Goal: Task Accomplishment & Management: Complete application form

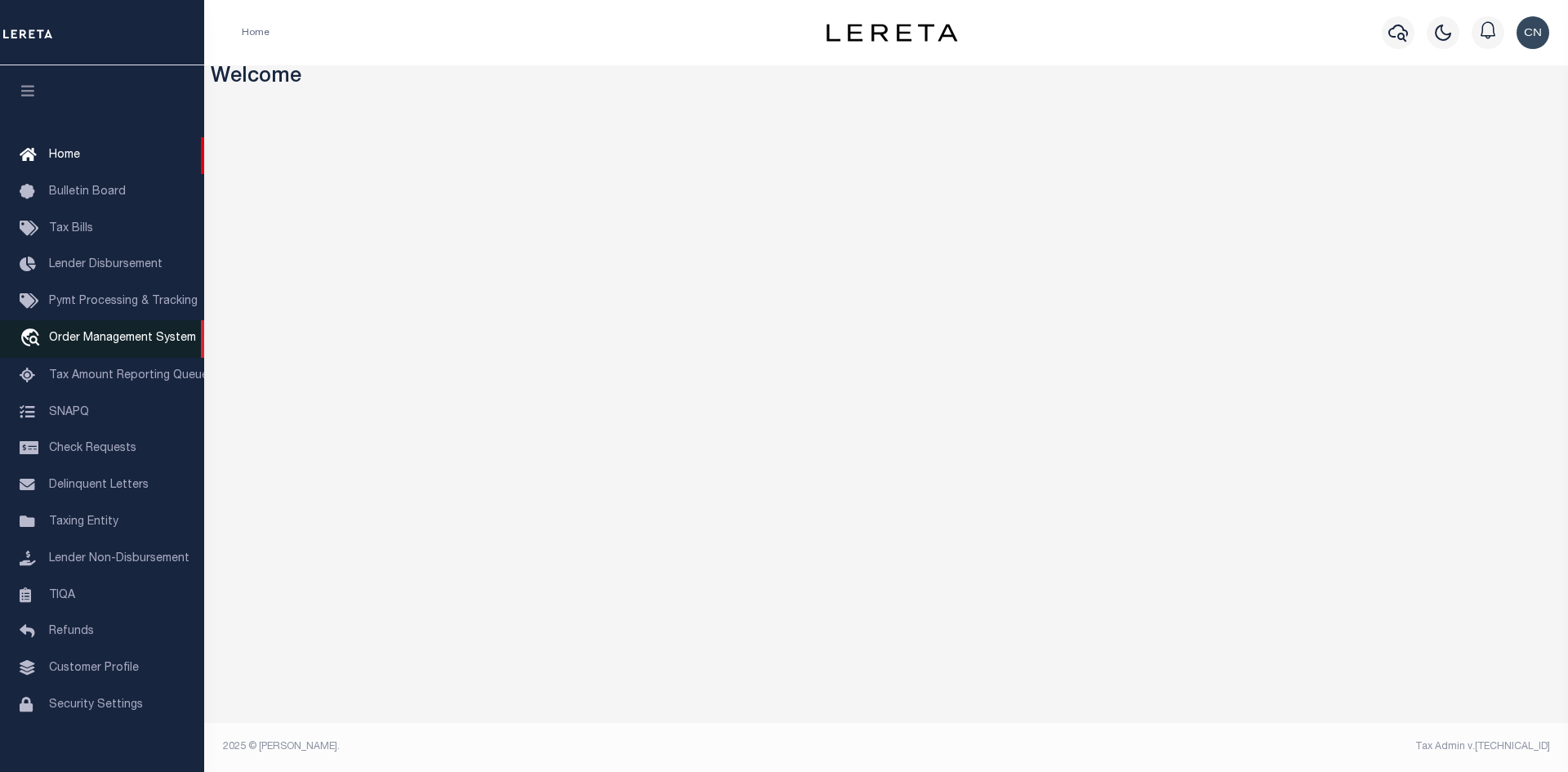
click at [101, 344] on span "Order Management System" at bounding box center [122, 338] width 147 height 11
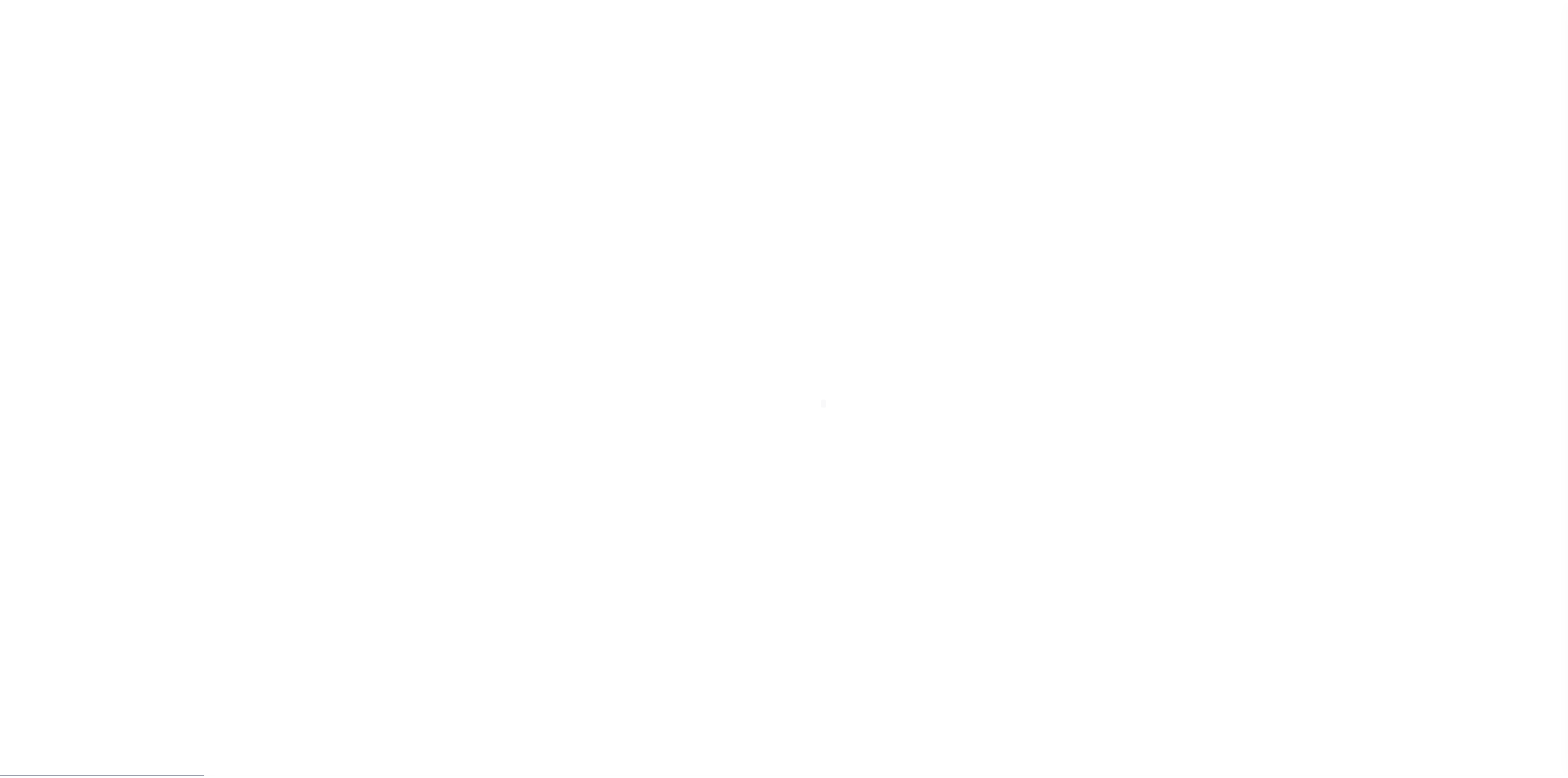
scroll to position [24, 0]
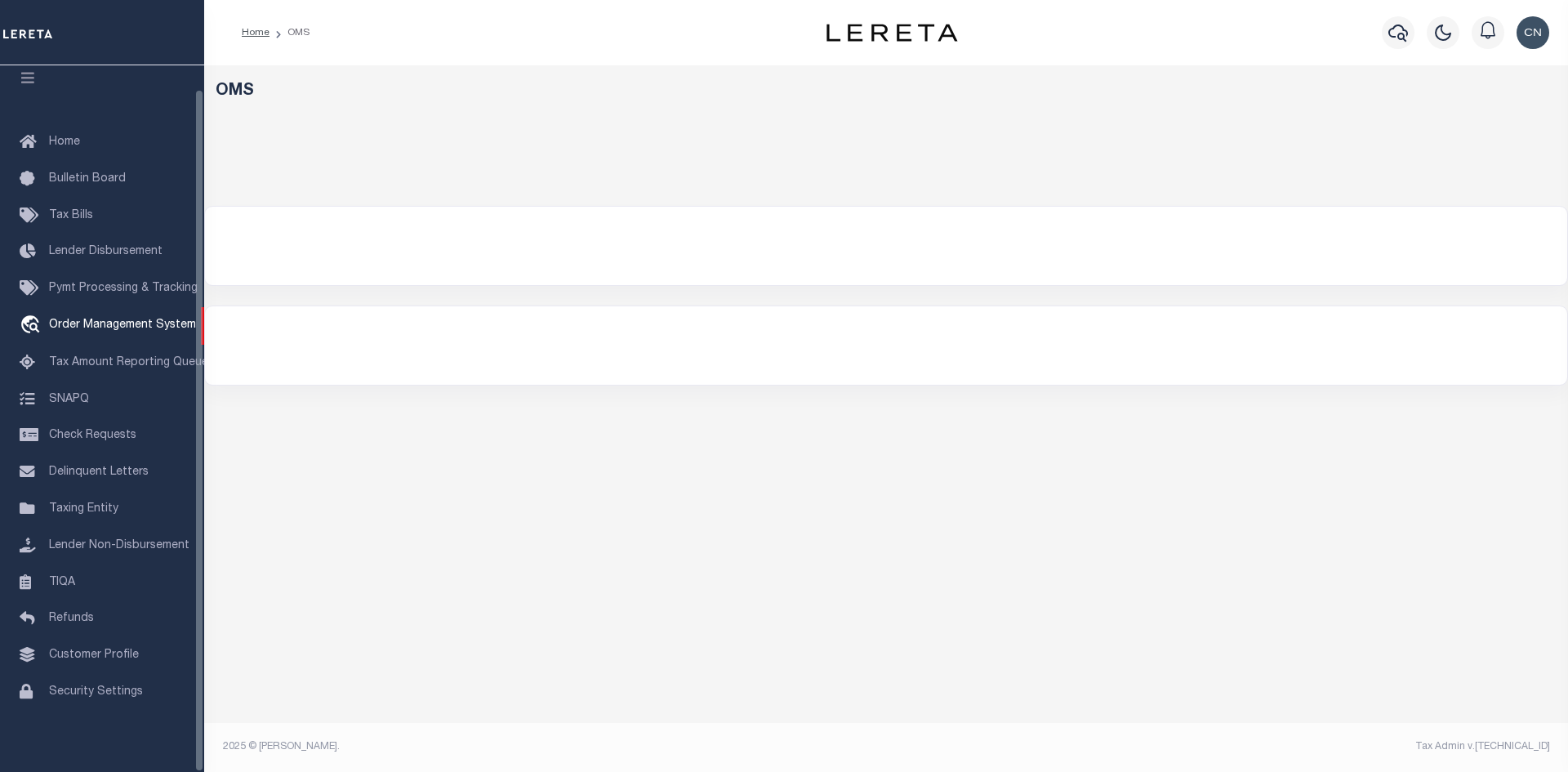
select select "200"
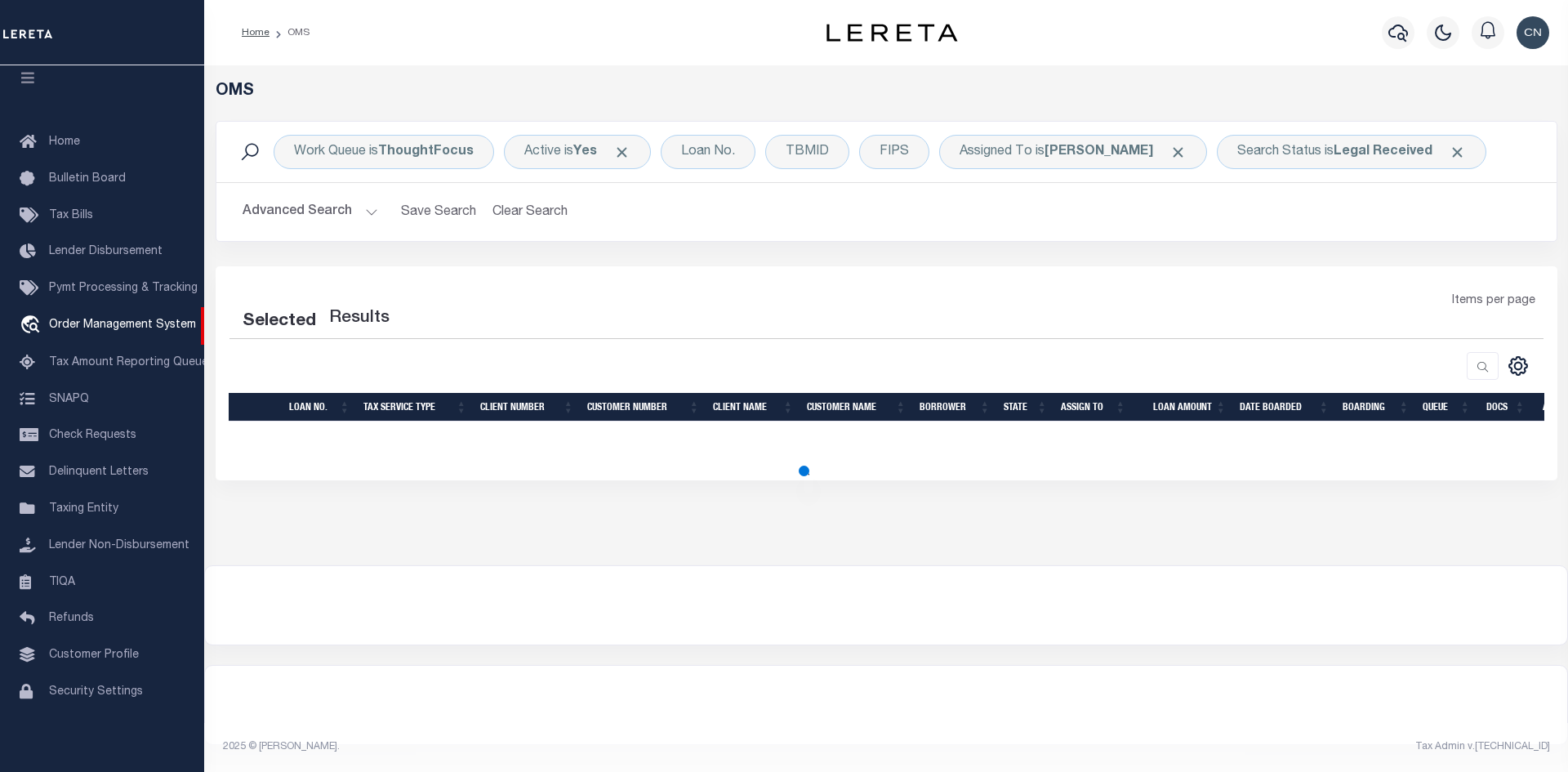
select select "200"
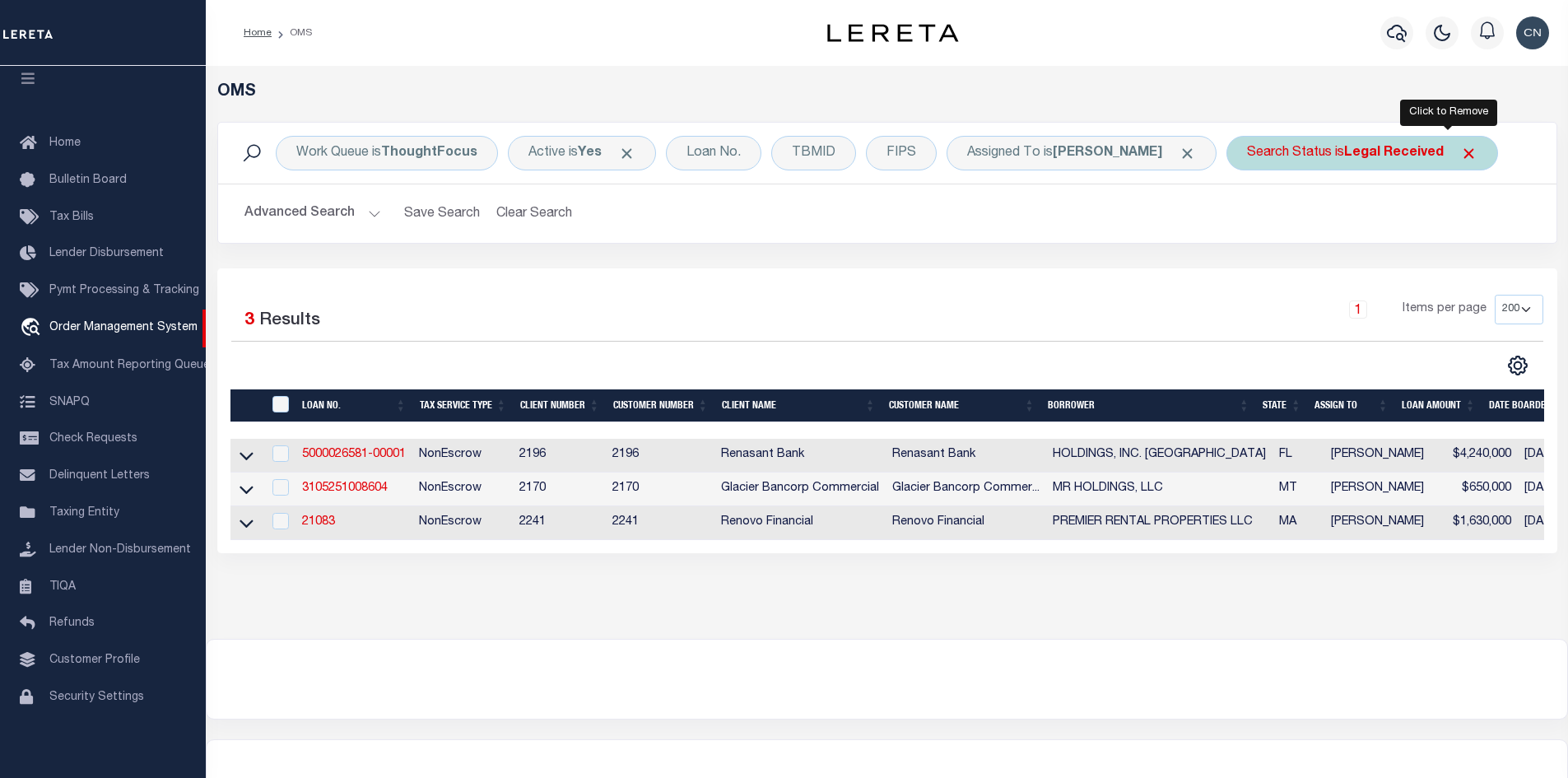
click at [1460, 153] on span "Click to Remove" at bounding box center [1469, 154] width 17 height 17
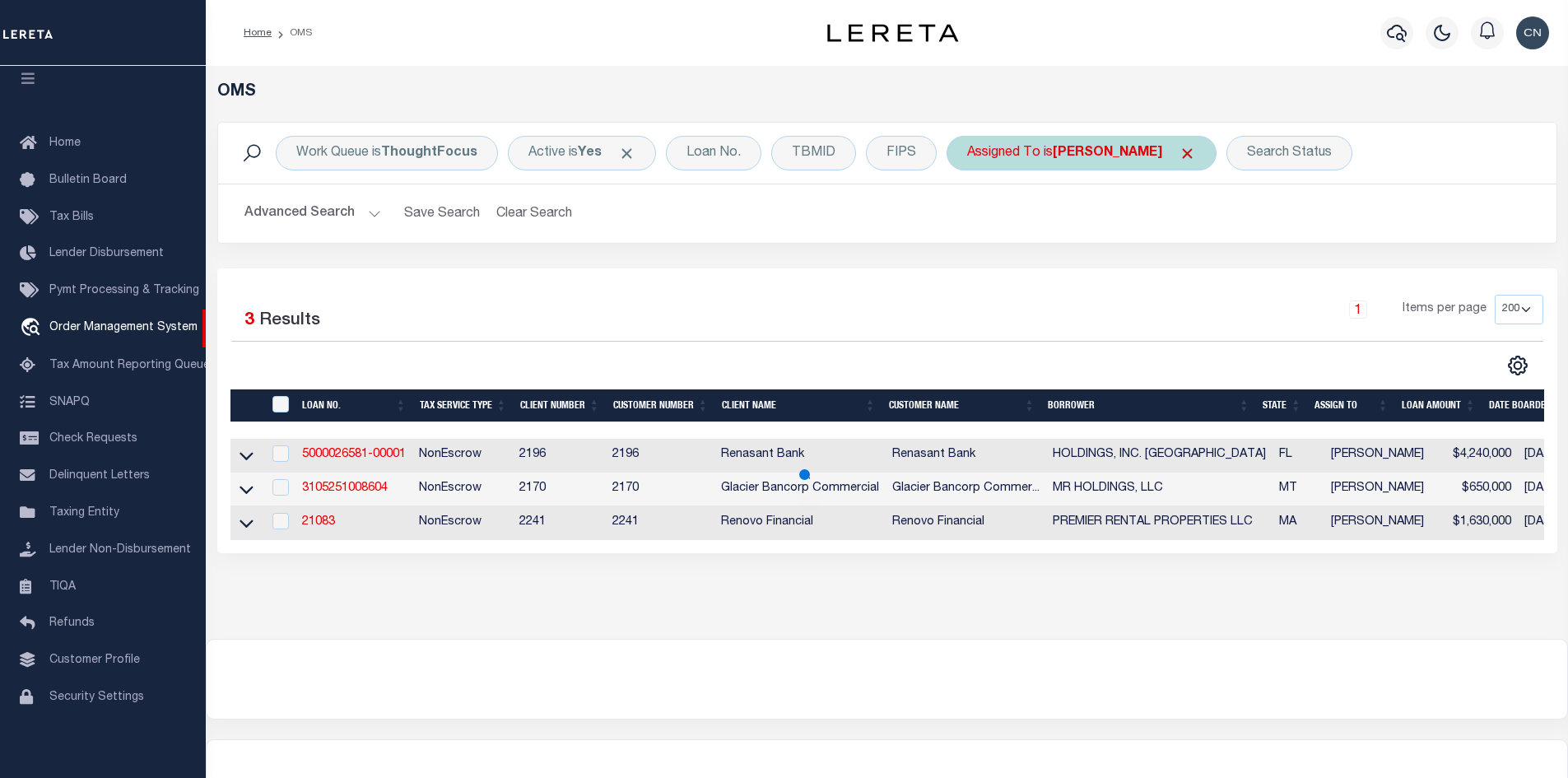
click at [1179, 153] on span "Click to Remove" at bounding box center [1188, 154] width 17 height 17
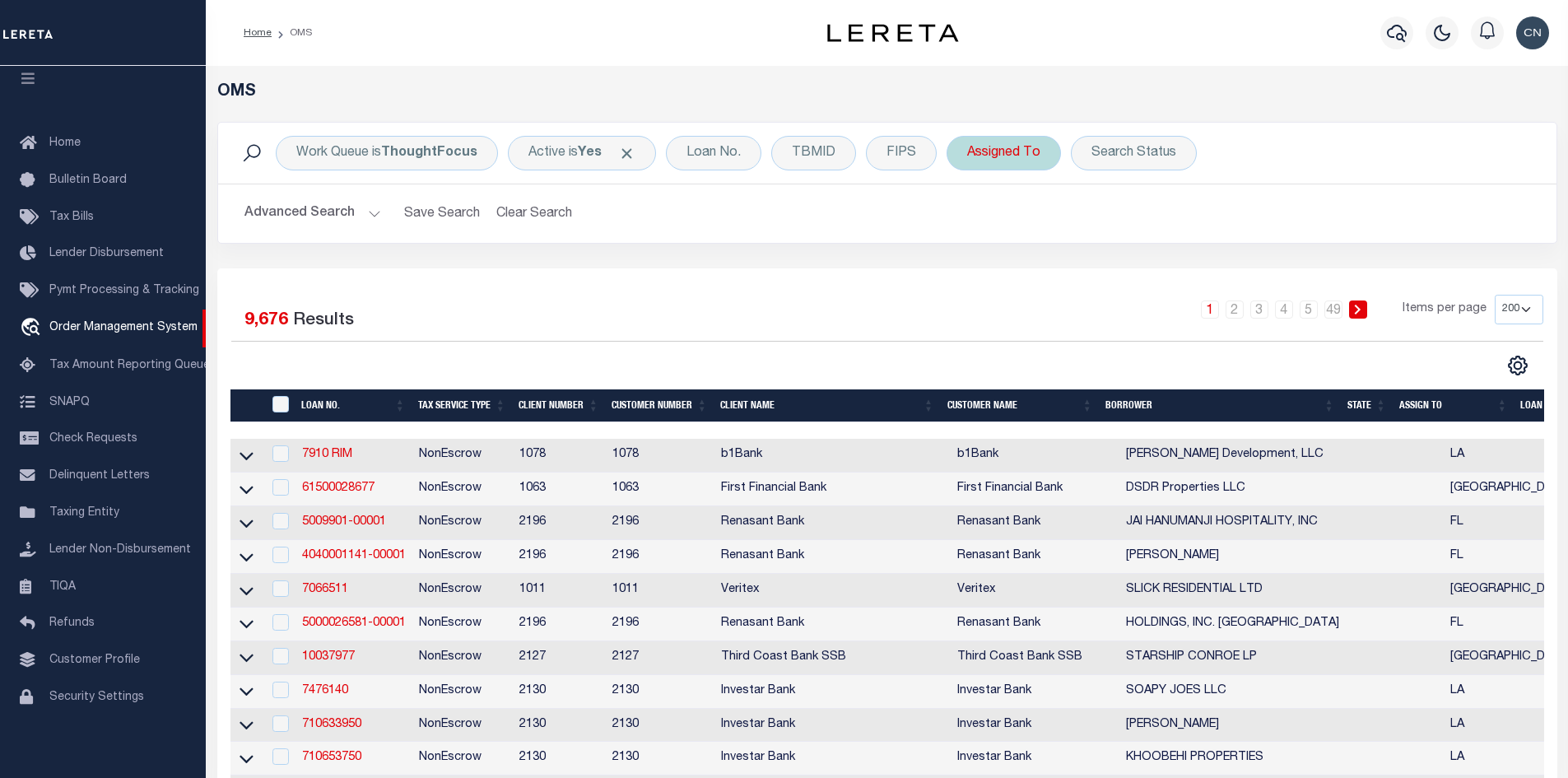
click at [1023, 158] on div "Assigned To" at bounding box center [1003, 153] width 114 height 35
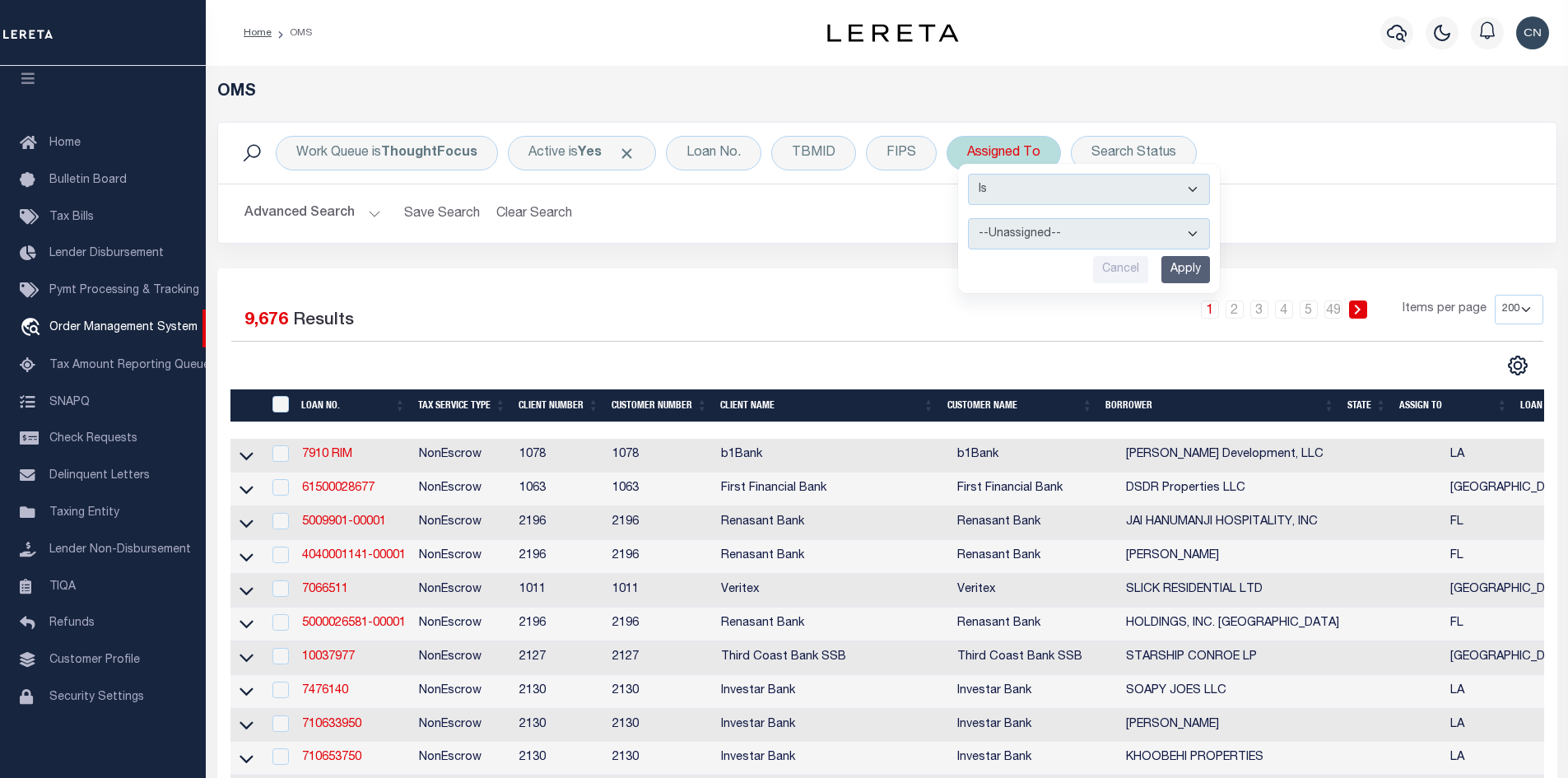
click at [1145, 232] on select "--Unassigned-- [PERSON_NAME] [PERSON_NAME] [PERSON_NAME] [PERSON_NAME], [PERSON…" at bounding box center [1089, 233] width 242 height 32
select select "[PERSON_NAME]"
click at [968, 218] on select "--Unassigned-- [PERSON_NAME] [PERSON_NAME] [PERSON_NAME] [PERSON_NAME], [PERSON…" at bounding box center [1089, 233] width 242 height 32
click at [1190, 271] on input "Apply" at bounding box center [1186, 270] width 49 height 27
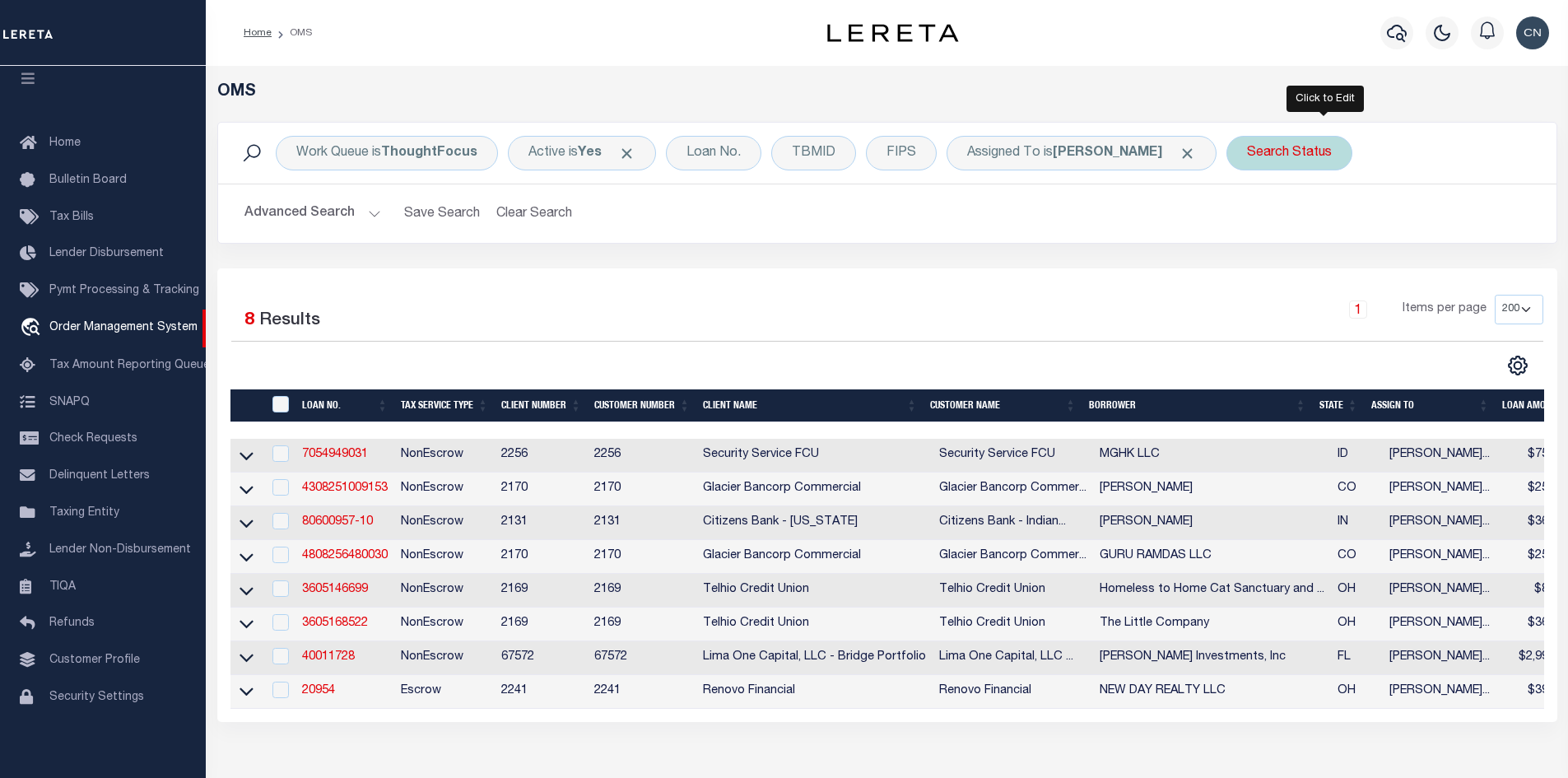
click at [1353, 164] on div "Search Status" at bounding box center [1290, 153] width 126 height 35
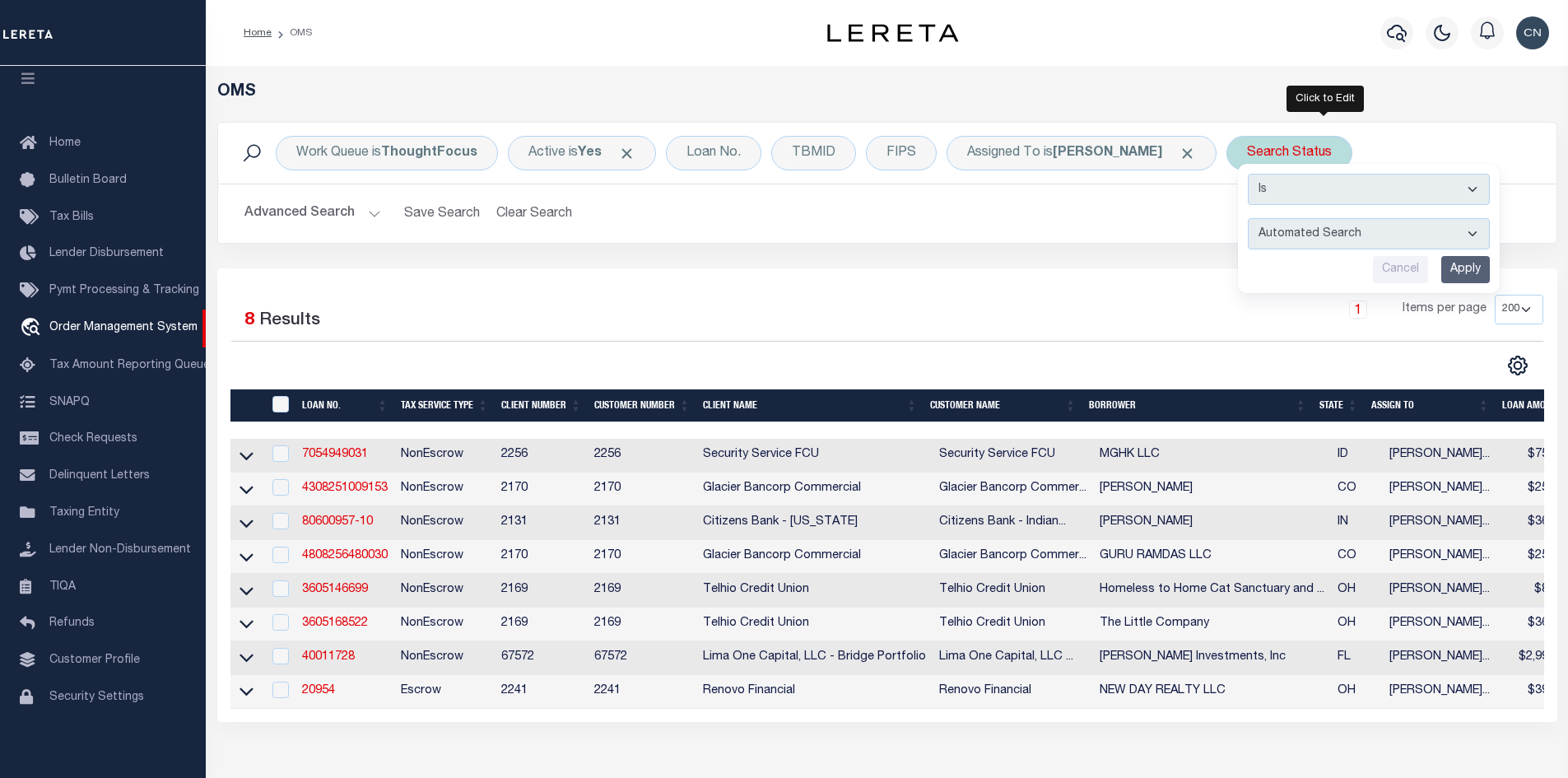
click at [1353, 145] on div "Search Status Is Contains Automated Search Bad Parcel Complete Duplicate Parcel…" at bounding box center [1290, 153] width 126 height 35
click at [1438, 244] on select "Automated Search Bad Parcel Complete Duplicate Parcel High Dollar Reporting In …" at bounding box center [1369, 233] width 242 height 32
click at [1490, 234] on select "Automated Search Bad Parcel Complete Duplicate Parcel High Dollar Reporting In …" at bounding box center [1369, 233] width 242 height 32
click at [1490, 230] on select "Automated Search Bad Parcel Complete Duplicate Parcel High Dollar Reporting In …" at bounding box center [1369, 233] width 242 height 32
click at [1379, 231] on select "Automated Search Bad Parcel Complete Duplicate Parcel High Dollar Reporting In …" at bounding box center [1369, 233] width 242 height 32
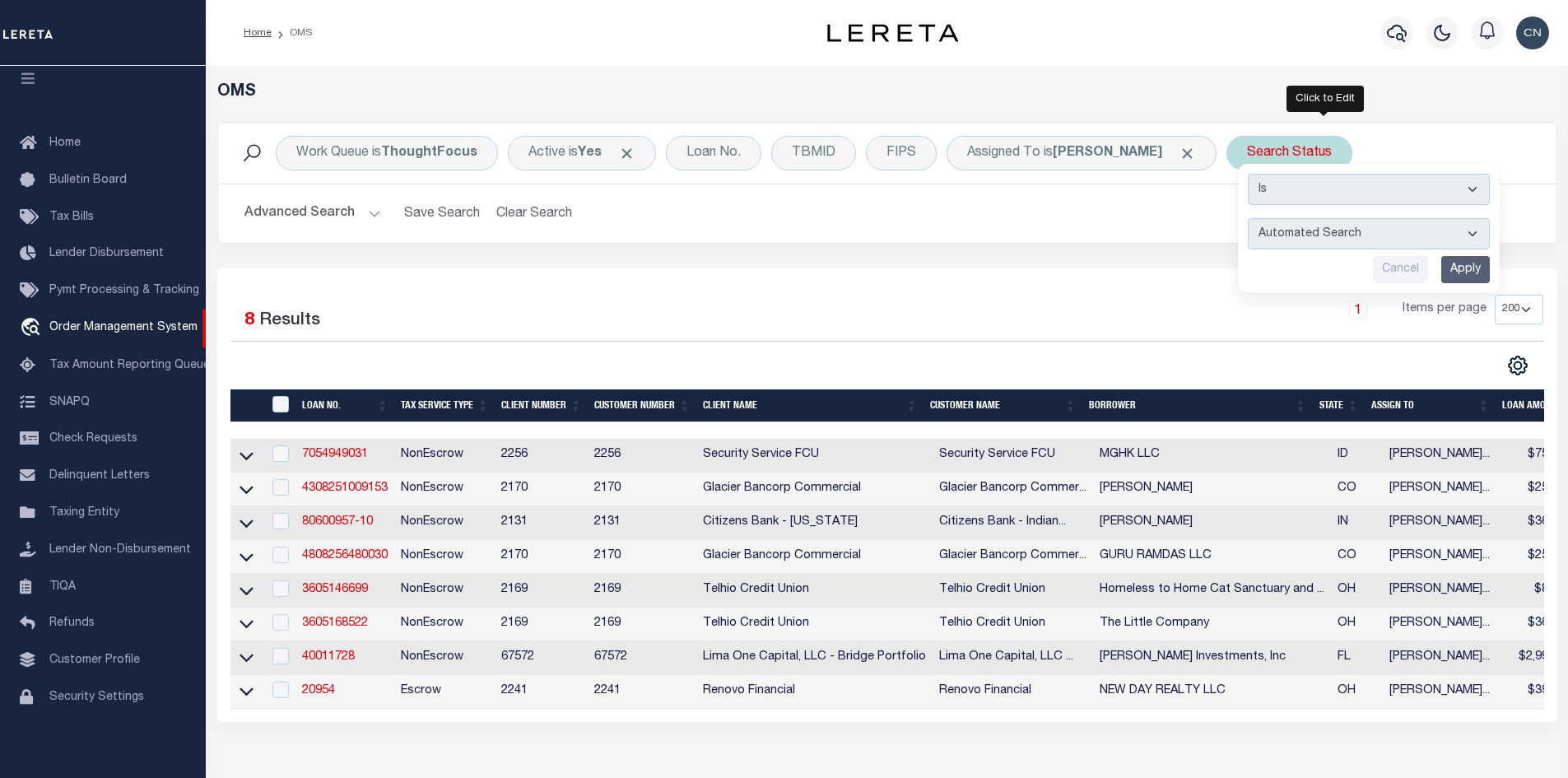
click at [1345, 234] on select "Automated Search Bad Parcel Complete Duplicate Parcel High Dollar Reporting In …" at bounding box center [1369, 233] width 242 height 32
select select "IP"
click at [1284, 218] on select "Automated Search Bad Parcel Complete Duplicate Parcel High Dollar Reporting In …" at bounding box center [1369, 233] width 242 height 32
click at [1490, 269] on input "Apply" at bounding box center [1465, 270] width 49 height 27
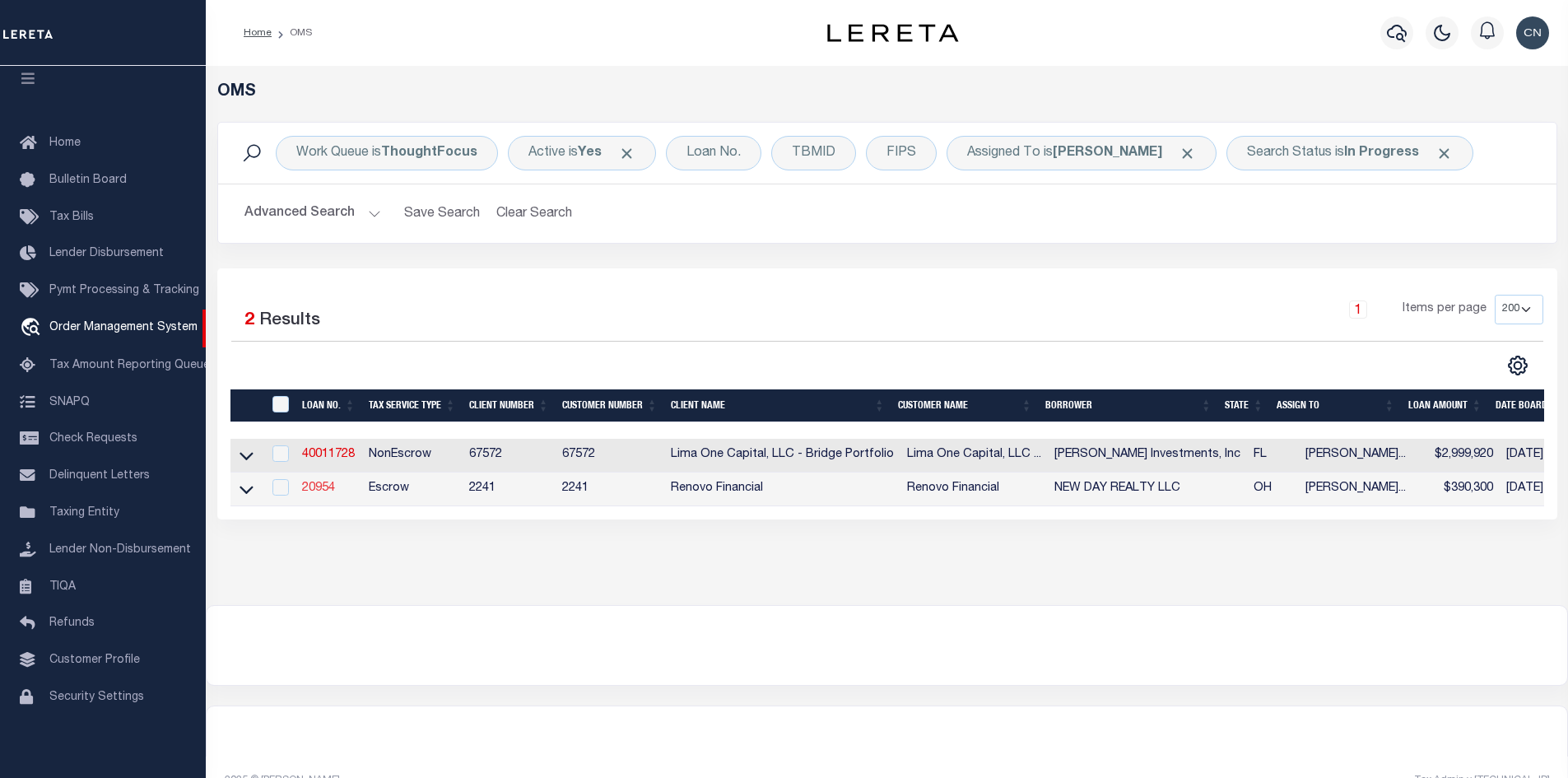
click at [308, 490] on link "20954" at bounding box center [319, 488] width 33 height 12
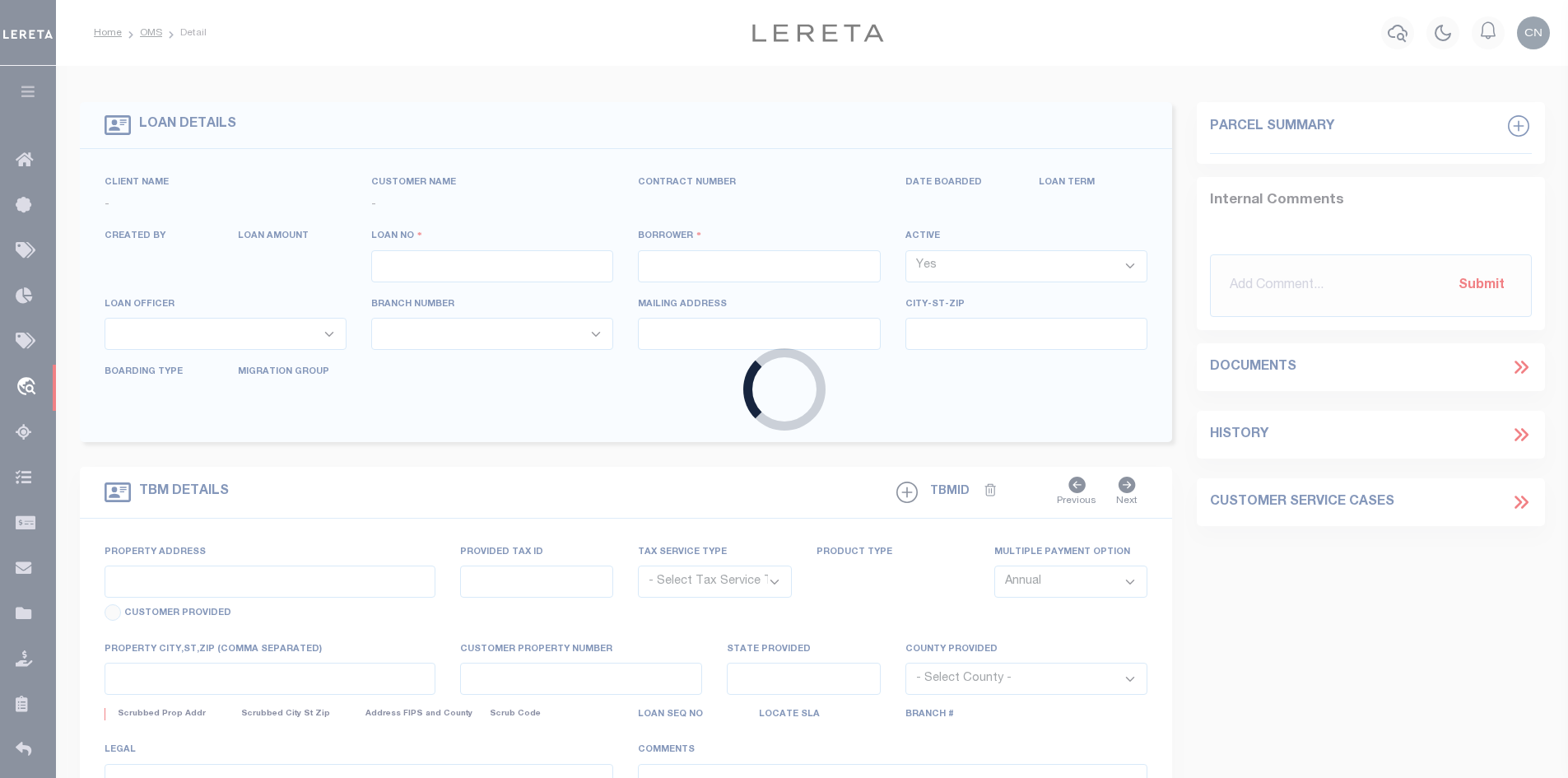
type input "20954"
type input "NEW DAY REALTY LLC"
select select
type input "[STREET_ADDRESS]"
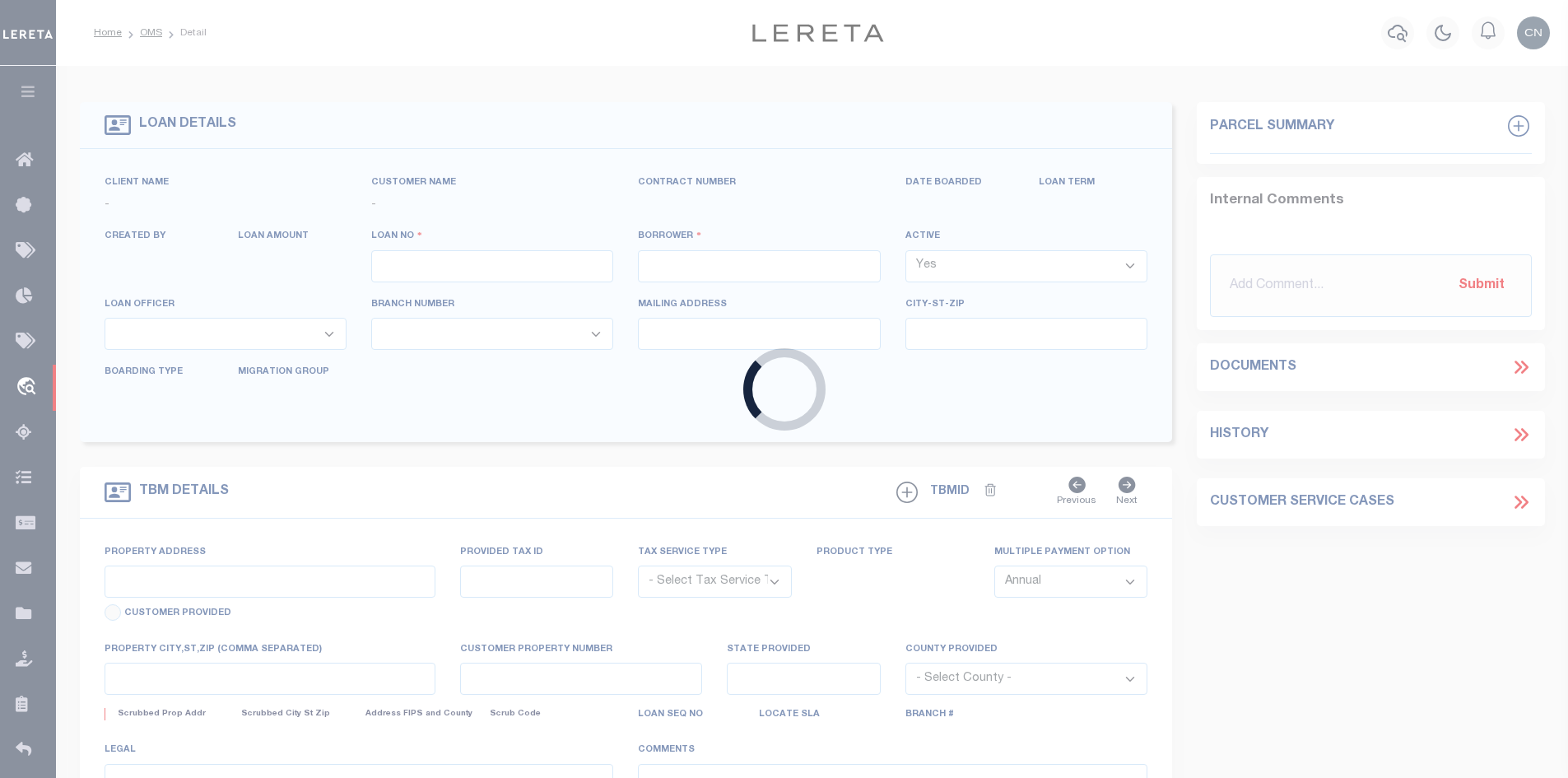
type input "[GEOGRAPHIC_DATA] [GEOGRAPHIC_DATA] 44685"
select select "400"
select select "Escrow"
type input "[STREET_ADDRESS]"
select select
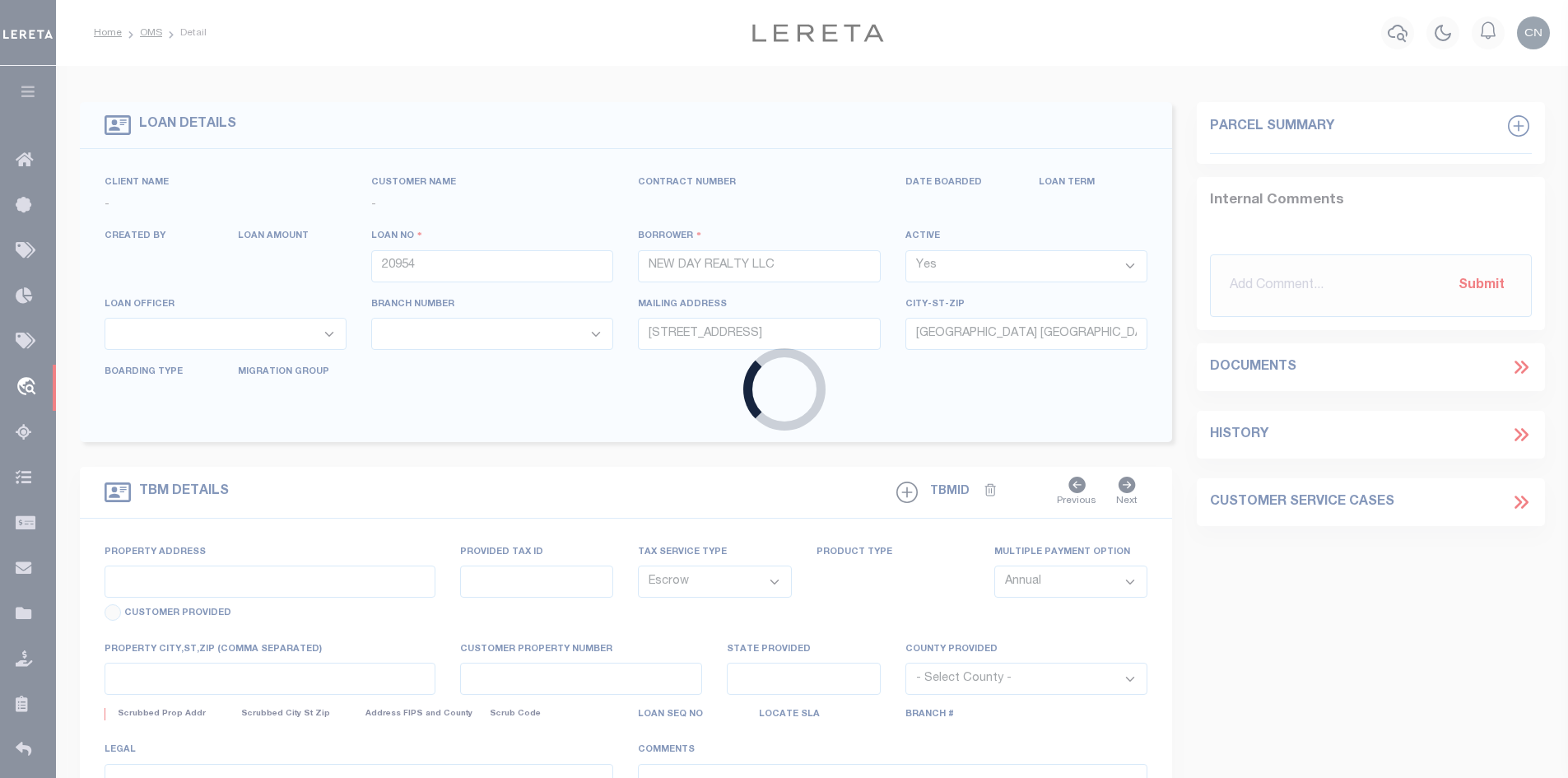
type input "[GEOGRAPHIC_DATA], OH 44306"
type input "a0kUS00000D8UxV"
type input "OH"
select select
type textarea "LEGAL REQUIRED"
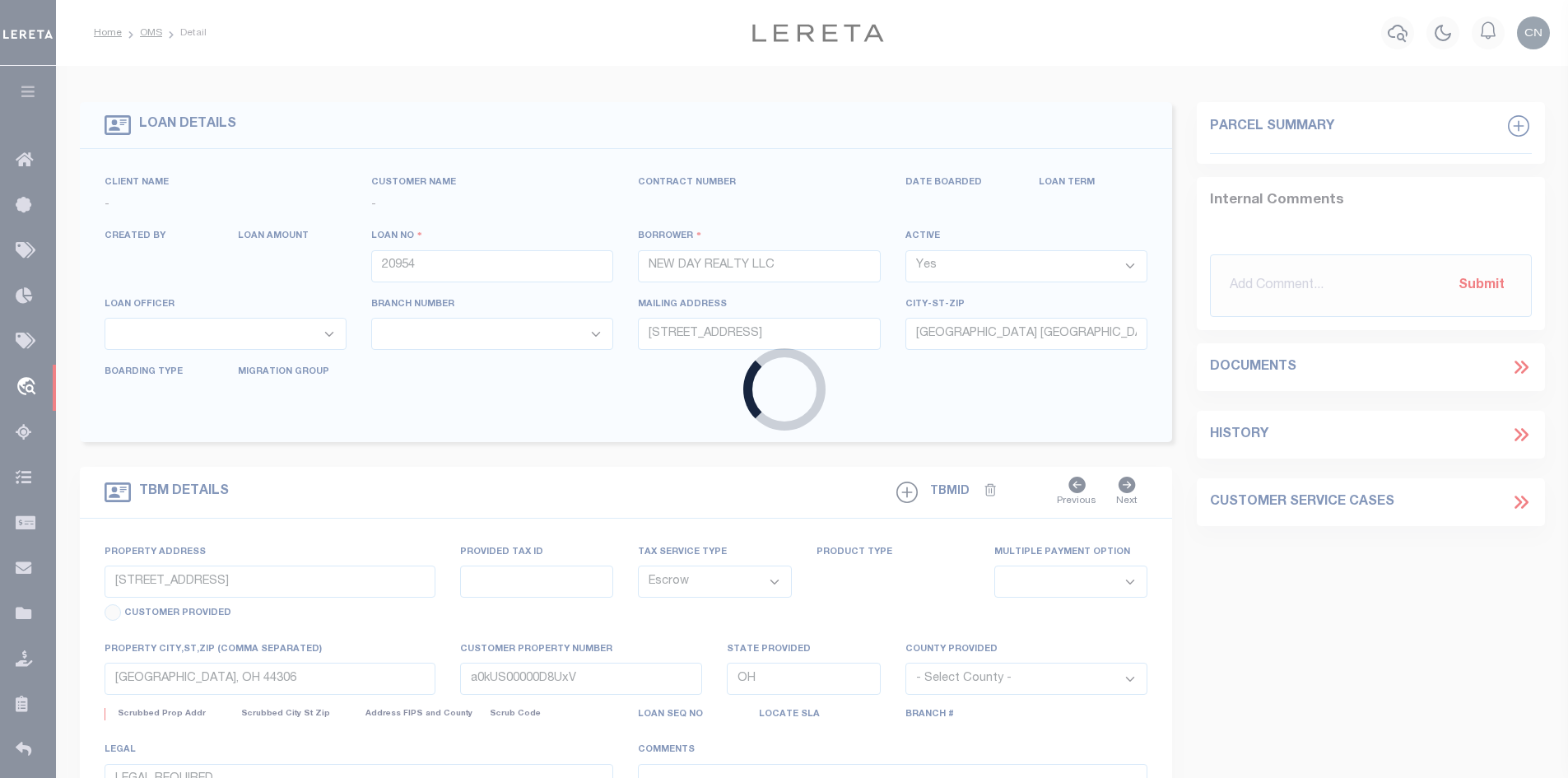
select select "164194"
select select "25066"
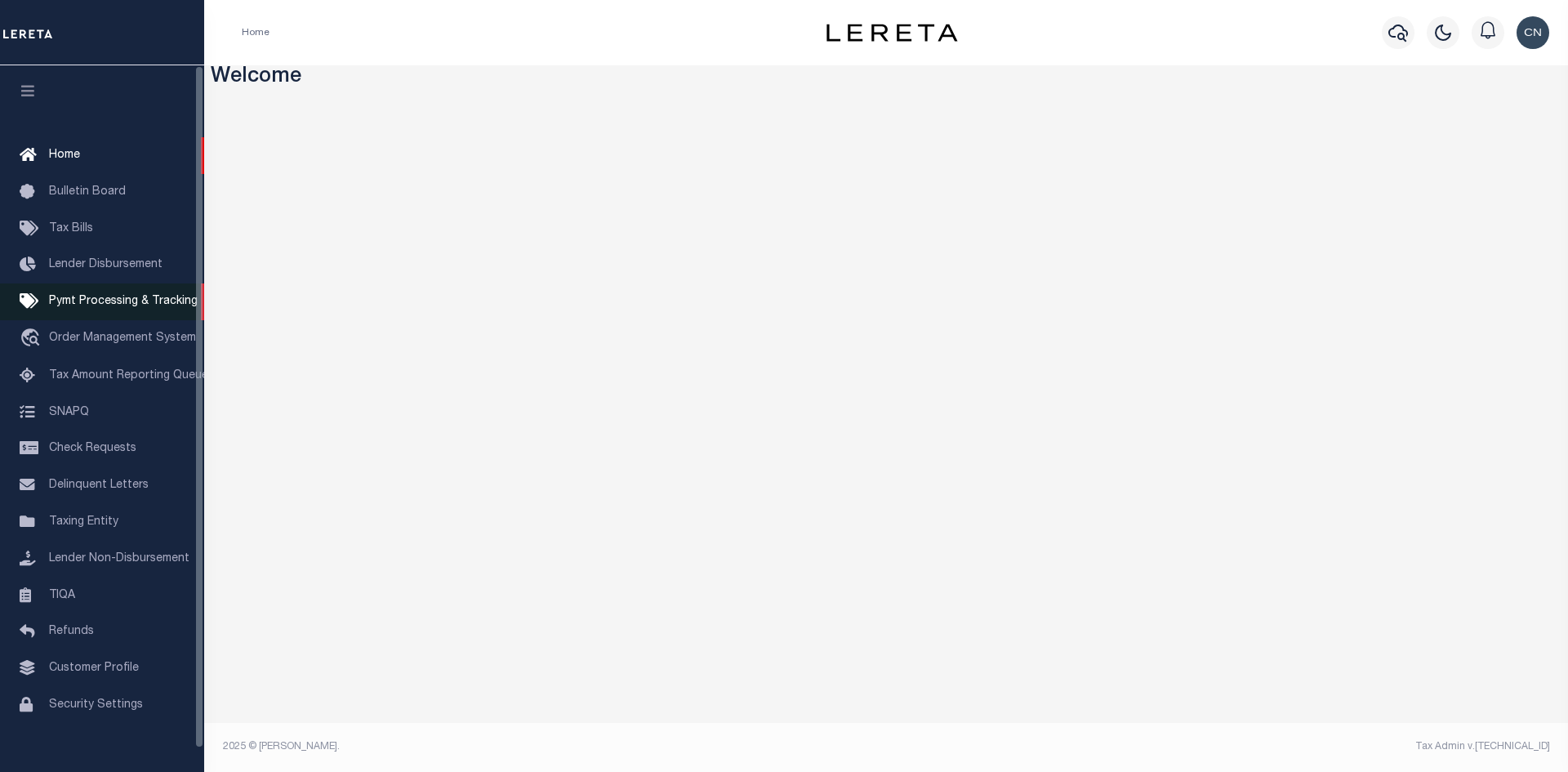
click at [118, 307] on span "Pymt Processing & Tracking" at bounding box center [123, 301] width 149 height 11
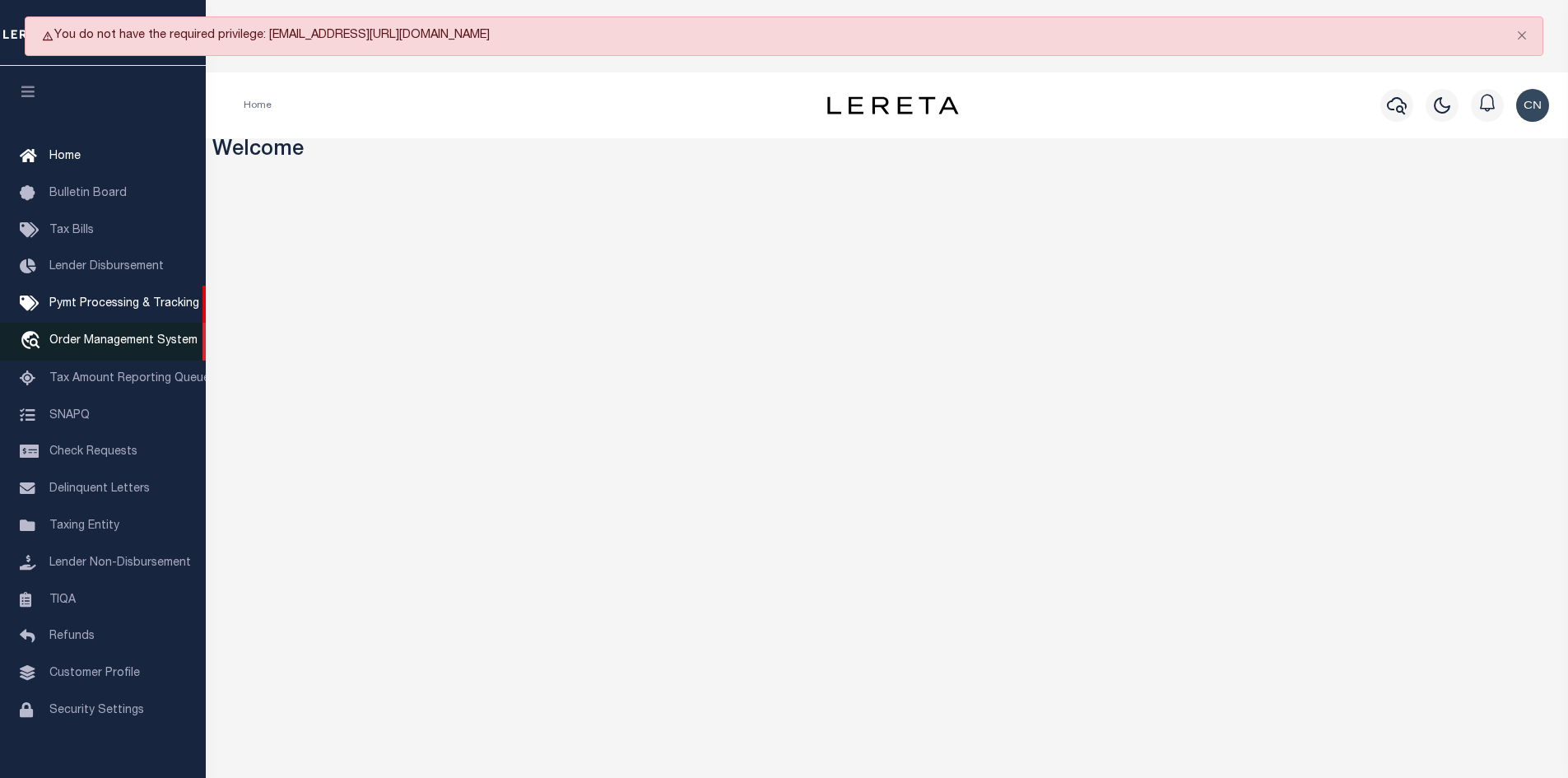
click at [123, 346] on span "Order Management System" at bounding box center [123, 341] width 148 height 12
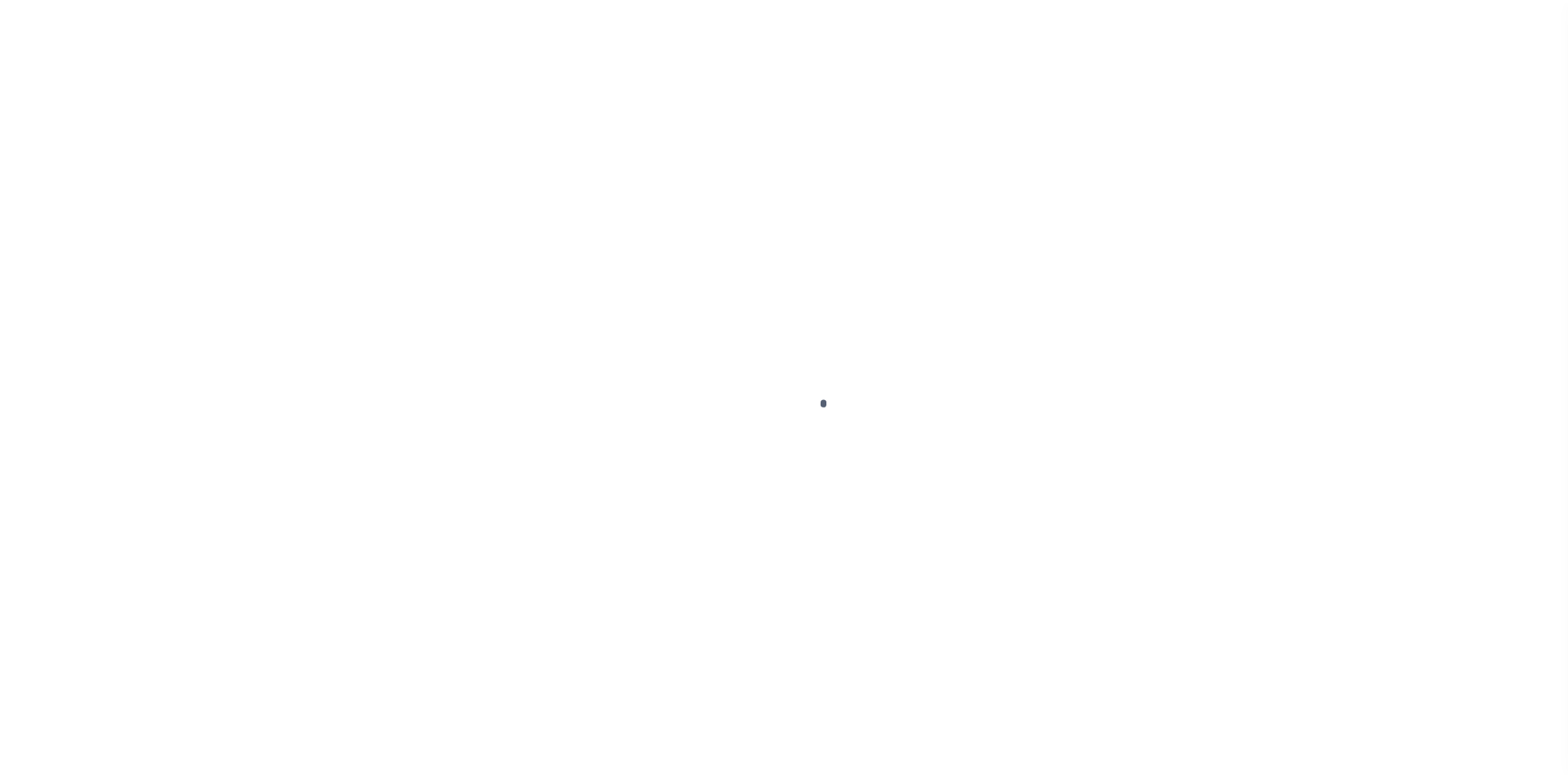
scroll to position [24, 0]
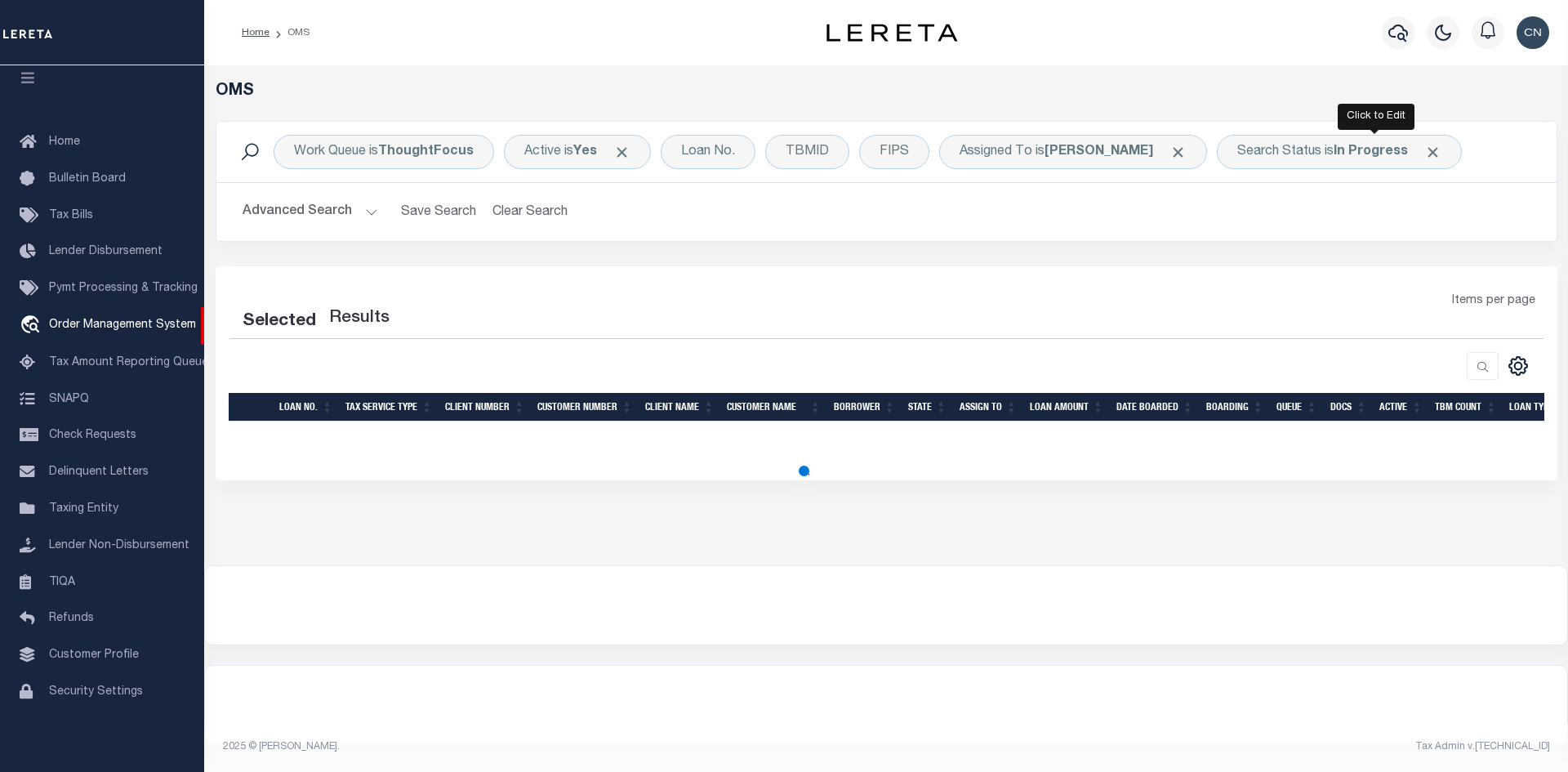
select select "200"
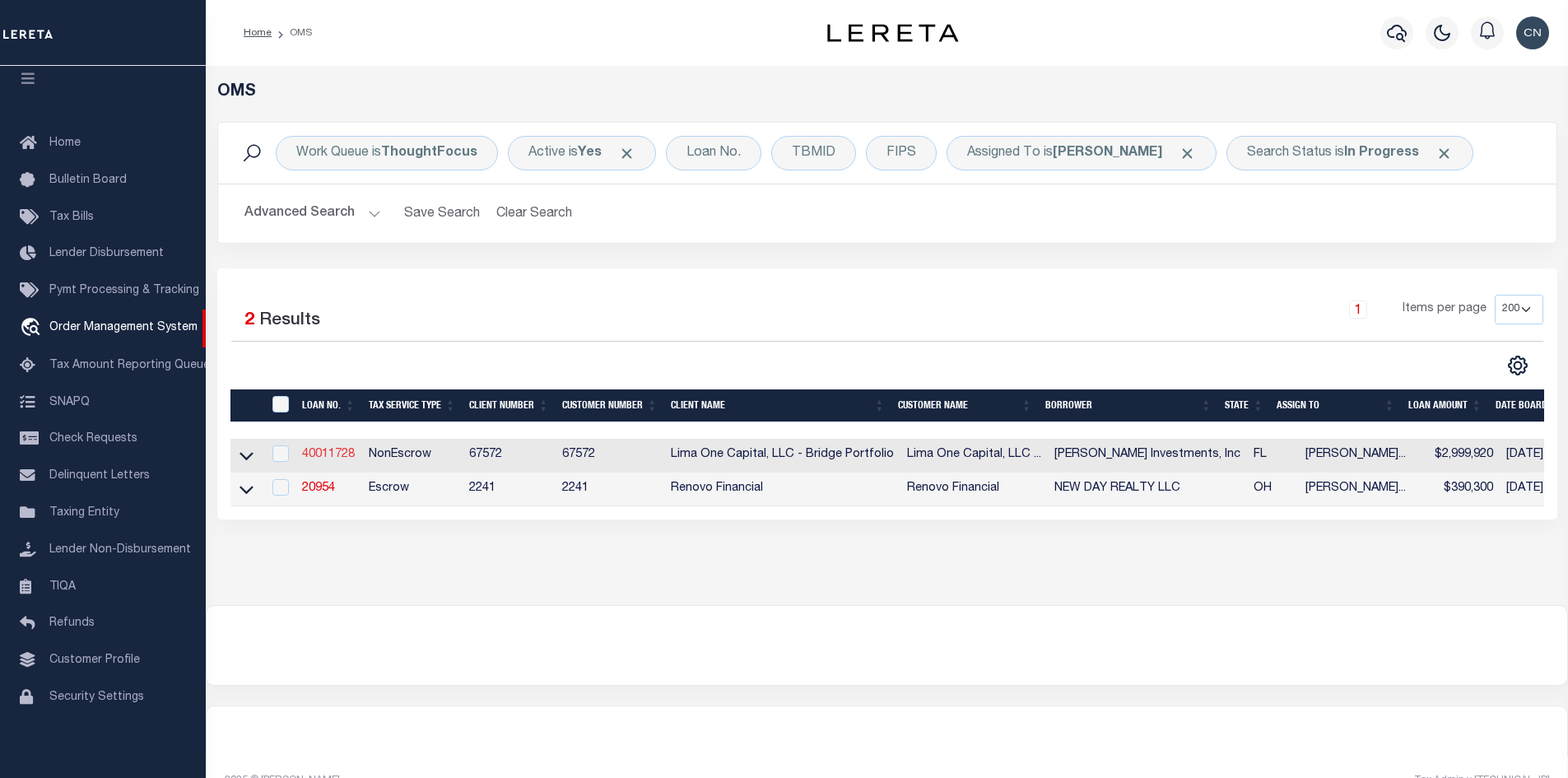
click at [332, 456] on link "40011728" at bounding box center [328, 454] width 53 height 12
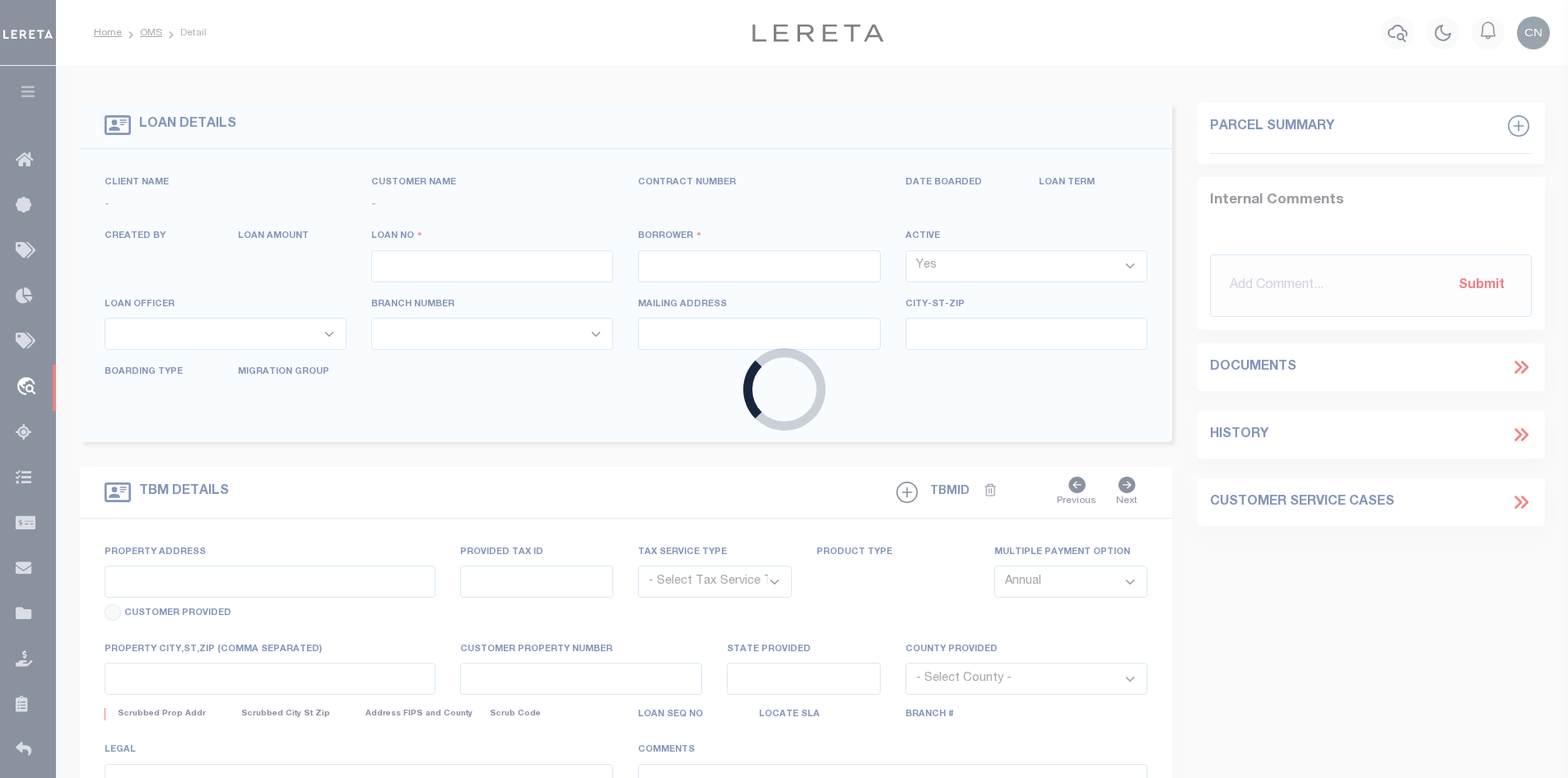
type input "40011728"
type input "[PERSON_NAME] Investments, Inc"
select select
type input "784 Parkway Drive"
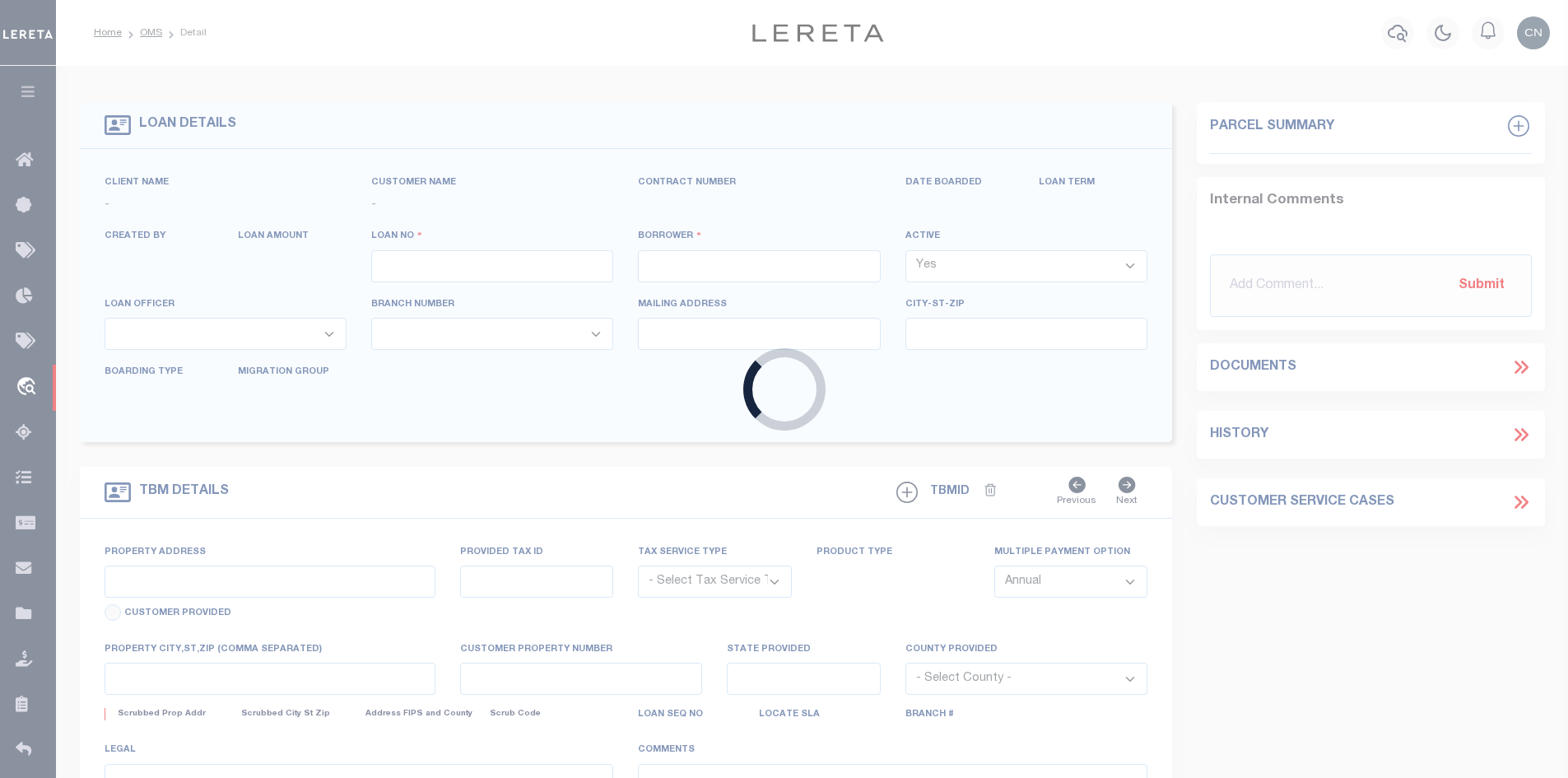
type input "North Salt Lake UT 84054"
select select
select select "NonEscrow"
select select "164236"
select select "26298"
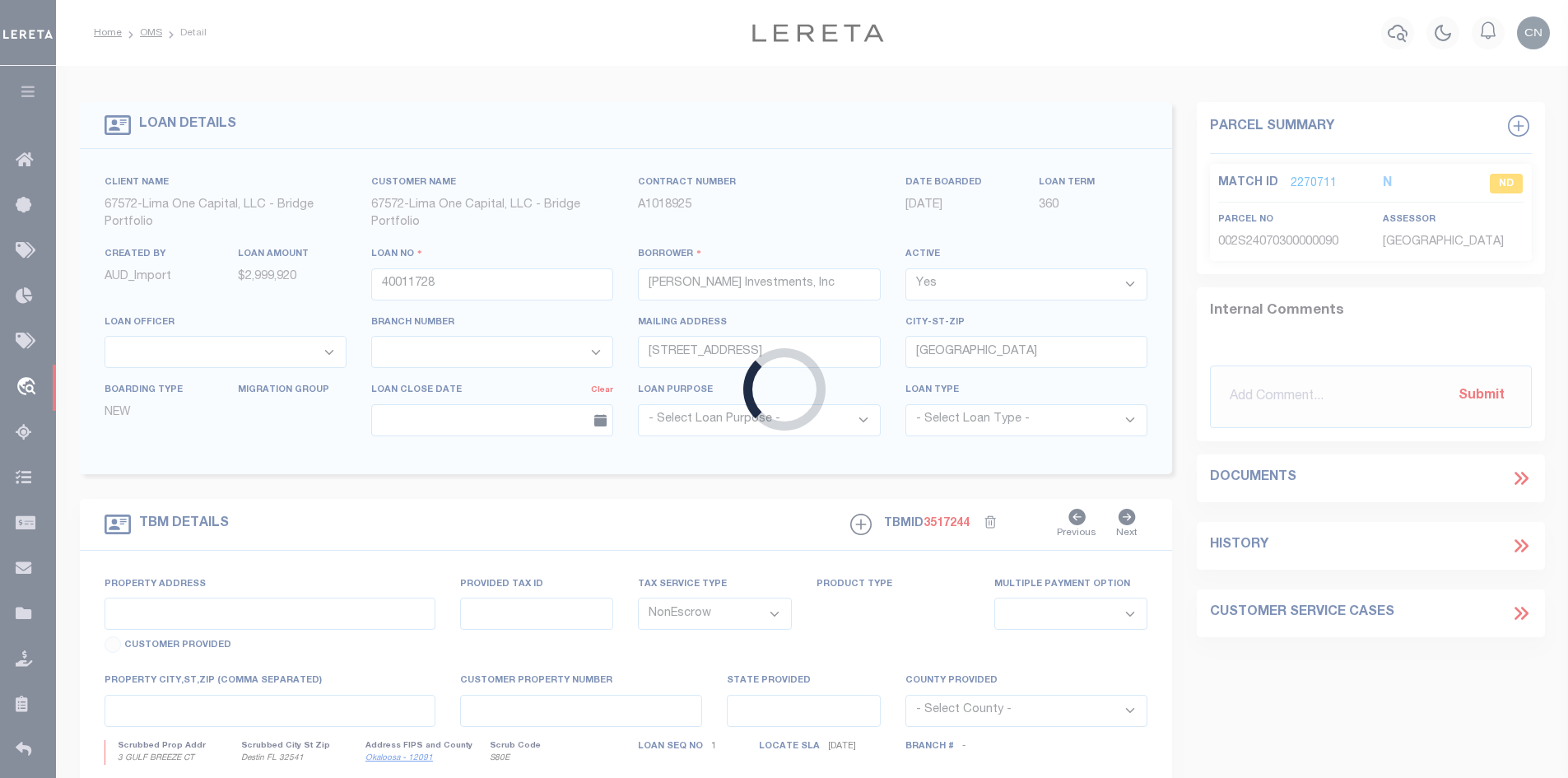
type input "Lot 3 Gulf Breeze Ct"
type input "00-2S-24-1288-0000-0040"
select select
type input "Destin FL 32541"
type input "40011728-2"
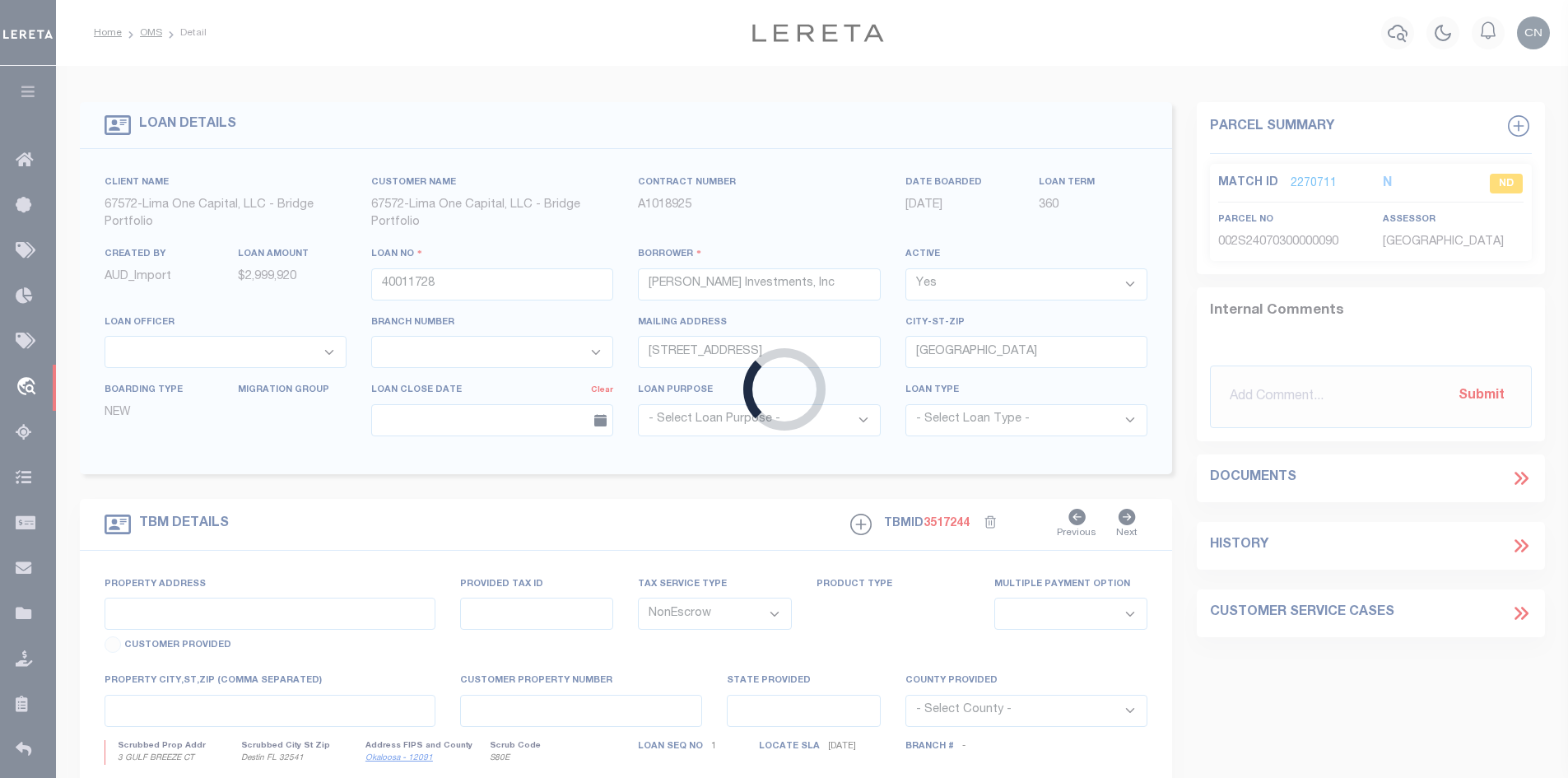
type input "FL"
select select
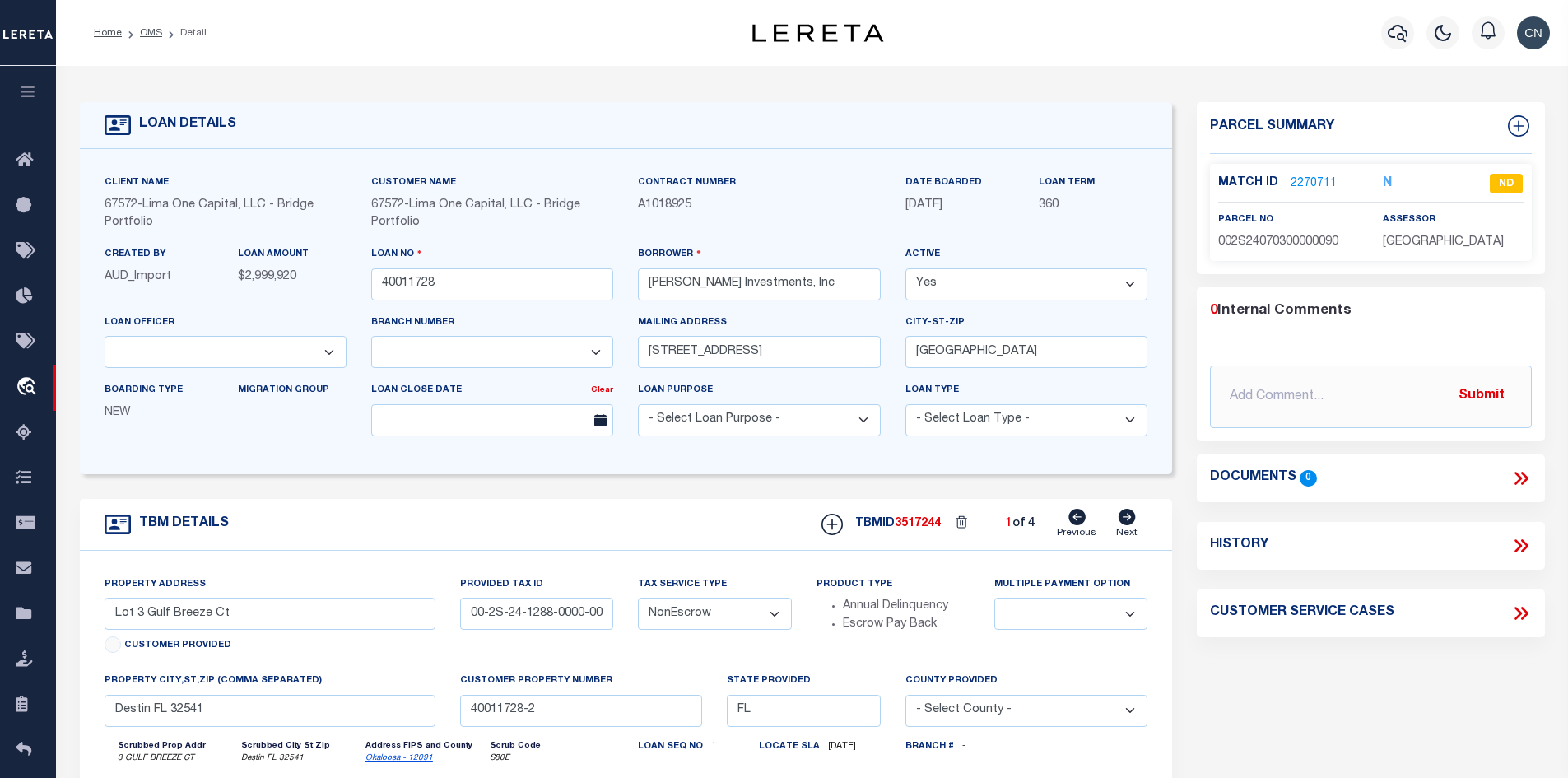
click at [1313, 181] on link "2270711" at bounding box center [1314, 184] width 46 height 17
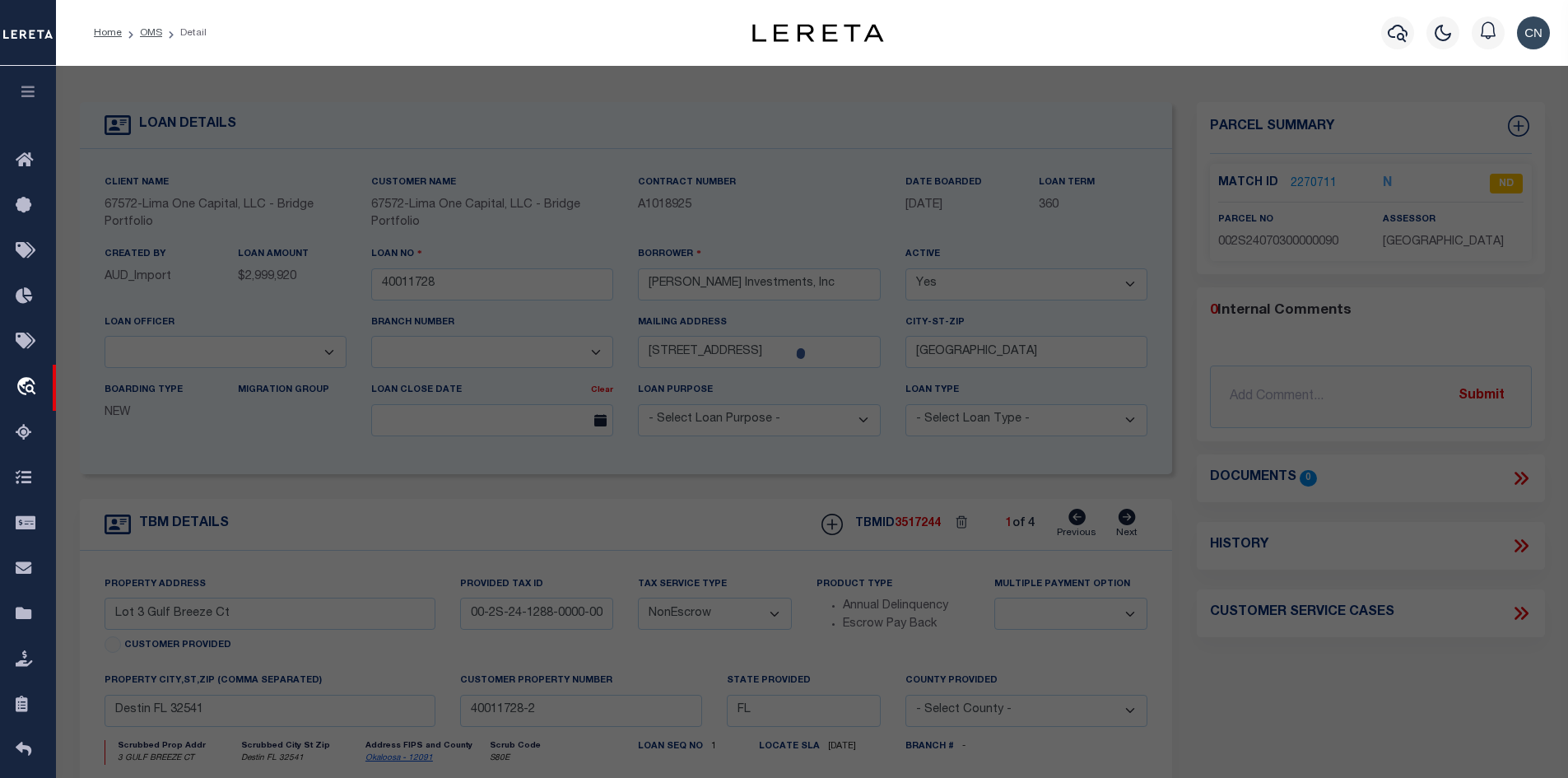
checkbox input "false"
select select "ND"
type input "BELL,ANDREW ALFRED BURNETTE"
select select "ATL"
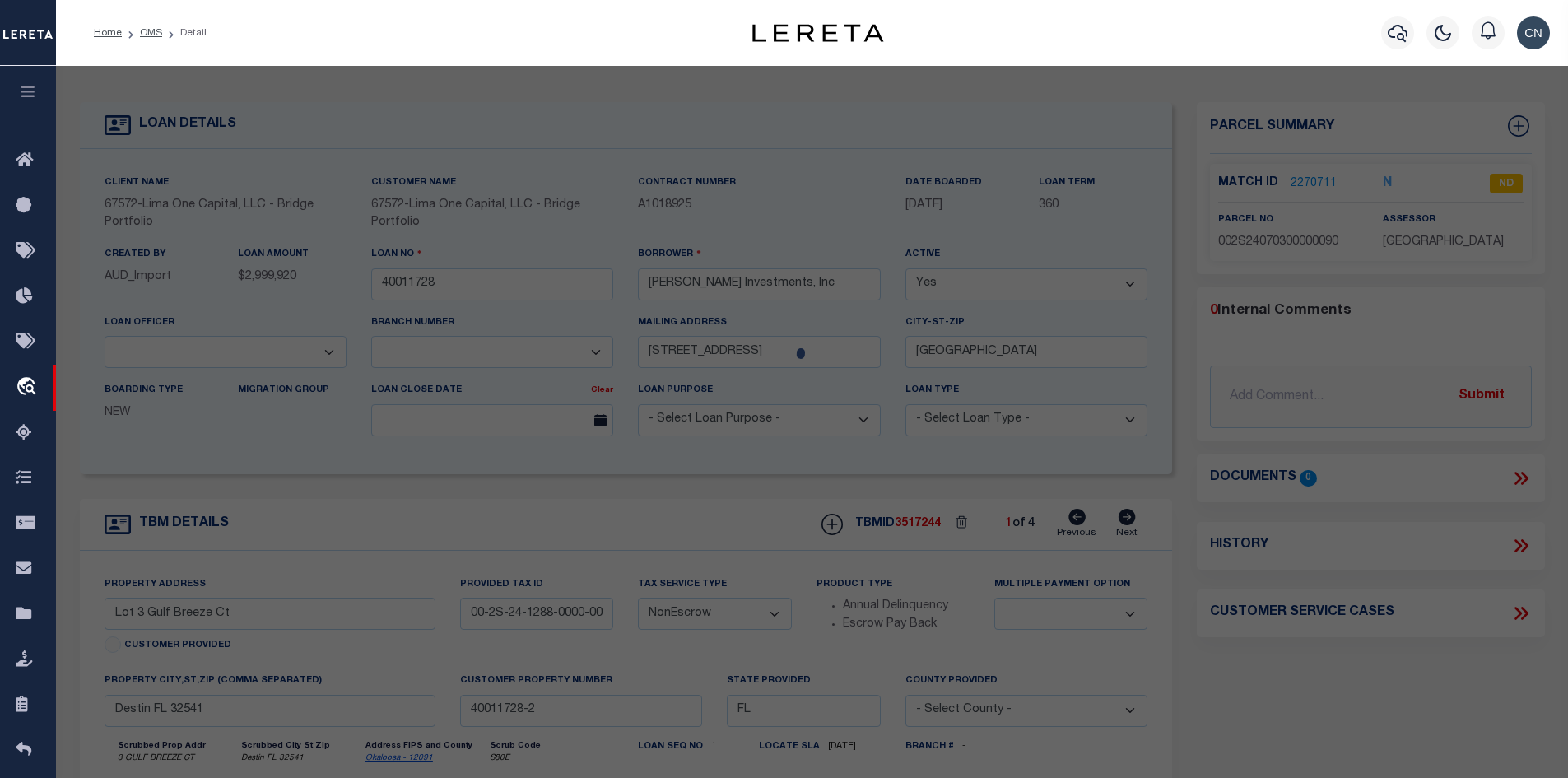
select select "ADD"
type input "3 GULF BREEZE CT"
checkbox input "false"
type input "DESTIN, FL 32541"
type textarea "EAST PASS T/H AMEND UNIT 9"
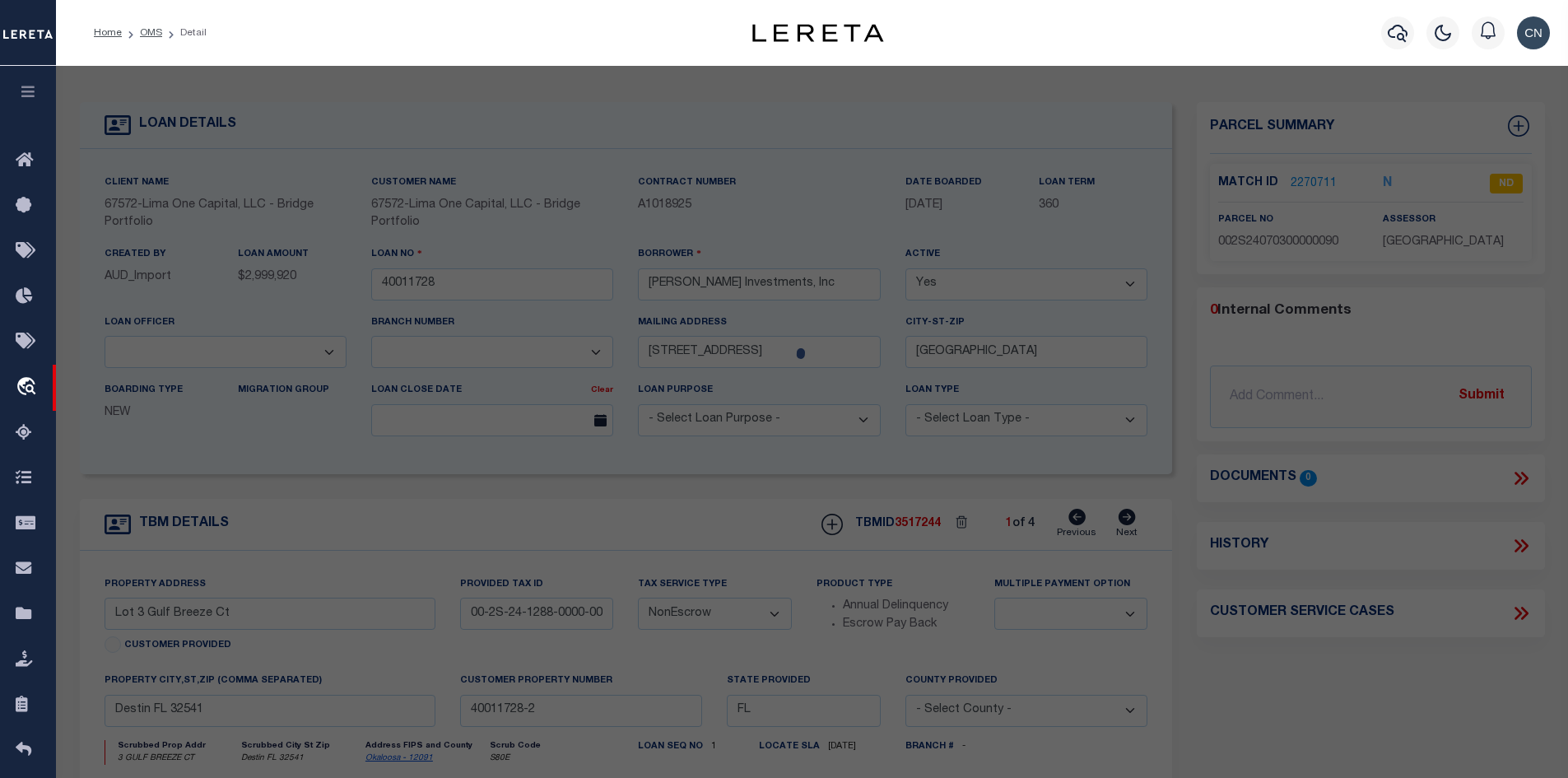
type textarea "High Loan Amount. Please Provide a Complete Legal Description."
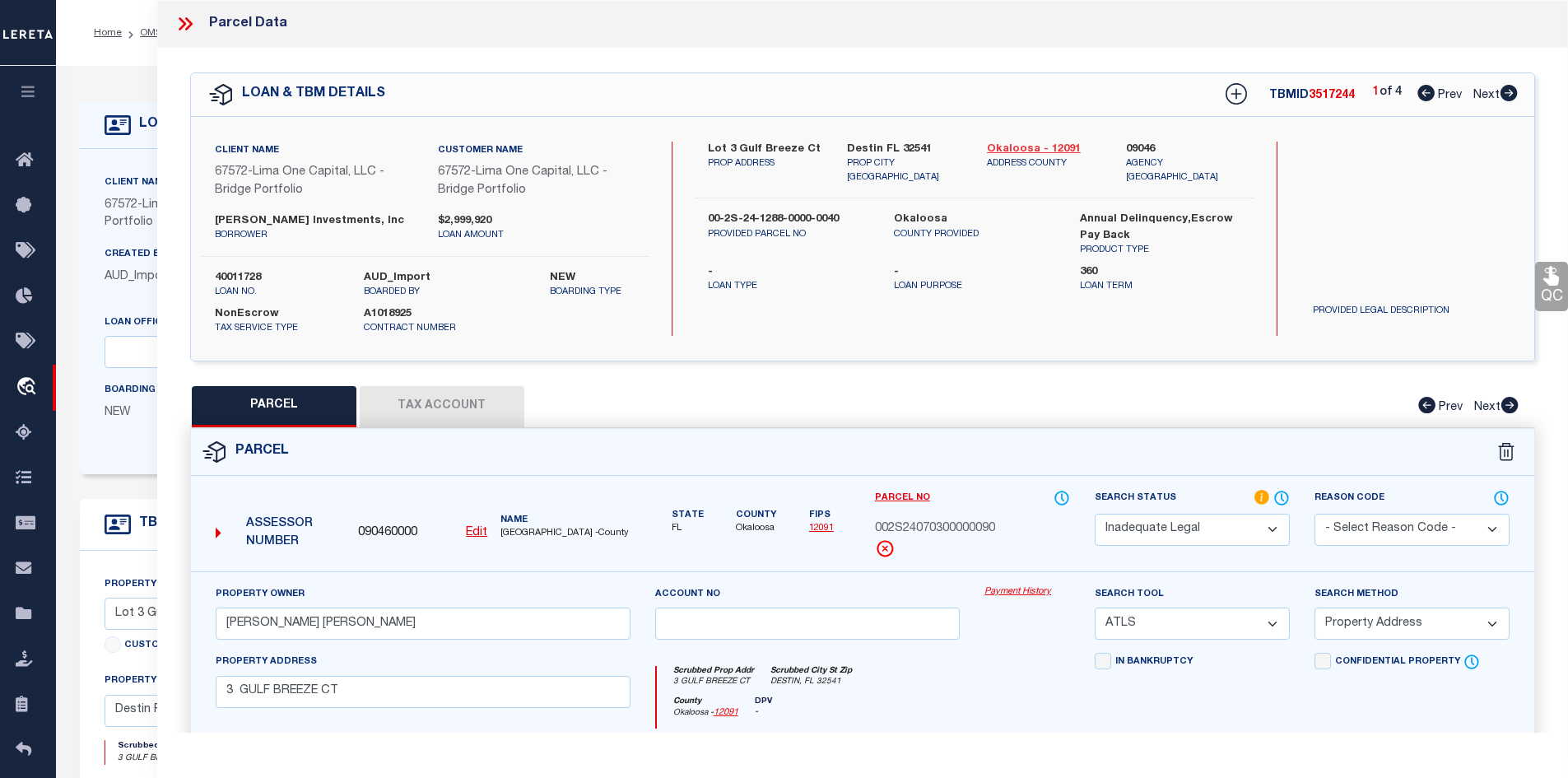
click at [1025, 146] on link "Okaloosa - 12091" at bounding box center [1045, 149] width 115 height 16
drag, startPoint x: 707, startPoint y: 146, endPoint x: 811, endPoint y: 147, distance: 104.0
click at [811, 147] on div "Lot 3 Gulf Breeze Ct PROP ADDRESS" at bounding box center [766, 162] width 140 height 43
copy label "Lot 3 Gulf Breeze Ct"
drag, startPoint x: 261, startPoint y: 624, endPoint x: 436, endPoint y: 627, distance: 175.0
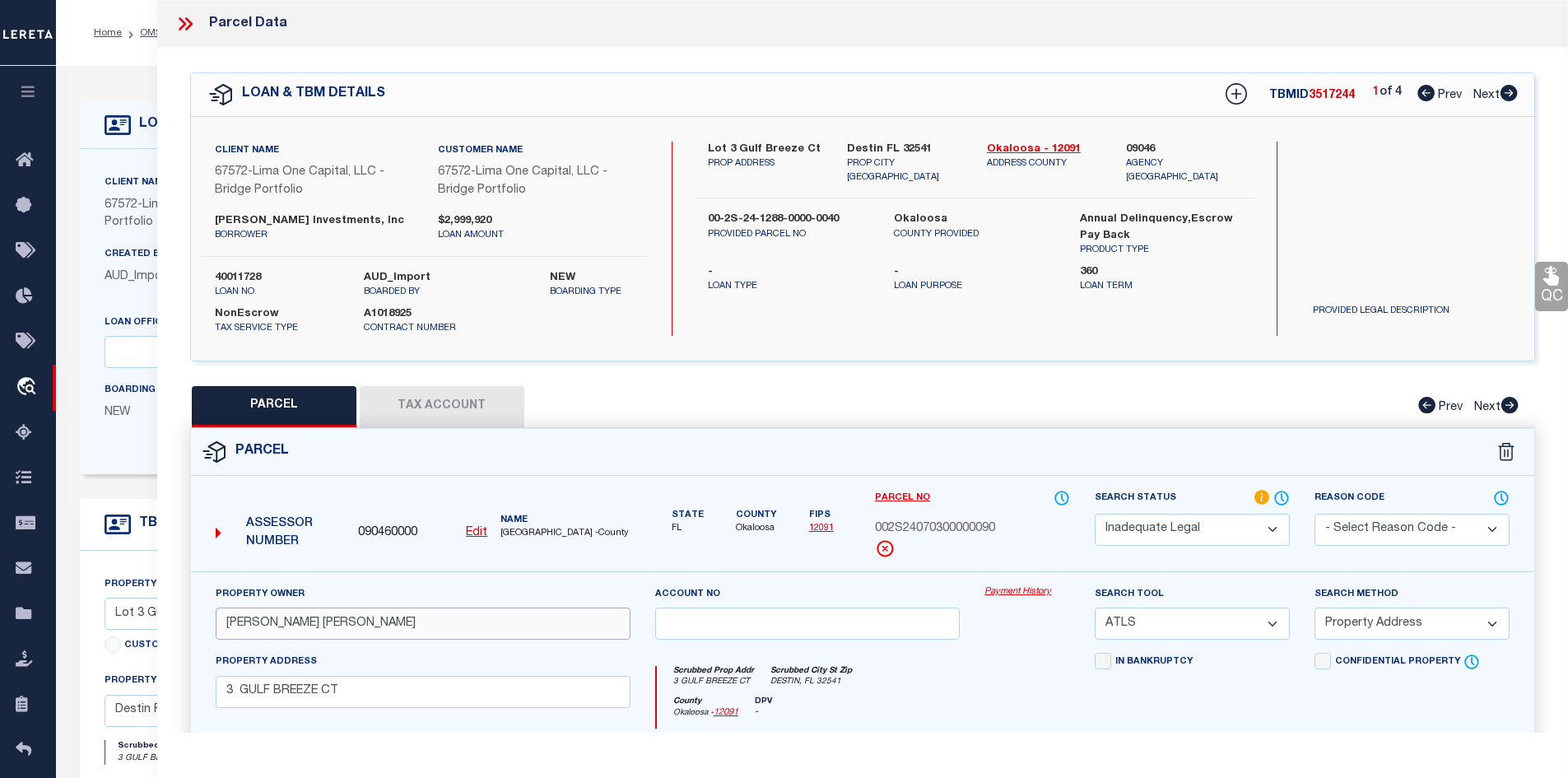
click at [436, 627] on input "BELL,ANDREW ALFRED BURNETTE" at bounding box center [423, 623] width 415 height 32
drag, startPoint x: 704, startPoint y: 145, endPoint x: 732, endPoint y: 148, distance: 28.2
click at [732, 148] on div "Lot 3 Gulf Breeze Ct PROP ADDRESS" at bounding box center [766, 162] width 140 height 43
click at [1503, 95] on icon at bounding box center [1509, 92] width 17 height 16
select select "AS"
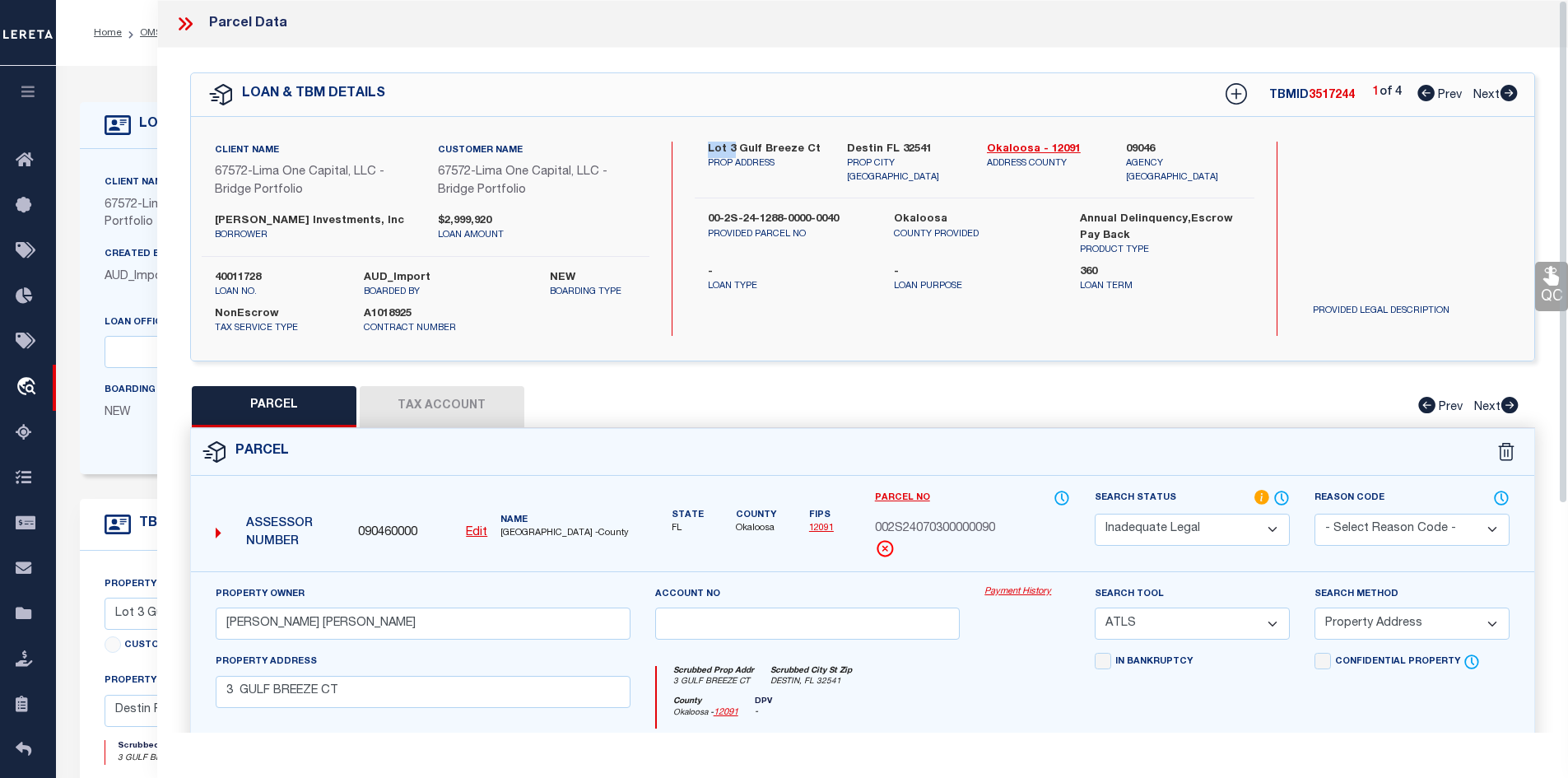
select select
checkbox input "false"
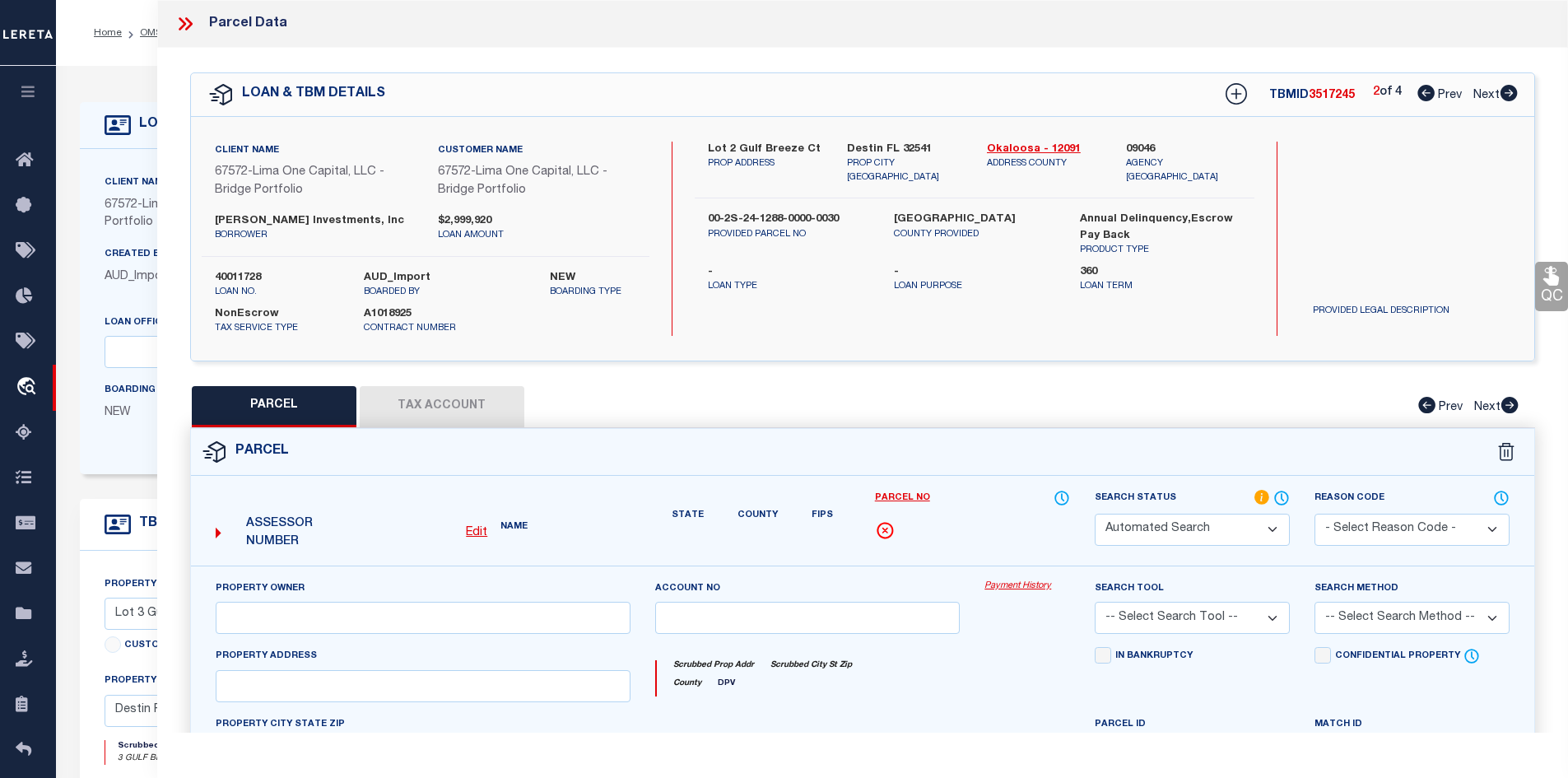
select select "IP"
checkbox input "false"
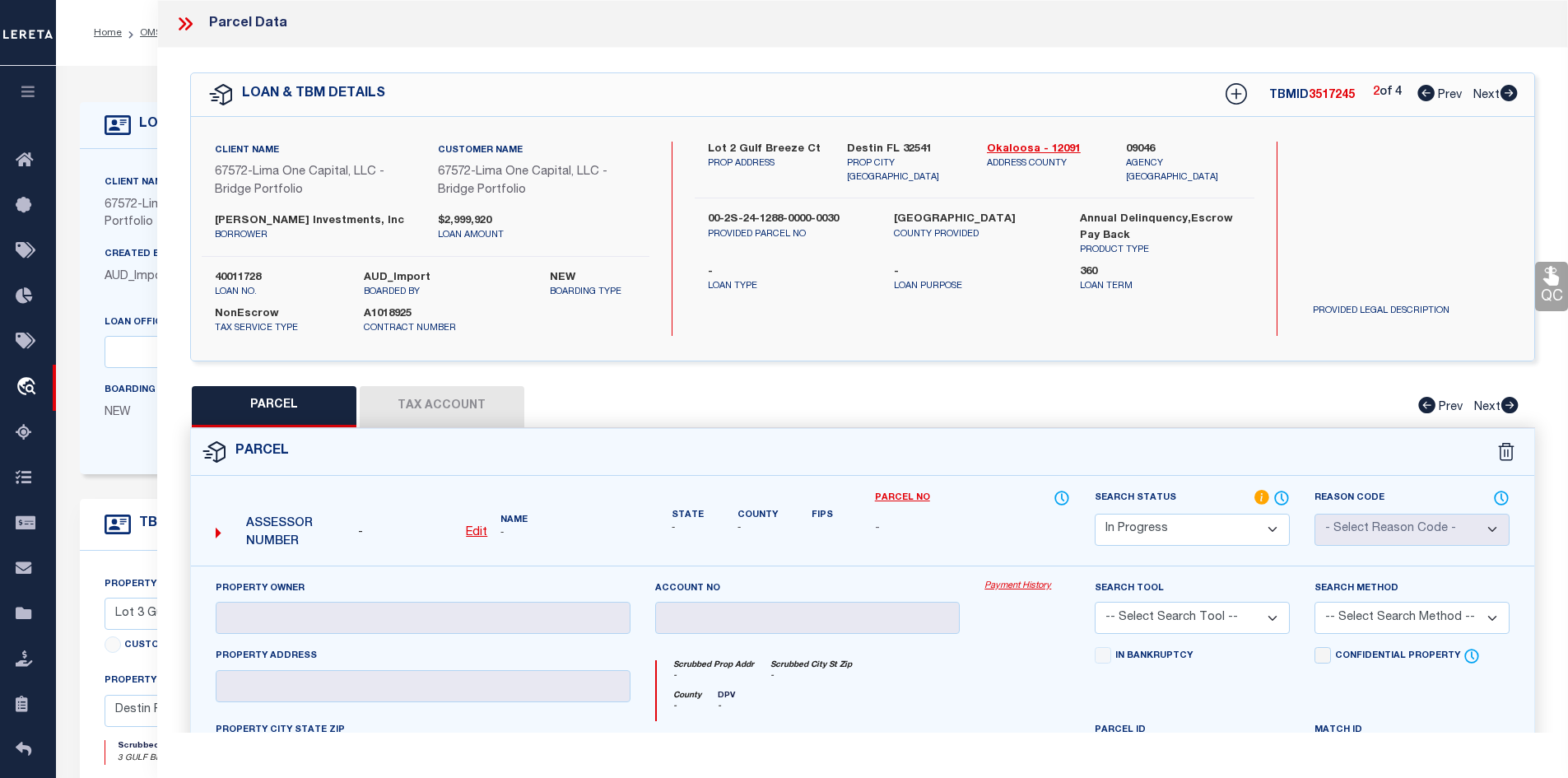
click at [1503, 94] on icon at bounding box center [1509, 92] width 17 height 16
select select "AS"
checkbox input "false"
select select "ND"
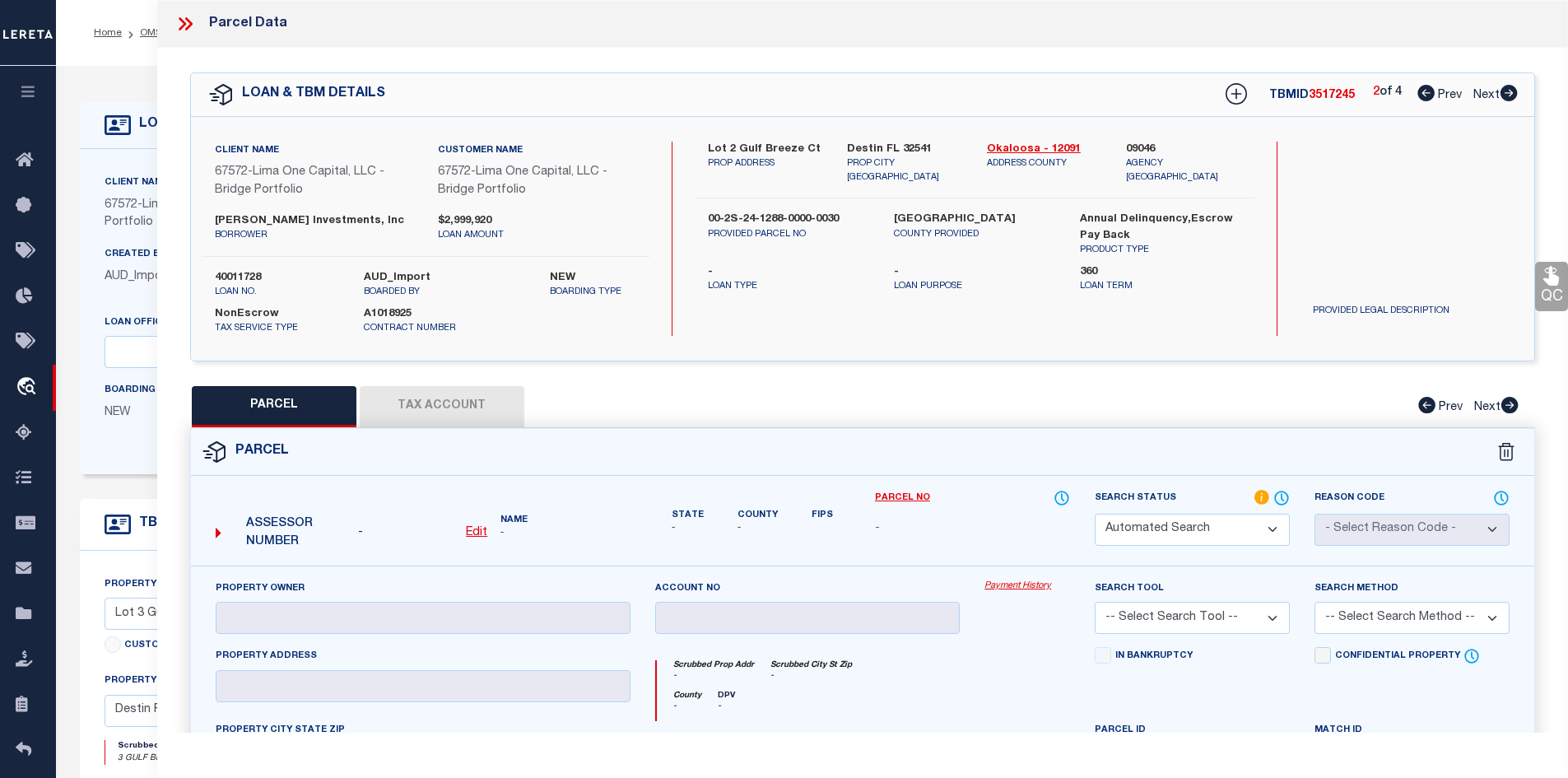
type input "LOWE,PATRICK"
select select "ATL"
select select "ADD"
type input "1 GULF BREEZE CT"
checkbox input "false"
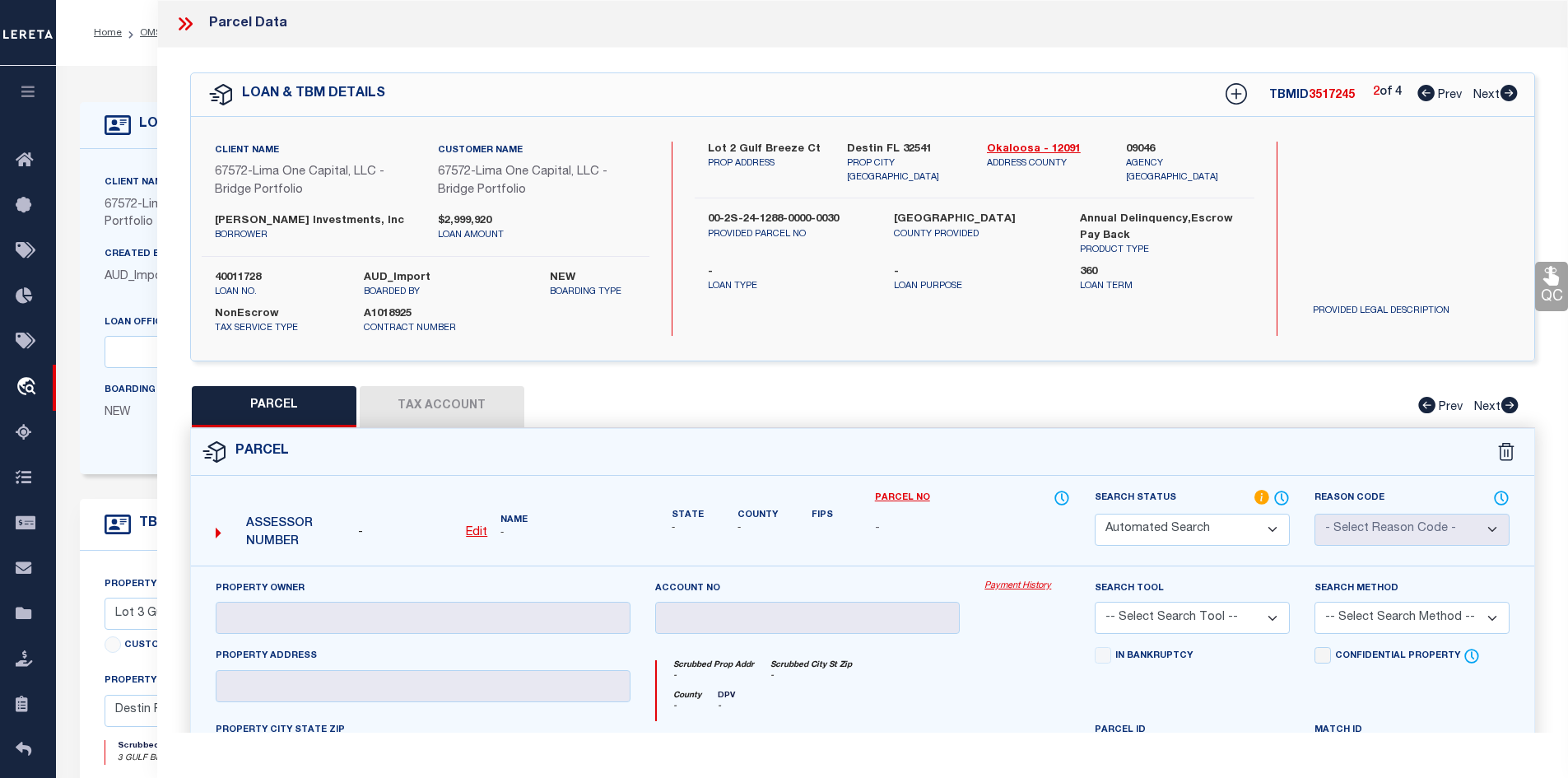
type input "DESTIN, FL 32541"
type textarea "EAST PASS T/H AMEND UNIT 10"
type textarea "High Loan Amount. Please Provide a Complete Legal Description."
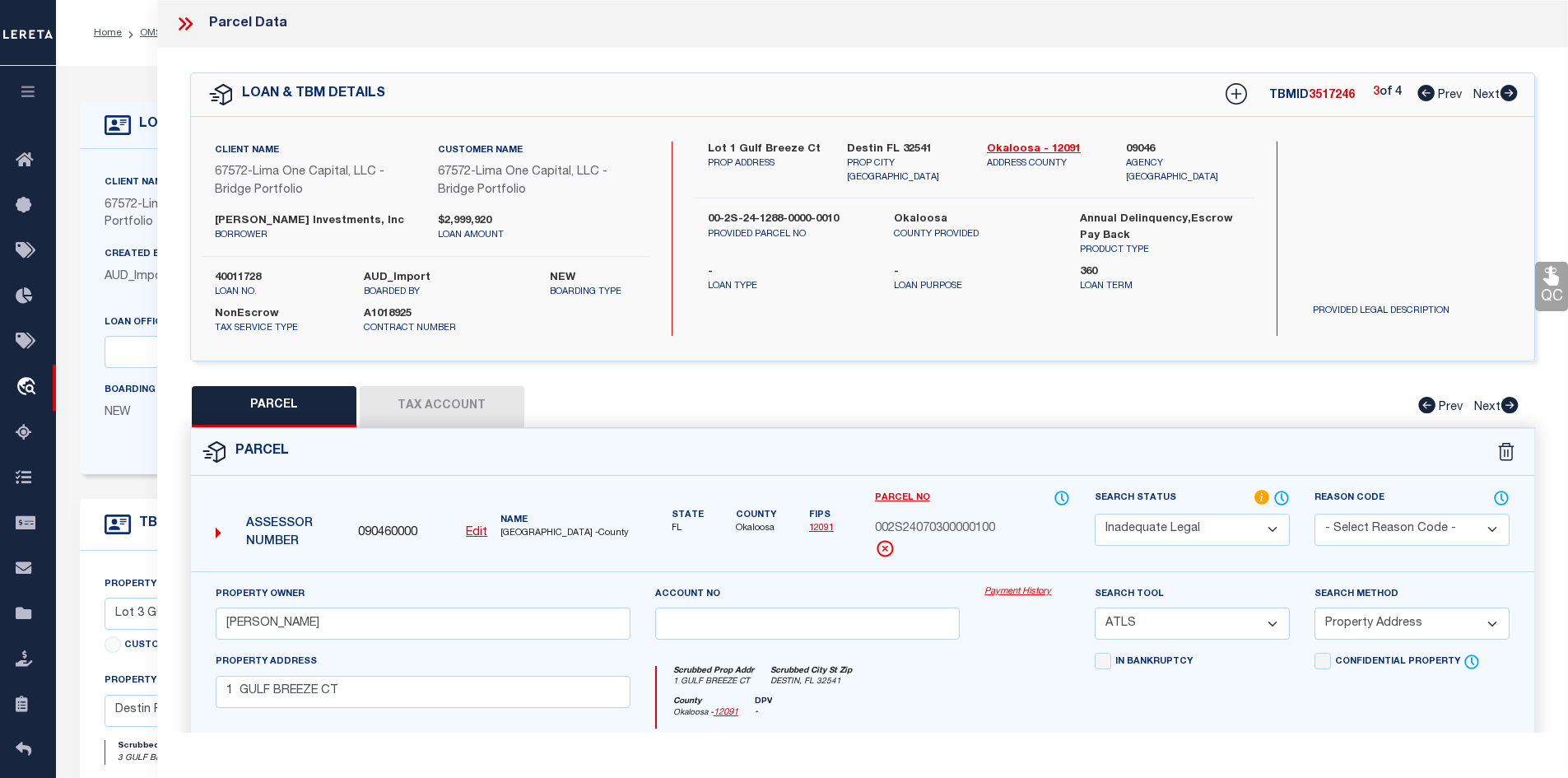
click at [1503, 94] on icon at bounding box center [1509, 92] width 17 height 16
select select "AS"
select select
checkbox input "false"
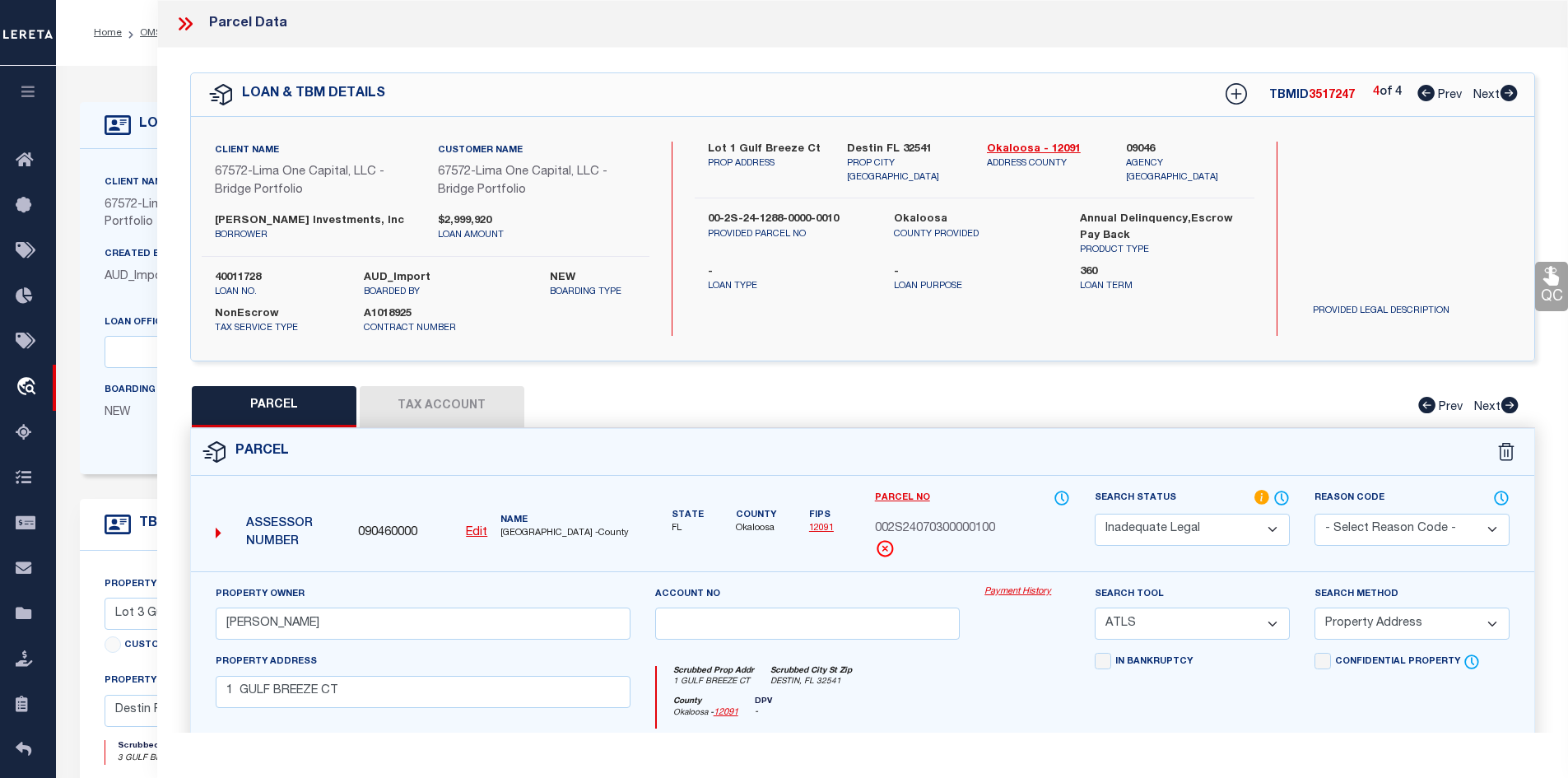
checkbox input "false"
select select "IP"
checkbox input "false"
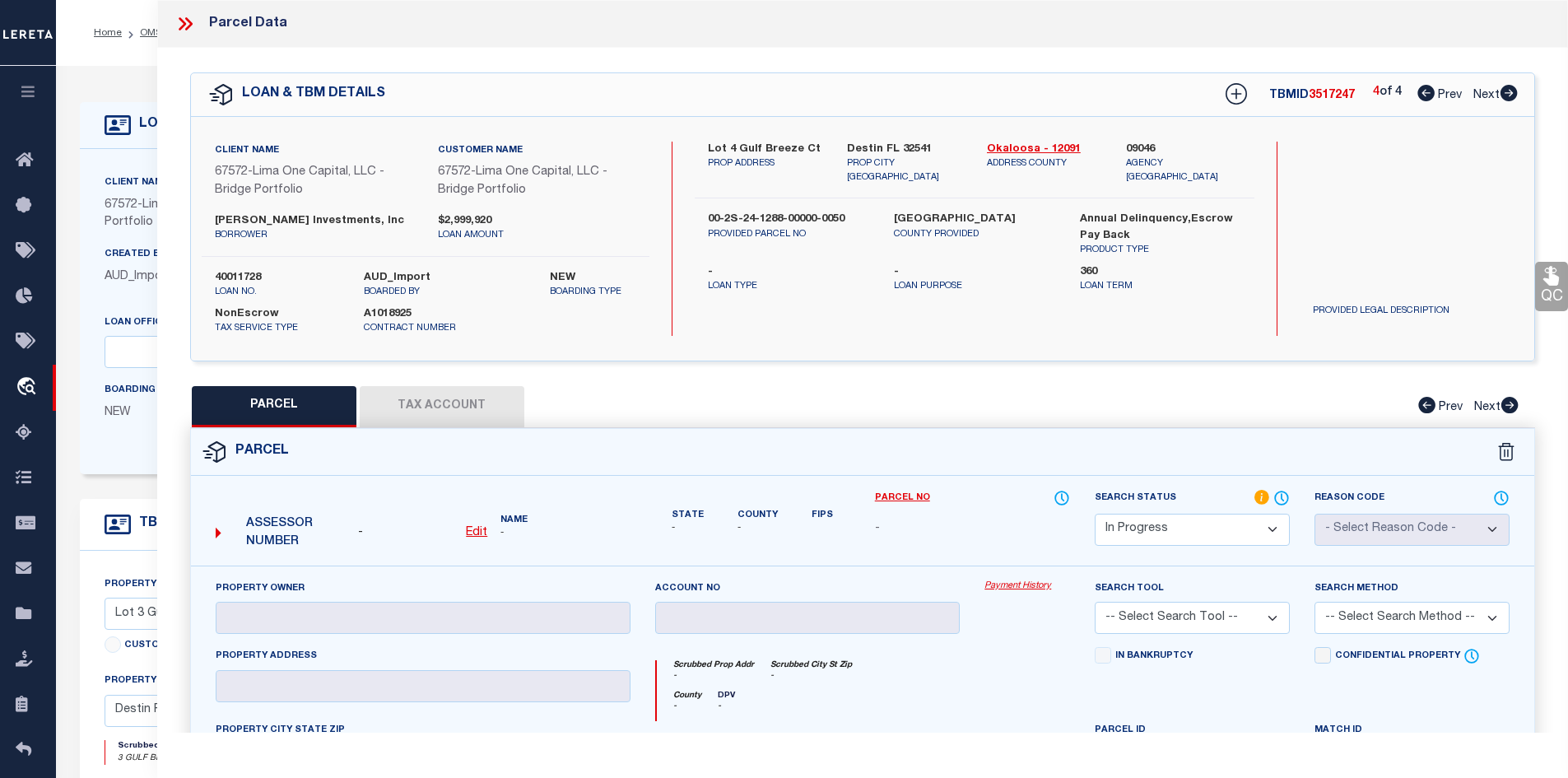
click at [1420, 94] on icon at bounding box center [1427, 92] width 17 height 16
select select "AS"
checkbox input "false"
select select "ND"
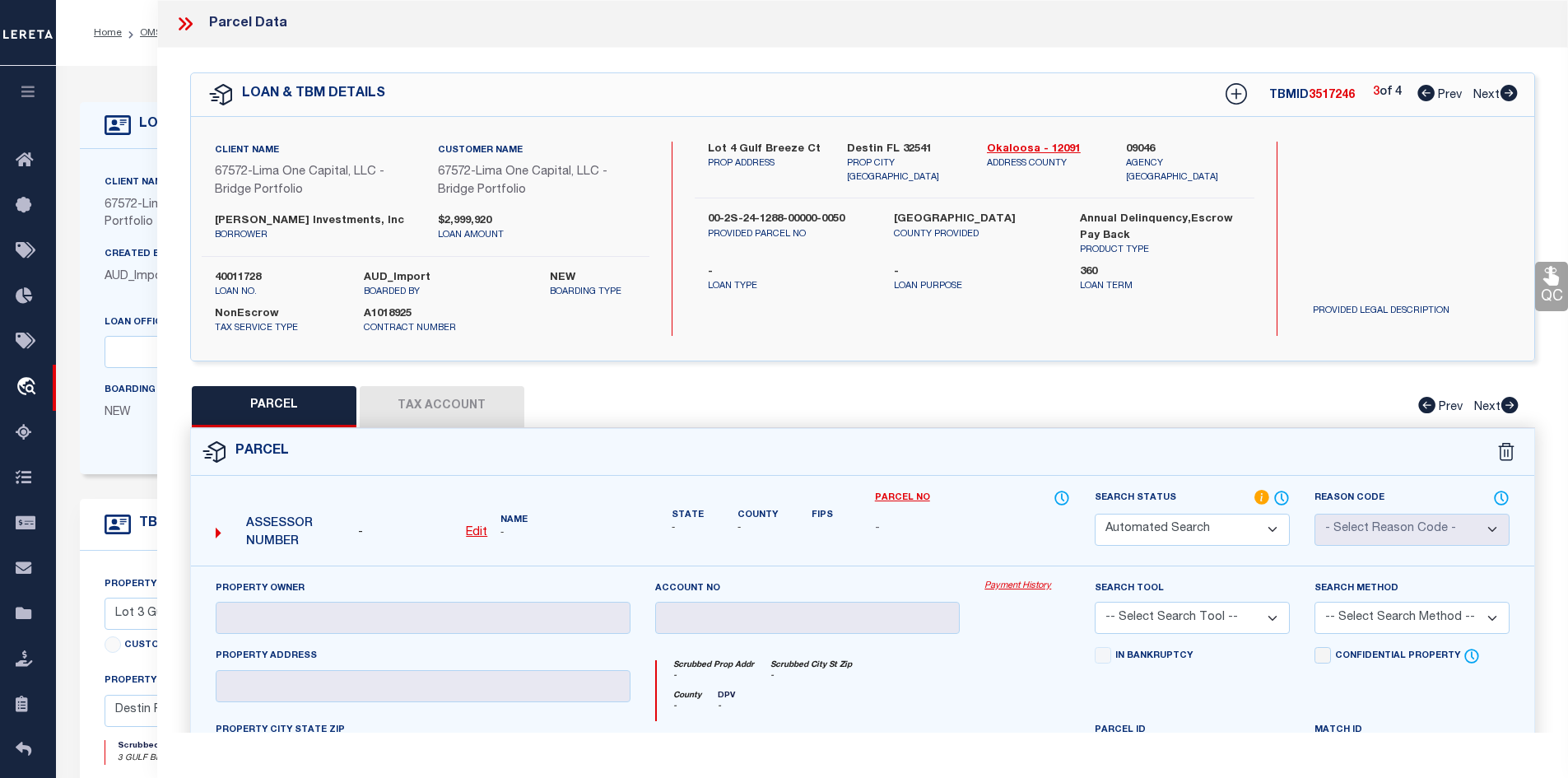
type input "LOWE,PATRICK"
select select "ATL"
select select "ADD"
type input "1 GULF BREEZE CT"
checkbox input "false"
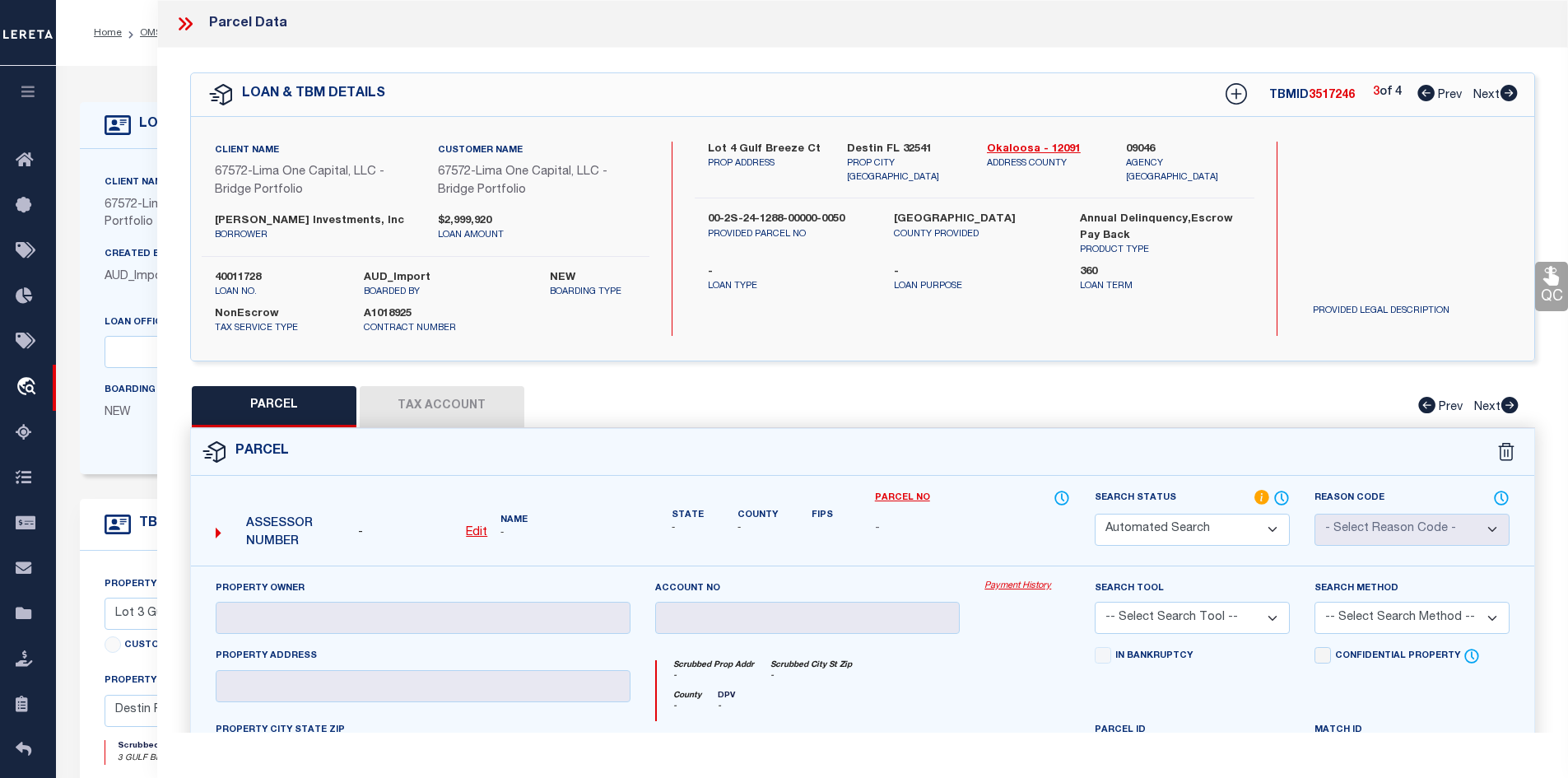
type input "DESTIN, FL 32541"
type textarea "EAST PASS T/H AMEND UNIT 10"
type textarea "High Loan Amount. Please Provide a Complete Legal Description."
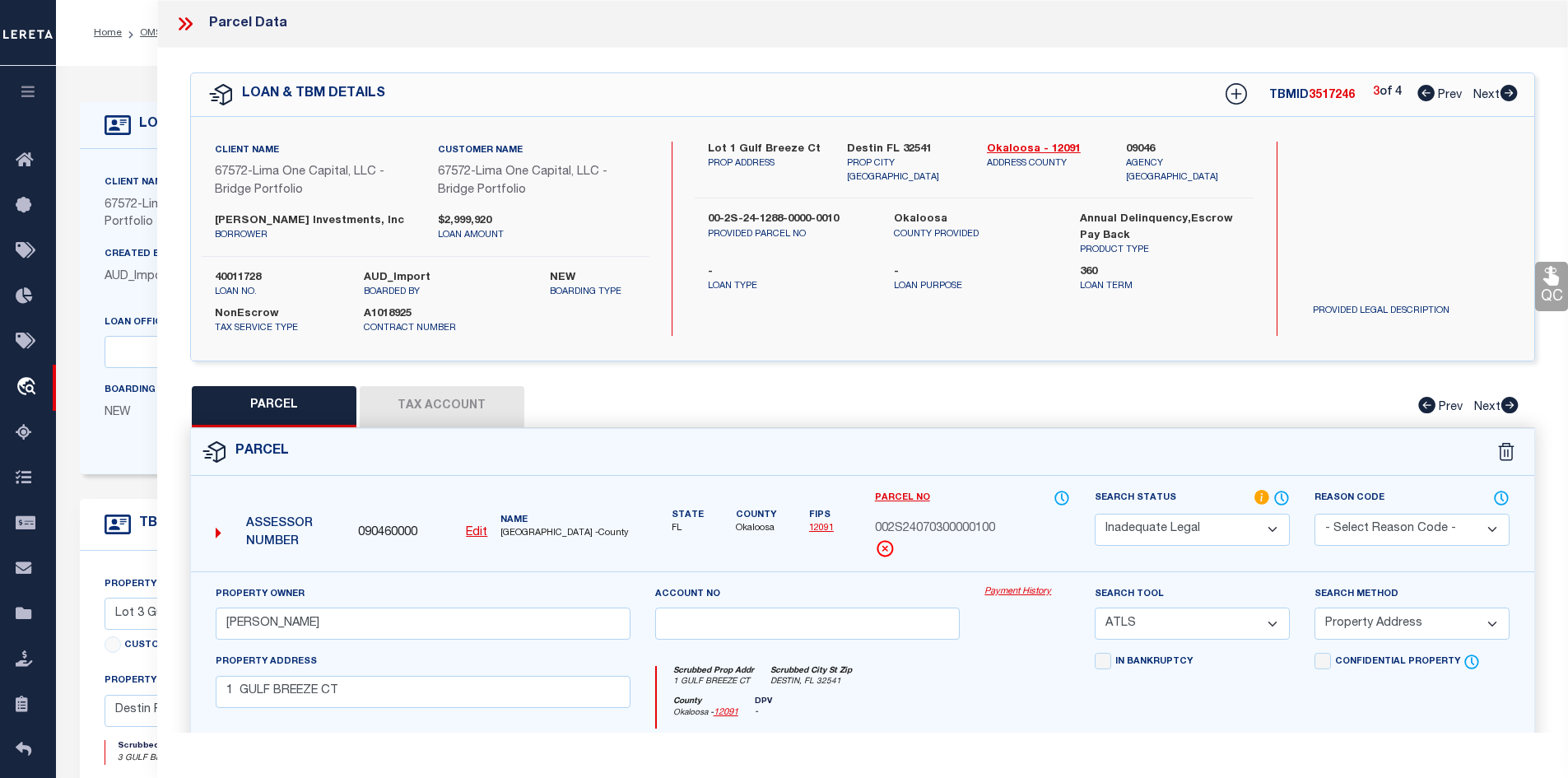
click at [1420, 94] on icon at bounding box center [1427, 92] width 17 height 16
select select "AS"
select select
checkbox input "false"
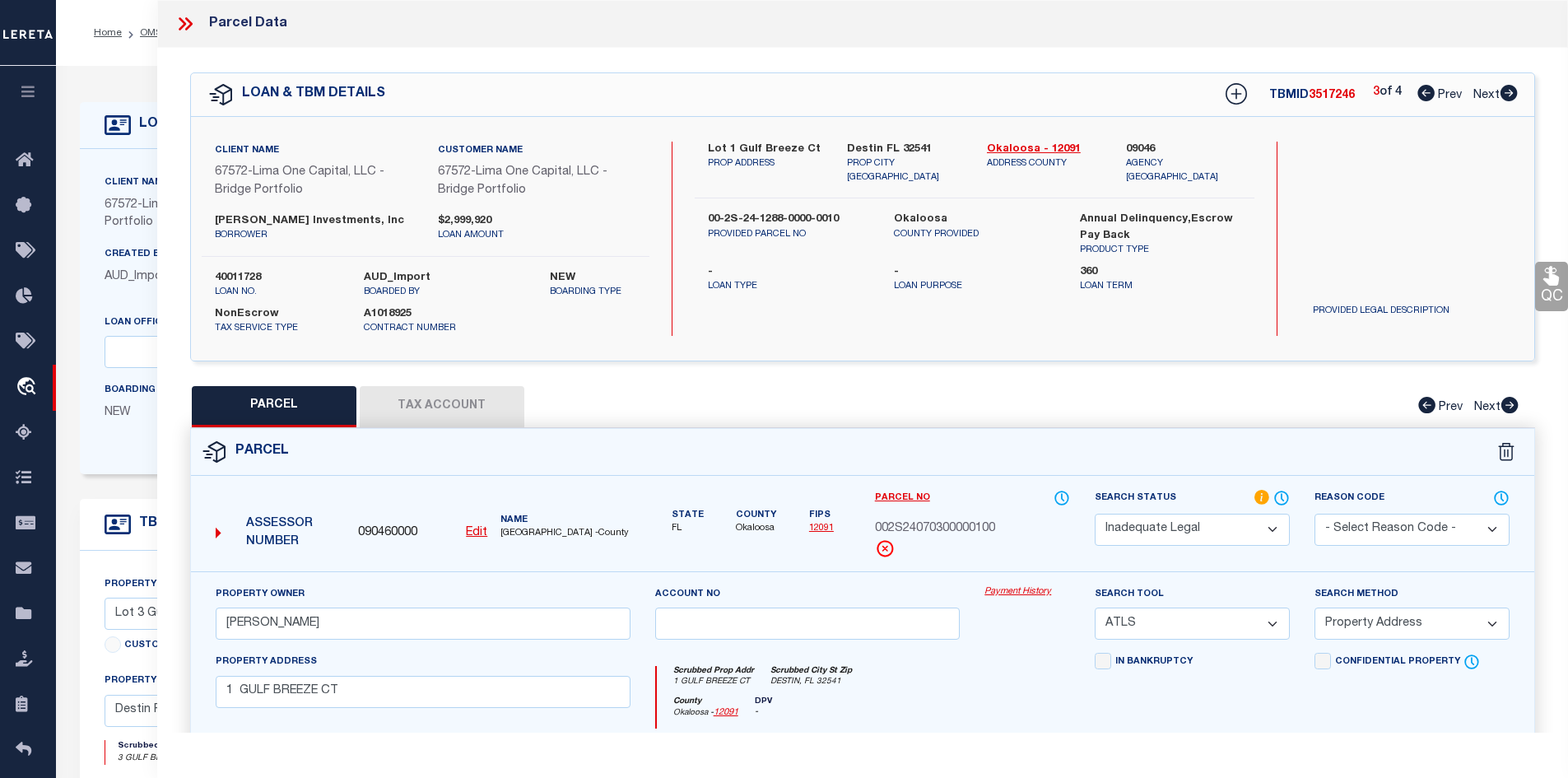
checkbox input "false"
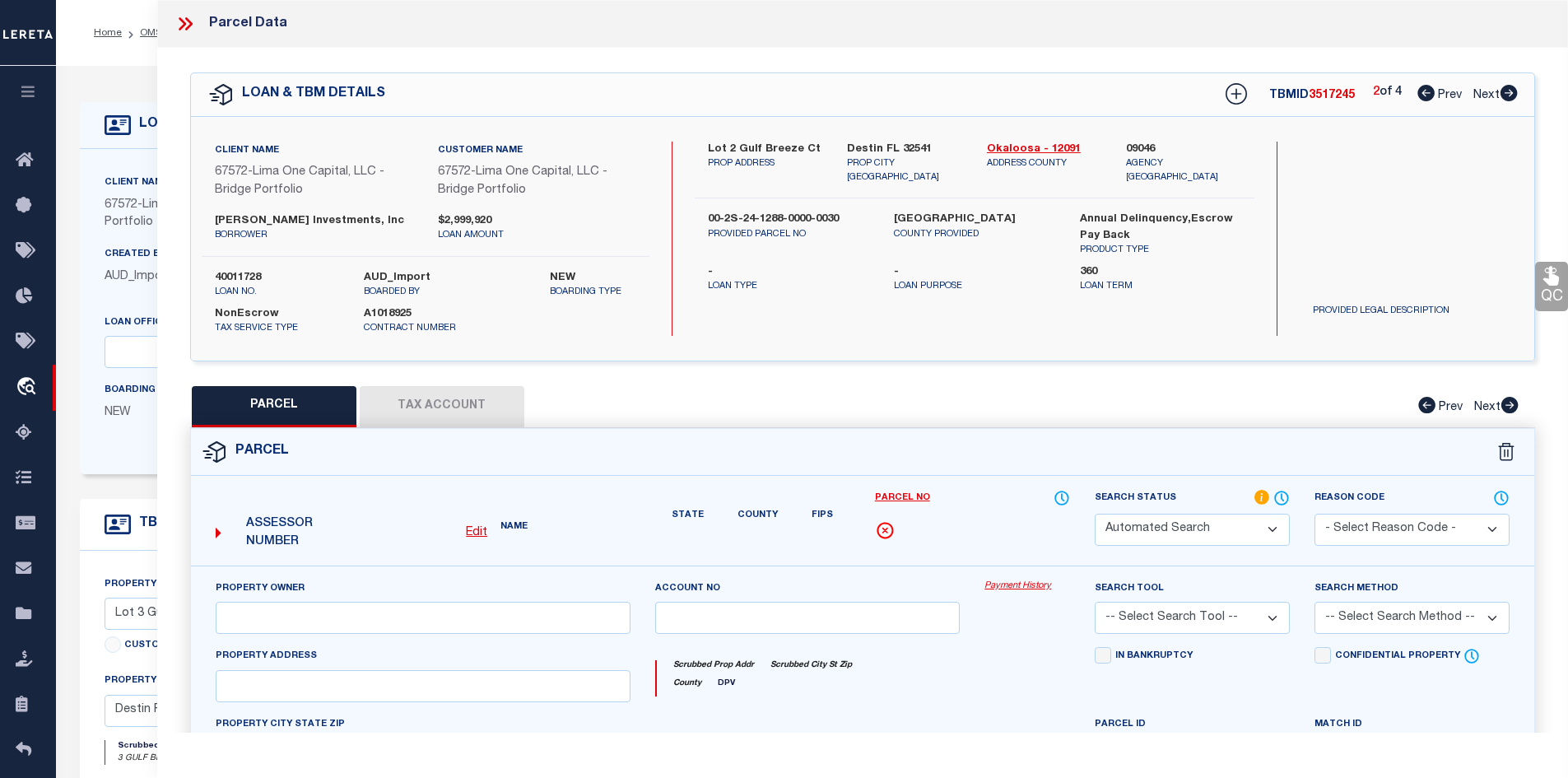
select select "IP"
checkbox input "false"
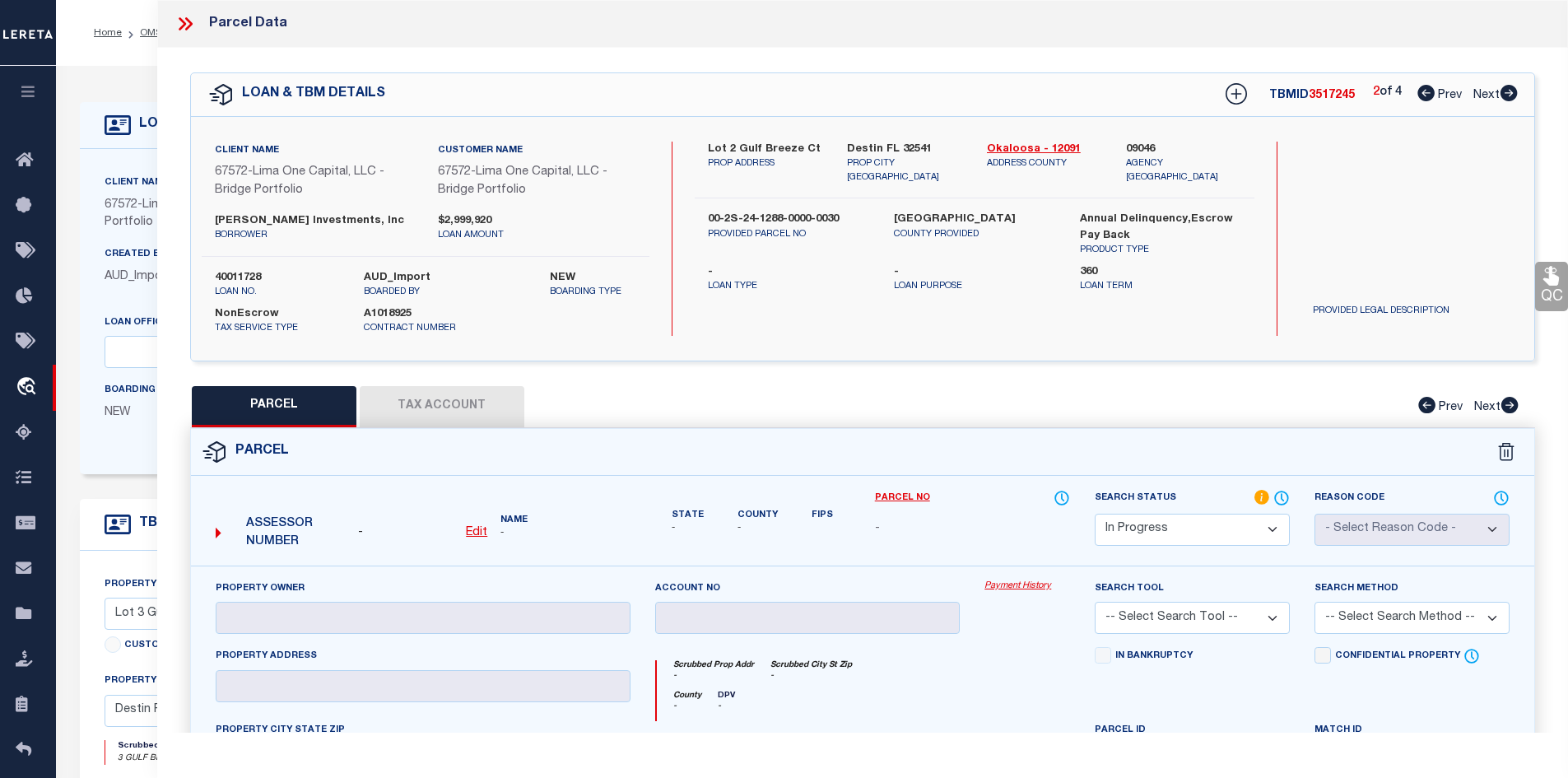
click at [1420, 94] on icon at bounding box center [1427, 92] width 17 height 16
select select "AS"
checkbox input "false"
select select "ND"
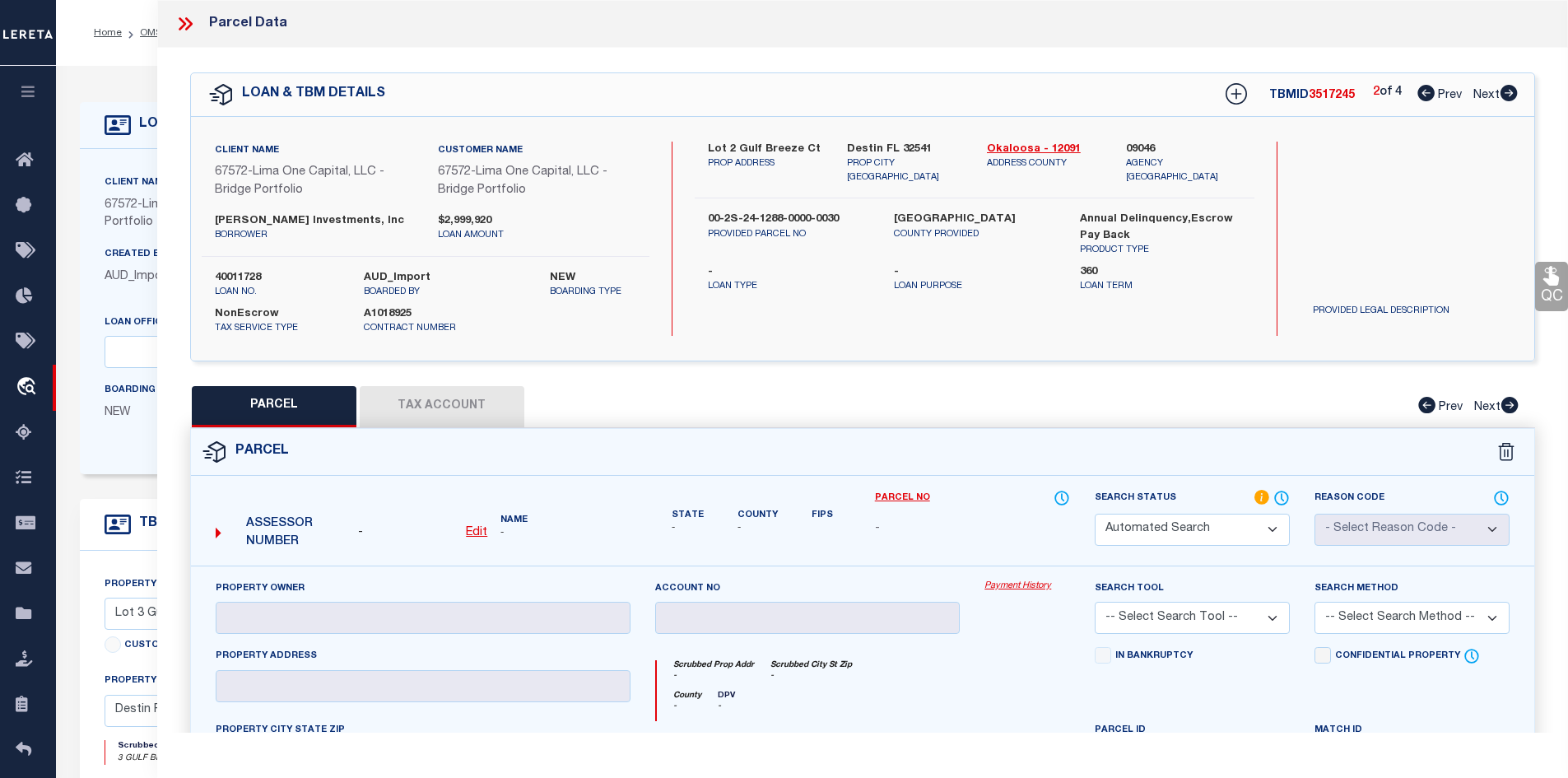
type input "BELL,ANDREW ALFRED BURNETTE"
select select "ATL"
select select "ADD"
type input "3 GULF BREEZE CT"
checkbox input "false"
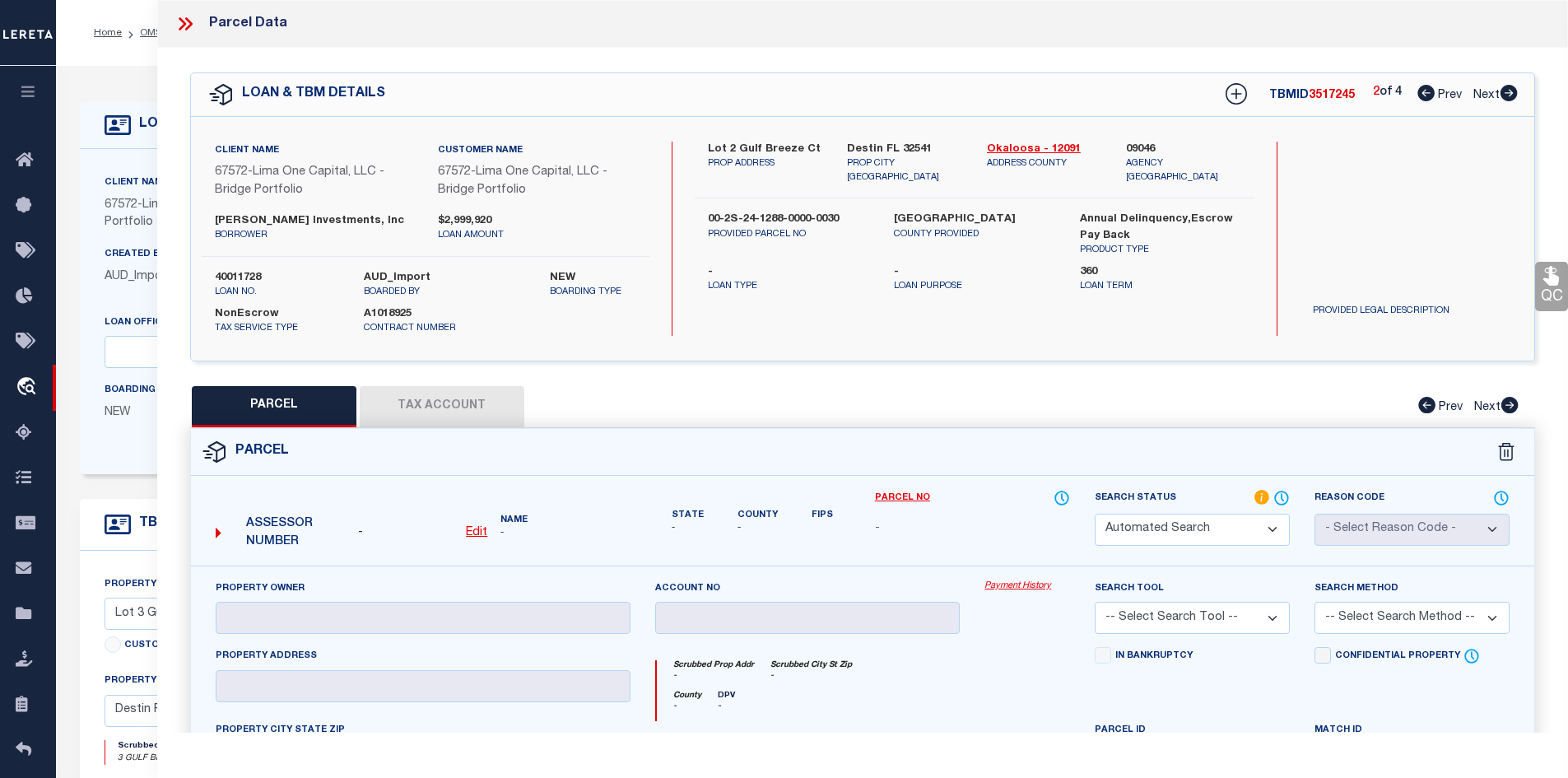
type input "DESTIN, FL 32541"
type textarea "EAST PASS T/H AMEND UNIT 9"
type textarea "High Loan Amount. Please Provide a Complete Legal Description."
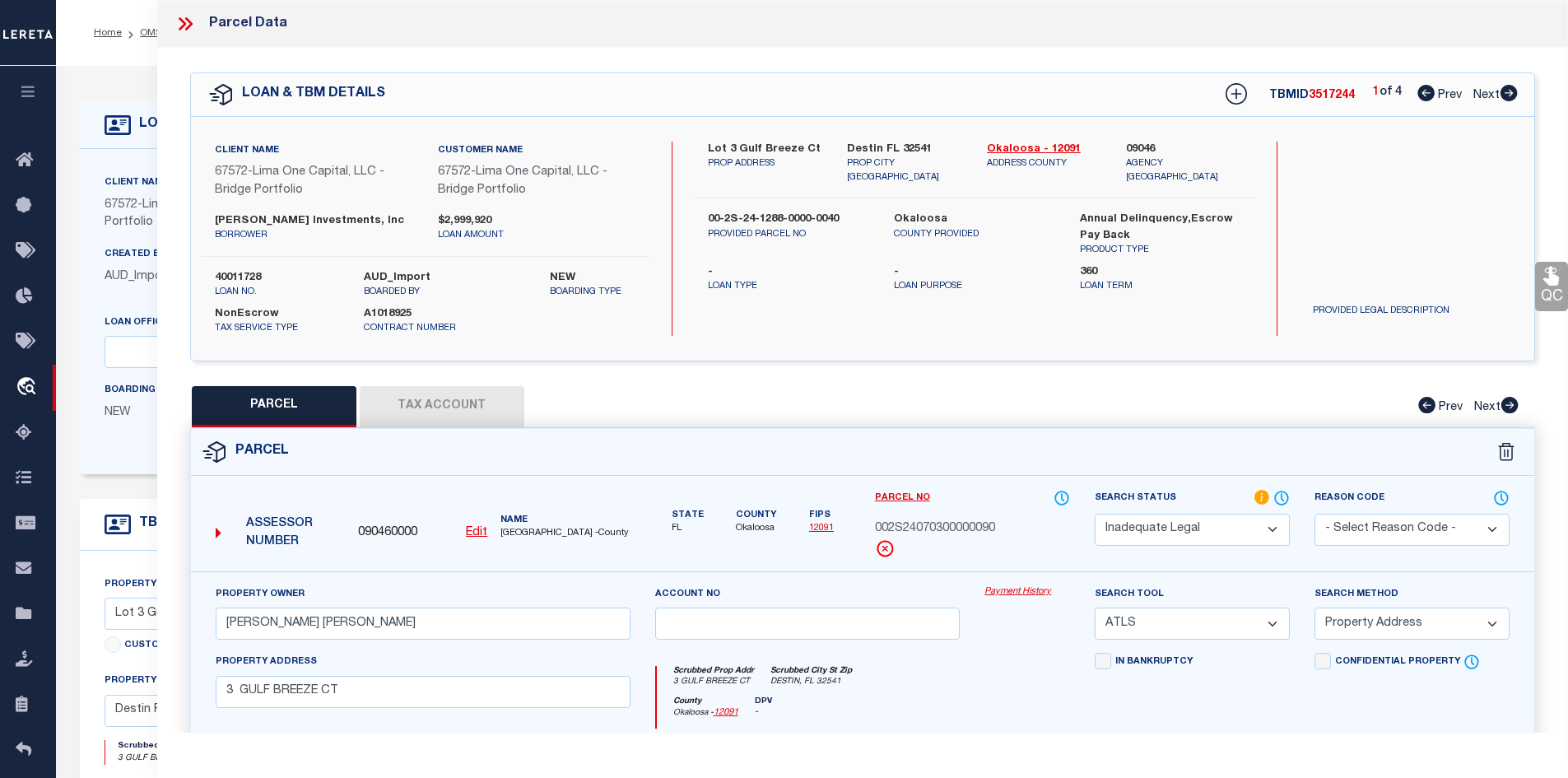
scroll to position [332, 0]
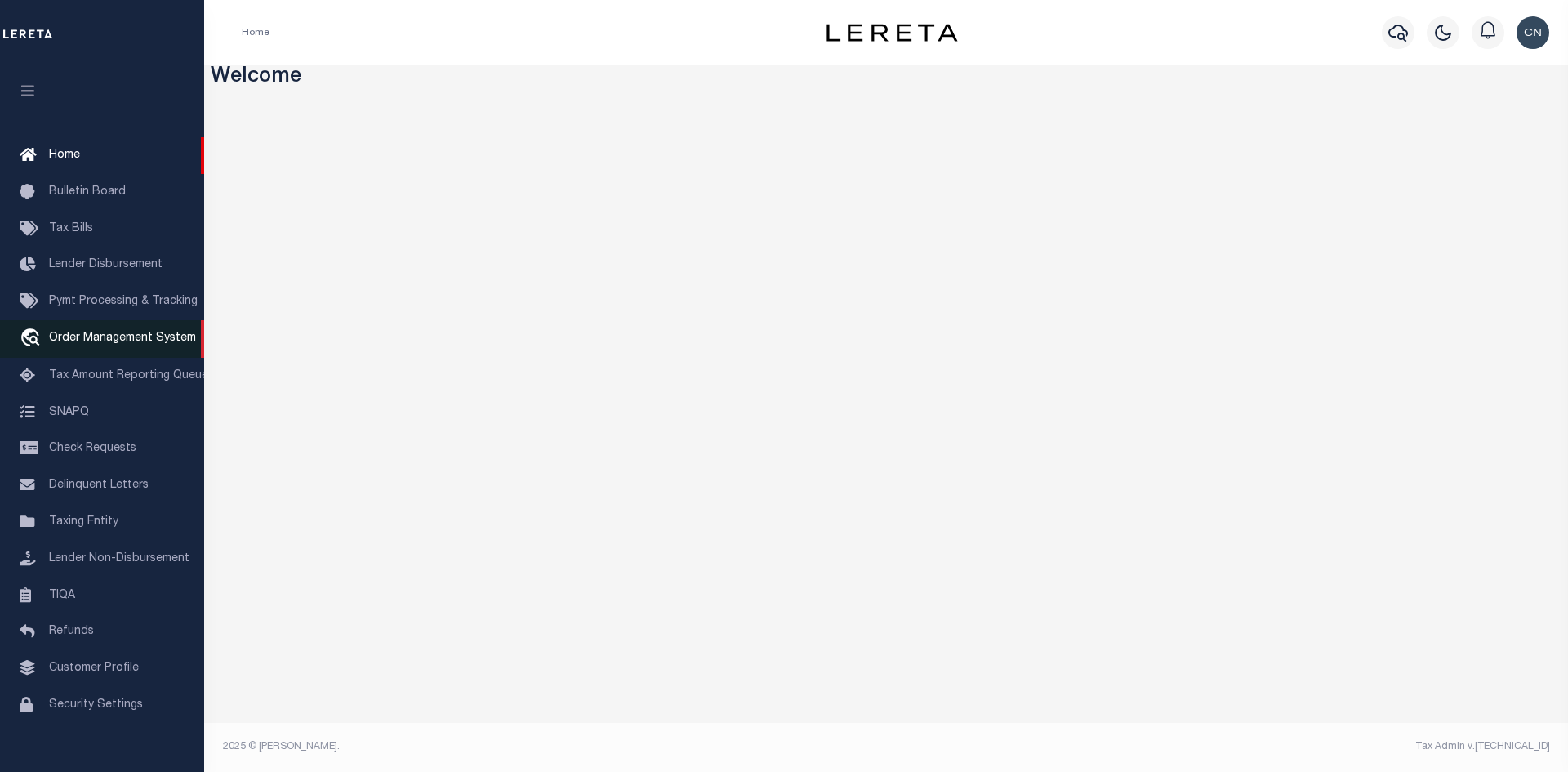
click at [90, 344] on span "Order Management System" at bounding box center [122, 338] width 147 height 11
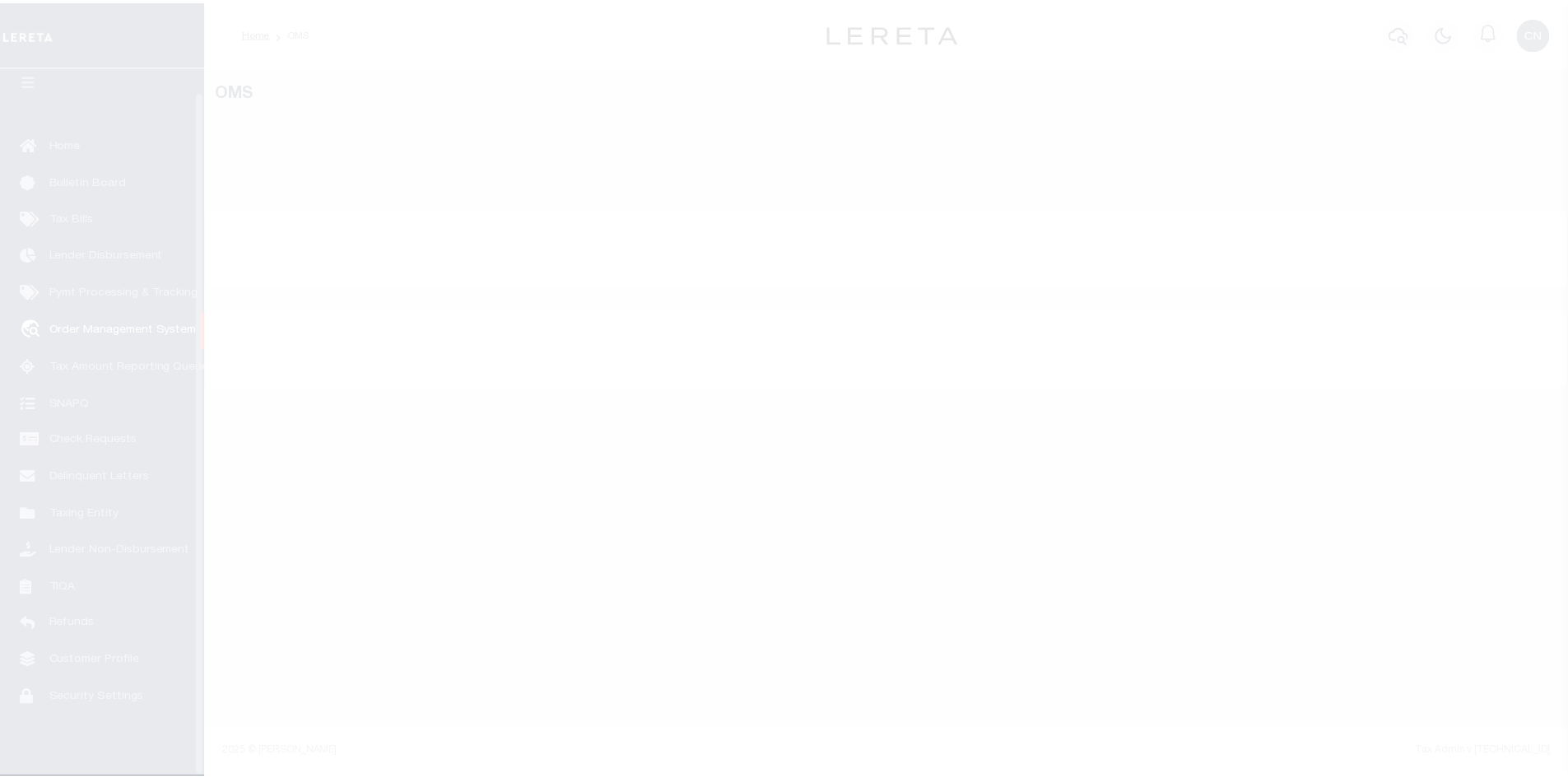
scroll to position [24, 0]
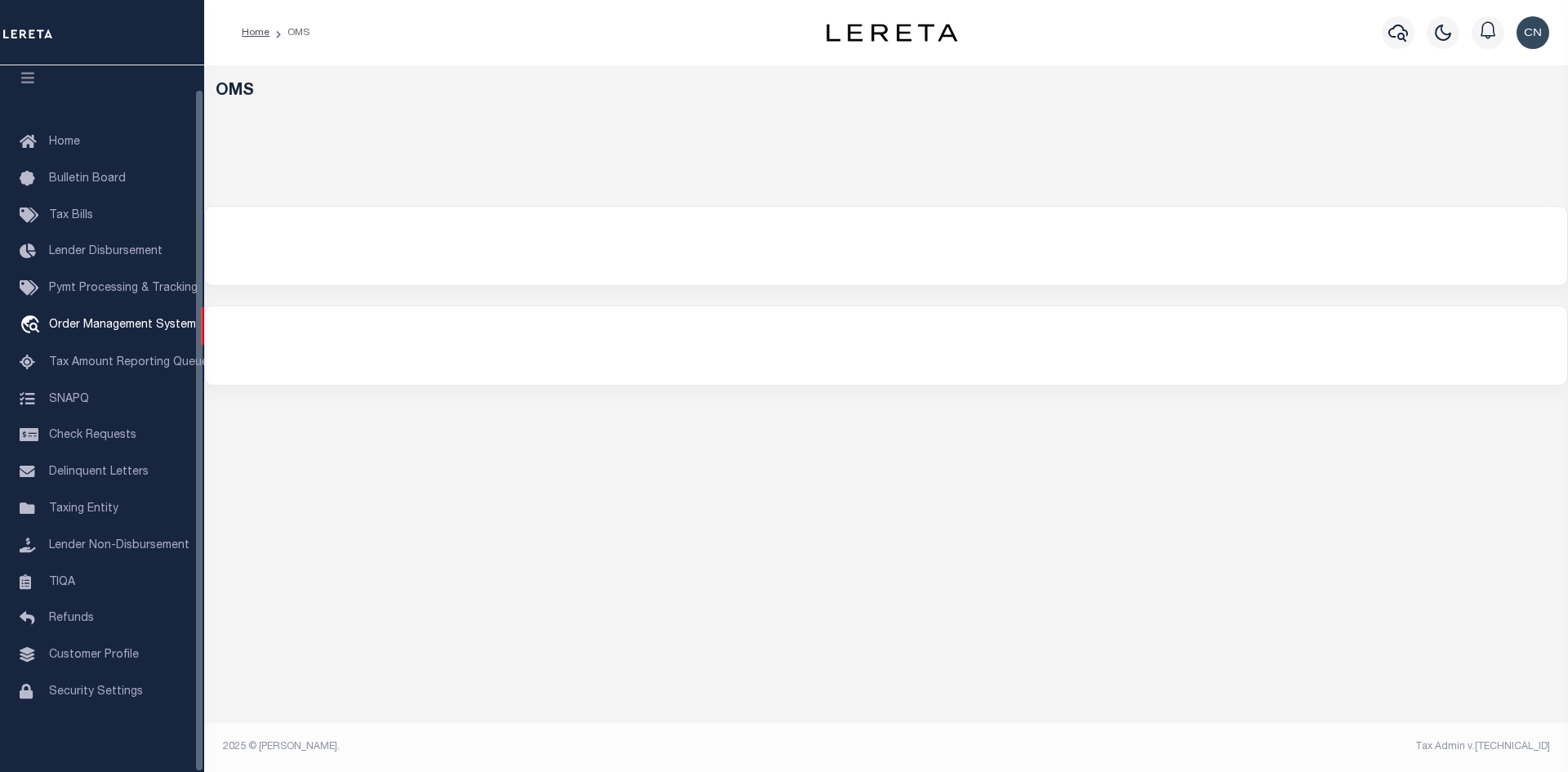
select select "200"
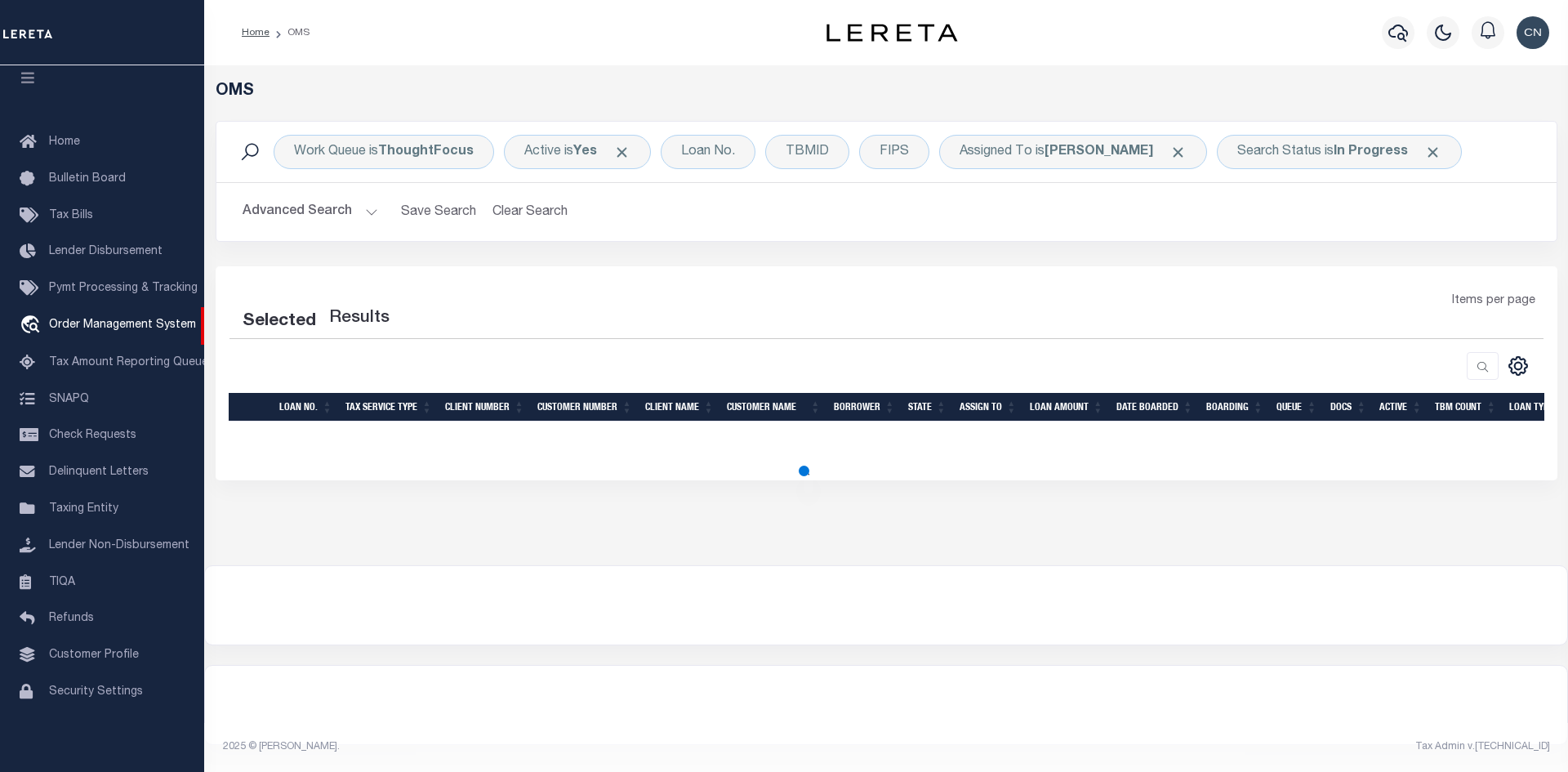
select select "200"
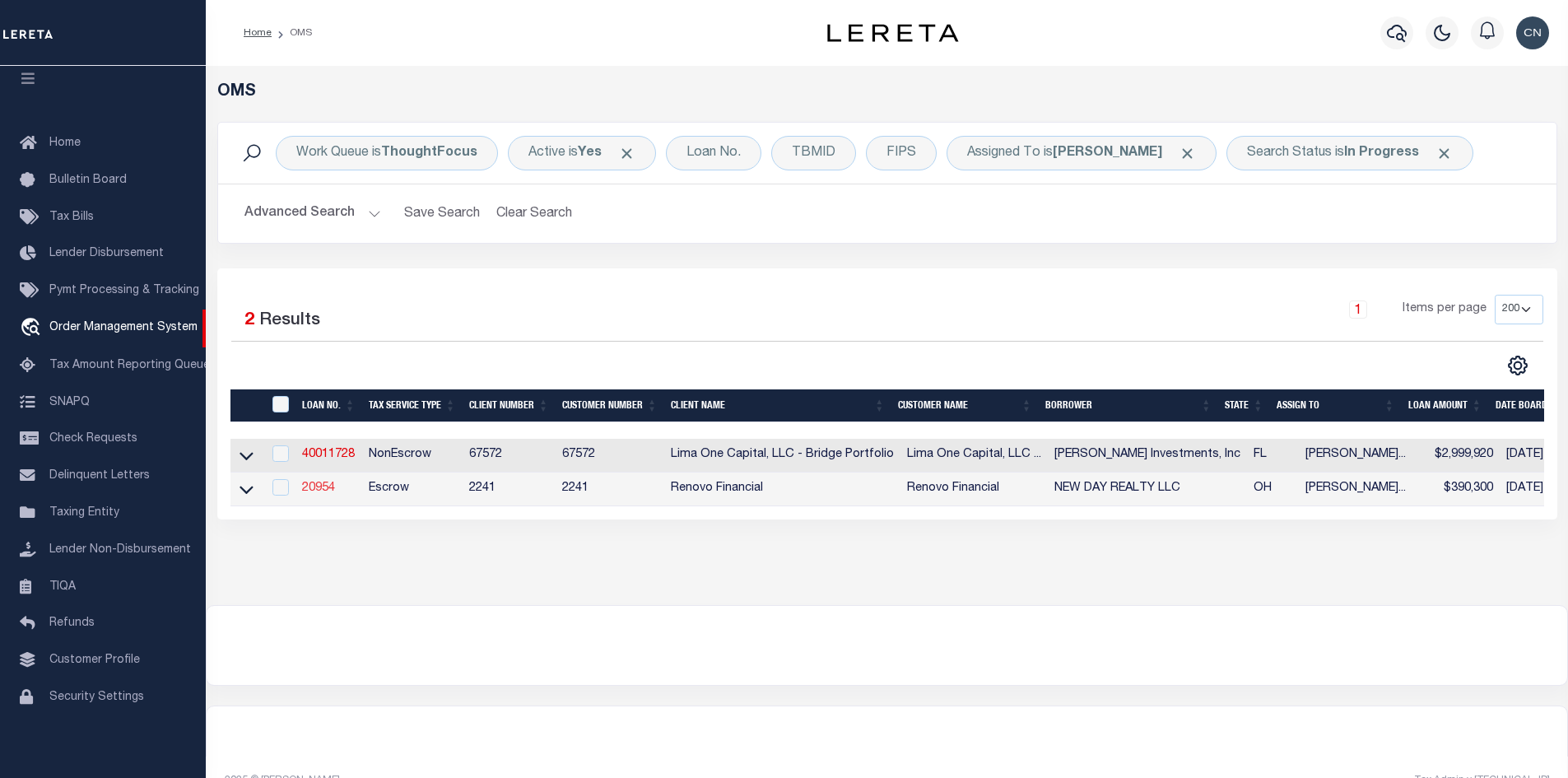
click at [324, 493] on link "20954" at bounding box center [319, 488] width 33 height 12
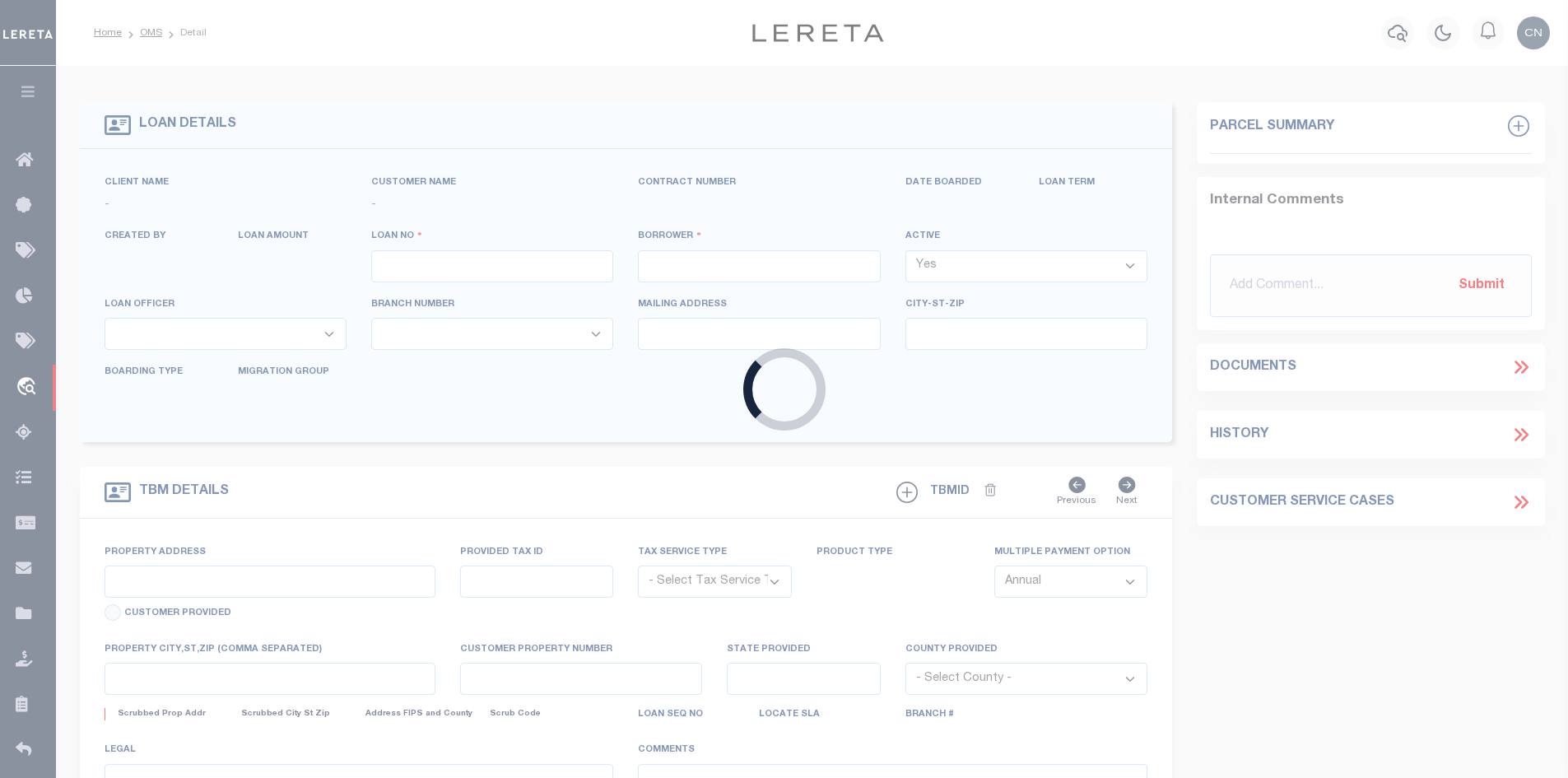
type input "20954"
type input "NEW DAY REALTY LLC"
select select
type input "4376 Buckingham Circle"
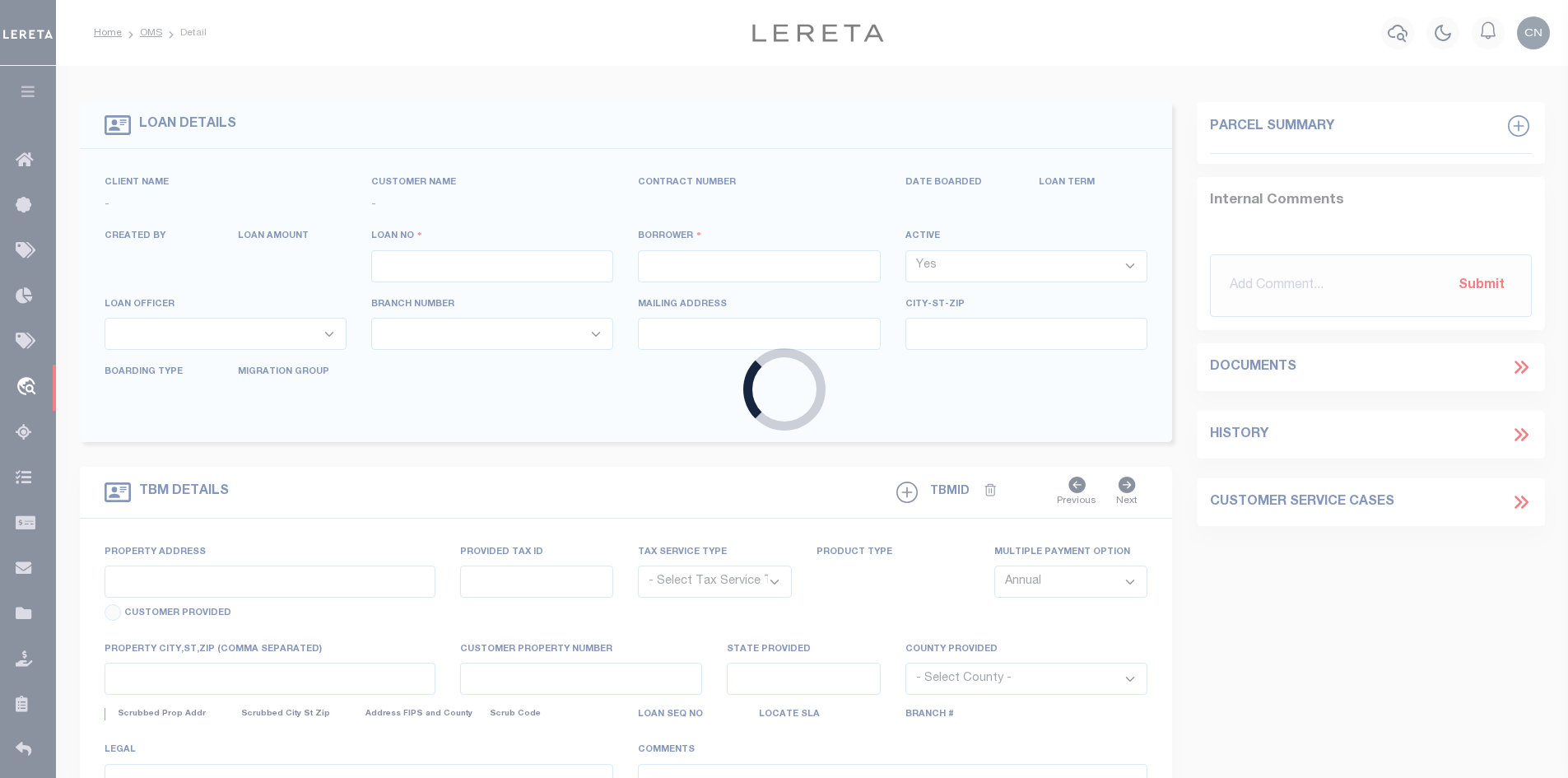
type input "Uniontown OH 44685"
select select "400"
select select "Escrow"
select select "164194"
select select "25066"
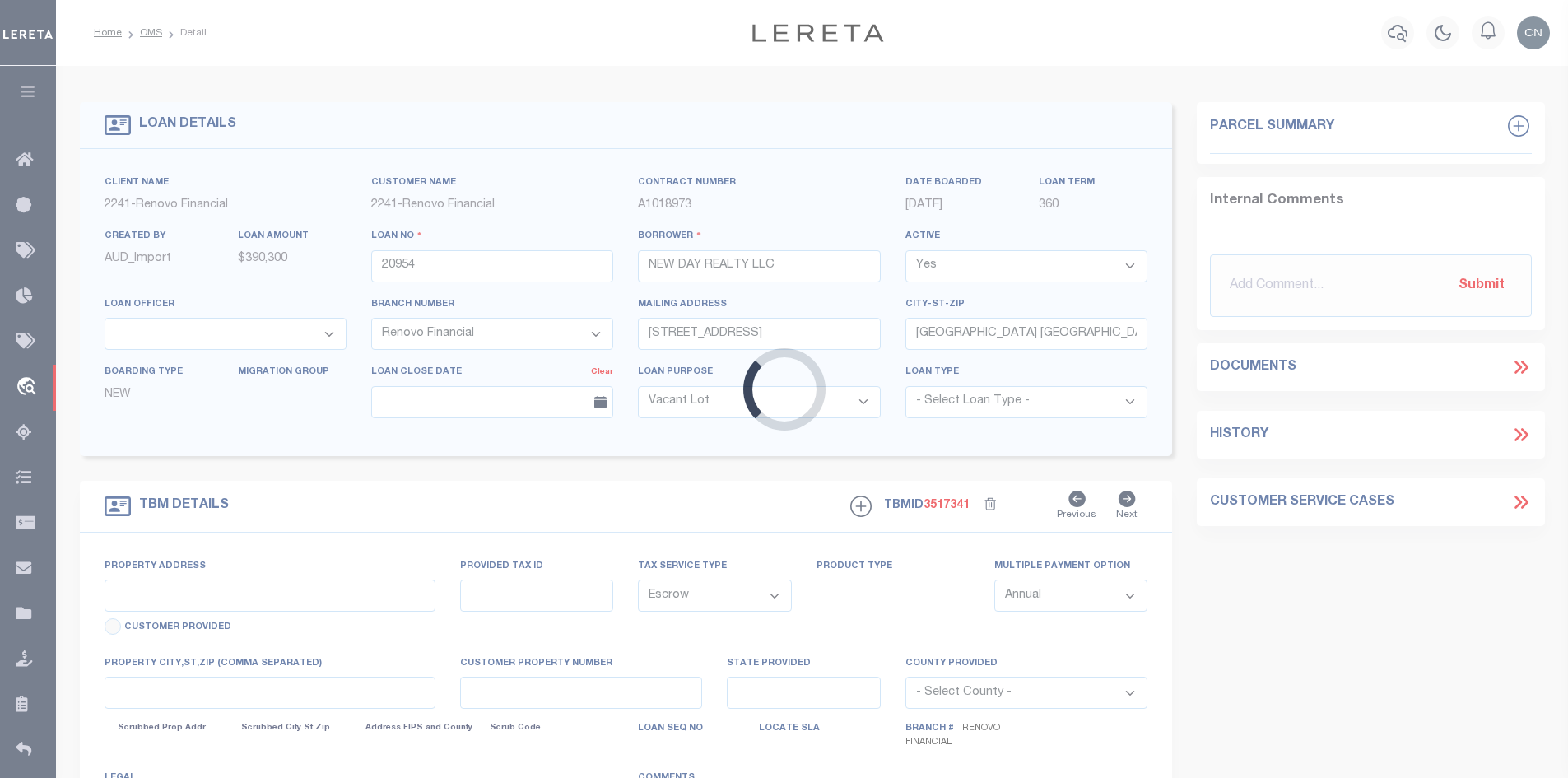
type input "[STREET_ADDRESS]"
select select
type input "[GEOGRAPHIC_DATA], OH 44306"
type input "a0kUS00000D8UxV"
type input "OH"
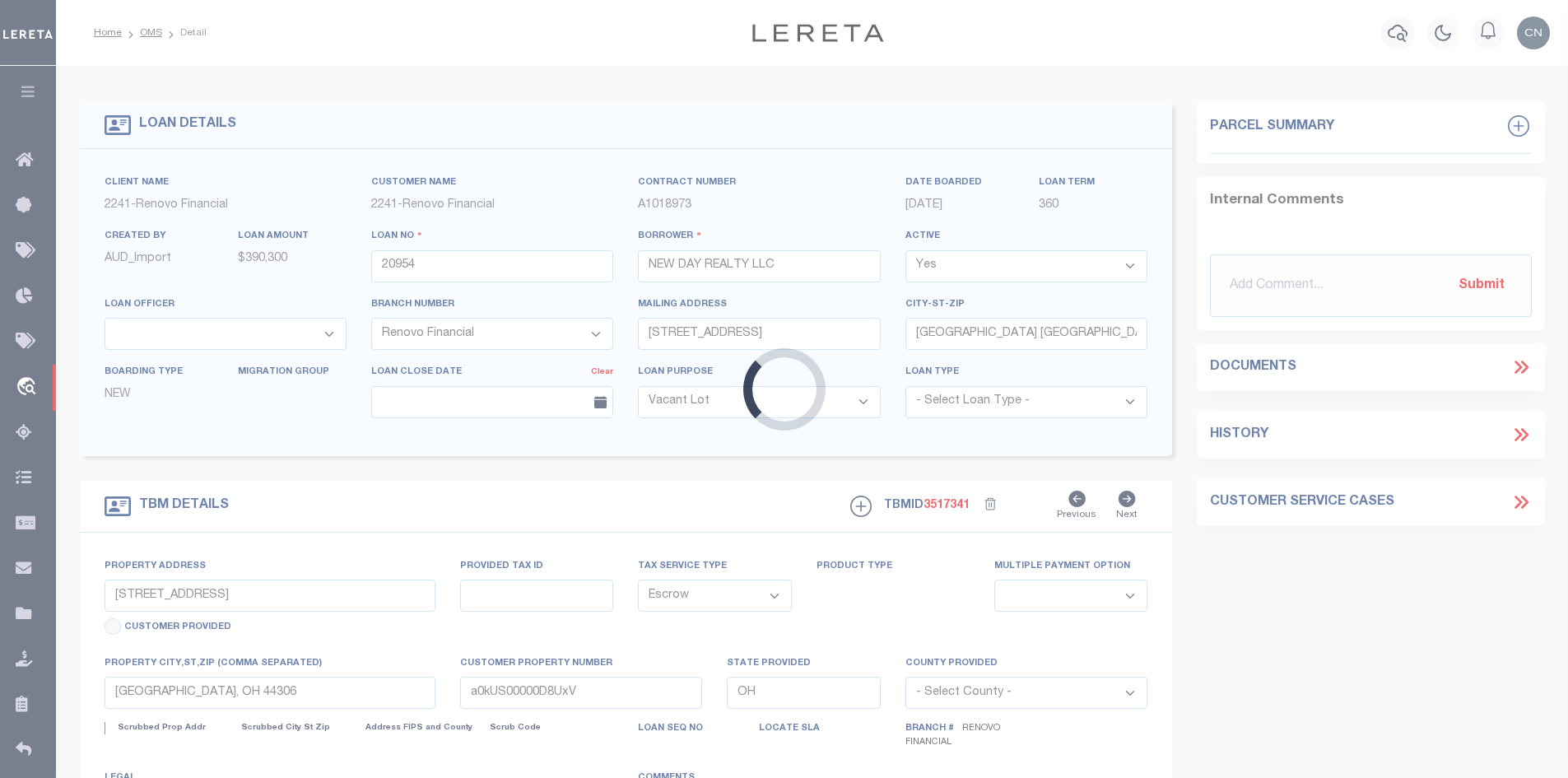
select select
type textarea "LEGAL REQUIRED"
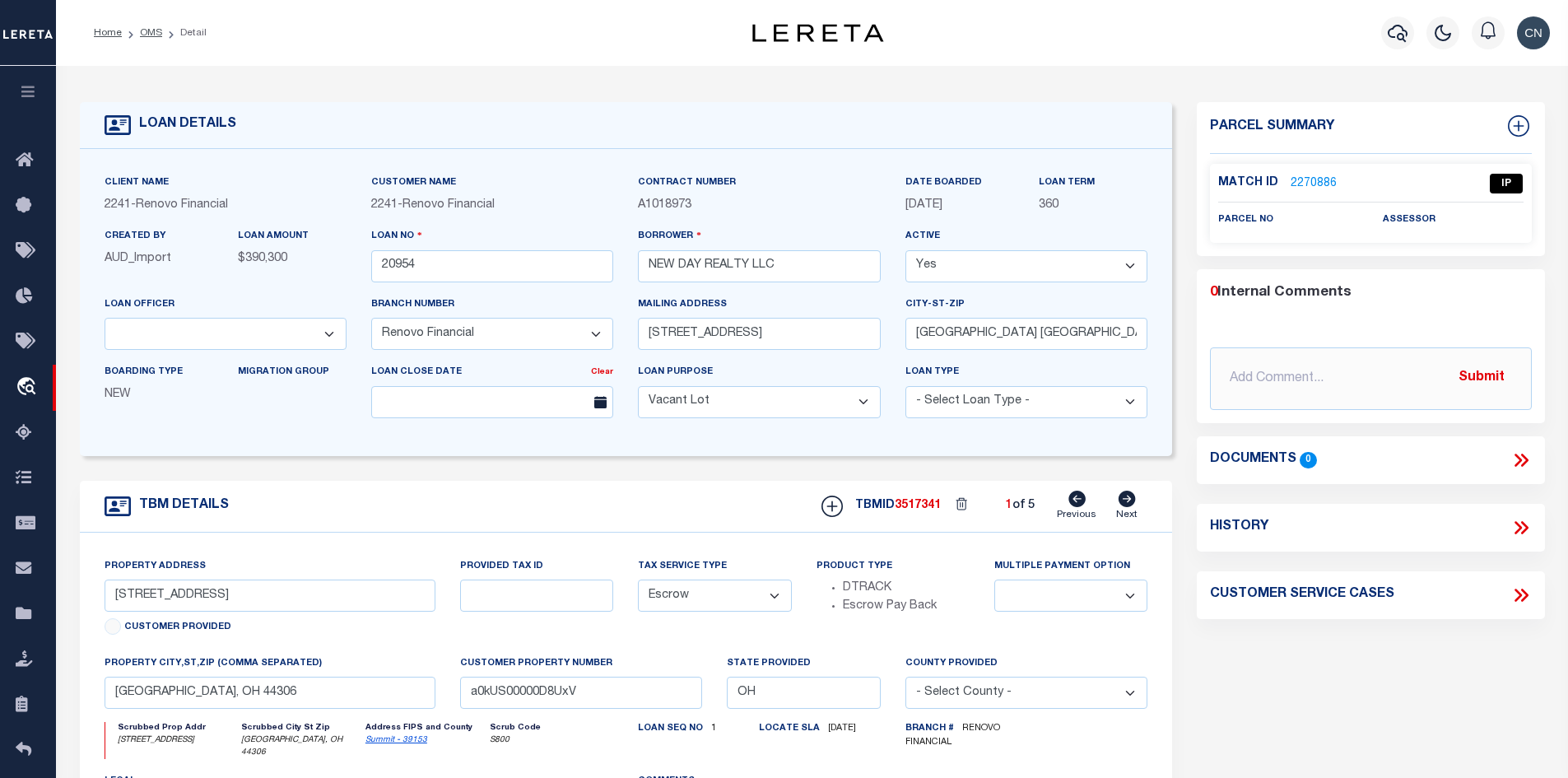
click at [1314, 183] on link "2270886" at bounding box center [1314, 184] width 46 height 17
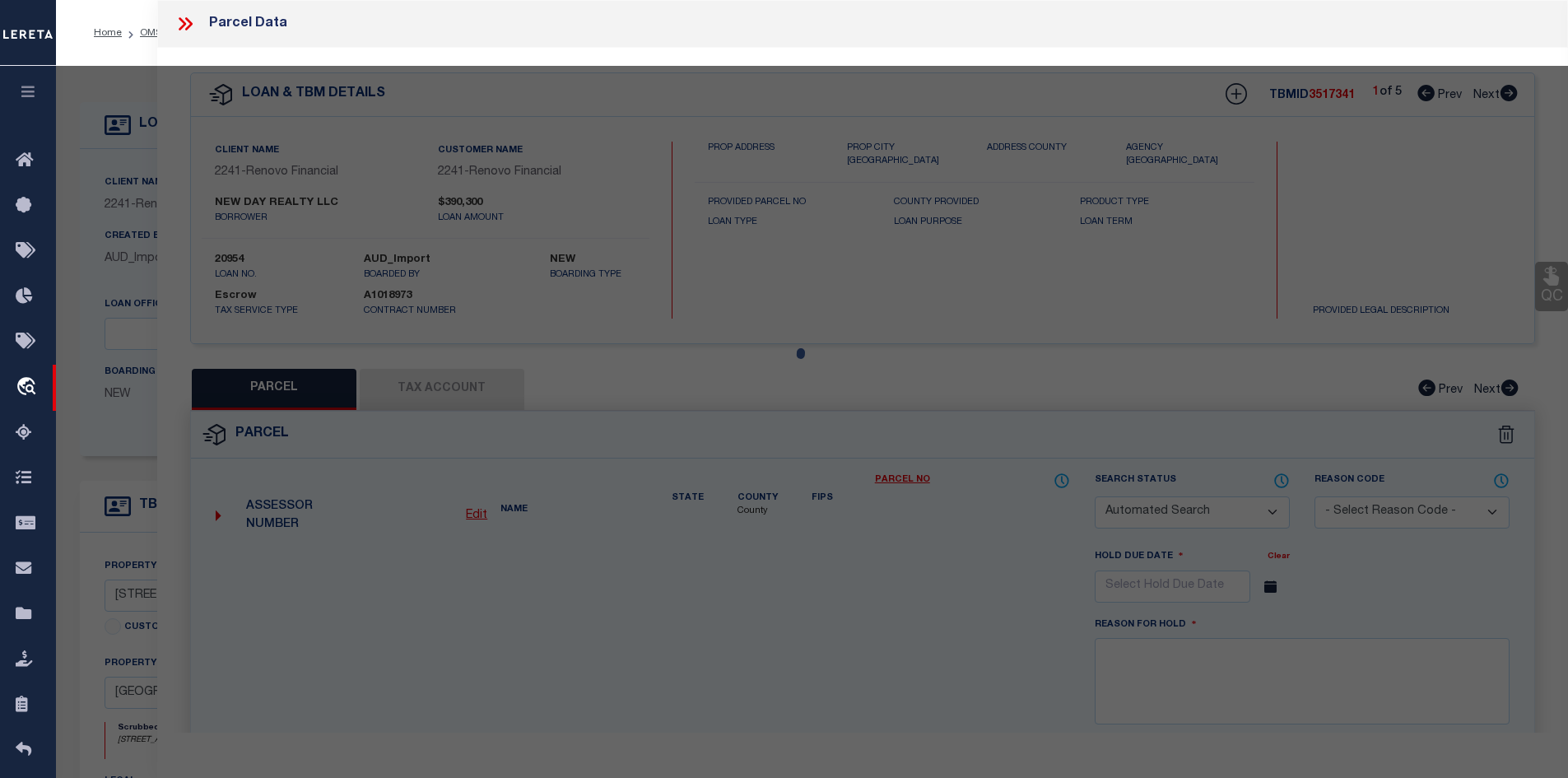
checkbox input "false"
select select "IP"
checkbox input "false"
